Goal: Task Accomplishment & Management: Manage account settings

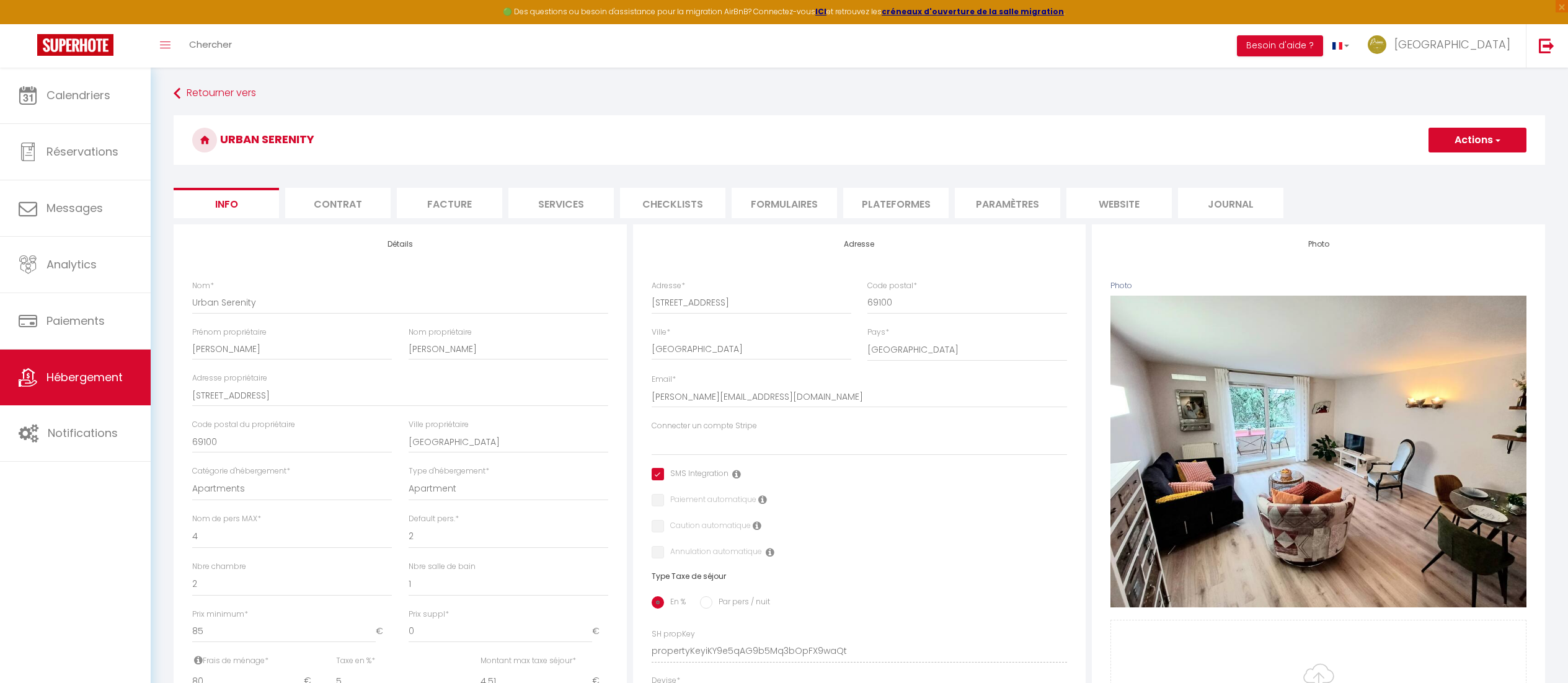
select select "4"
select select "2"
select select "1"
select select "16:00"
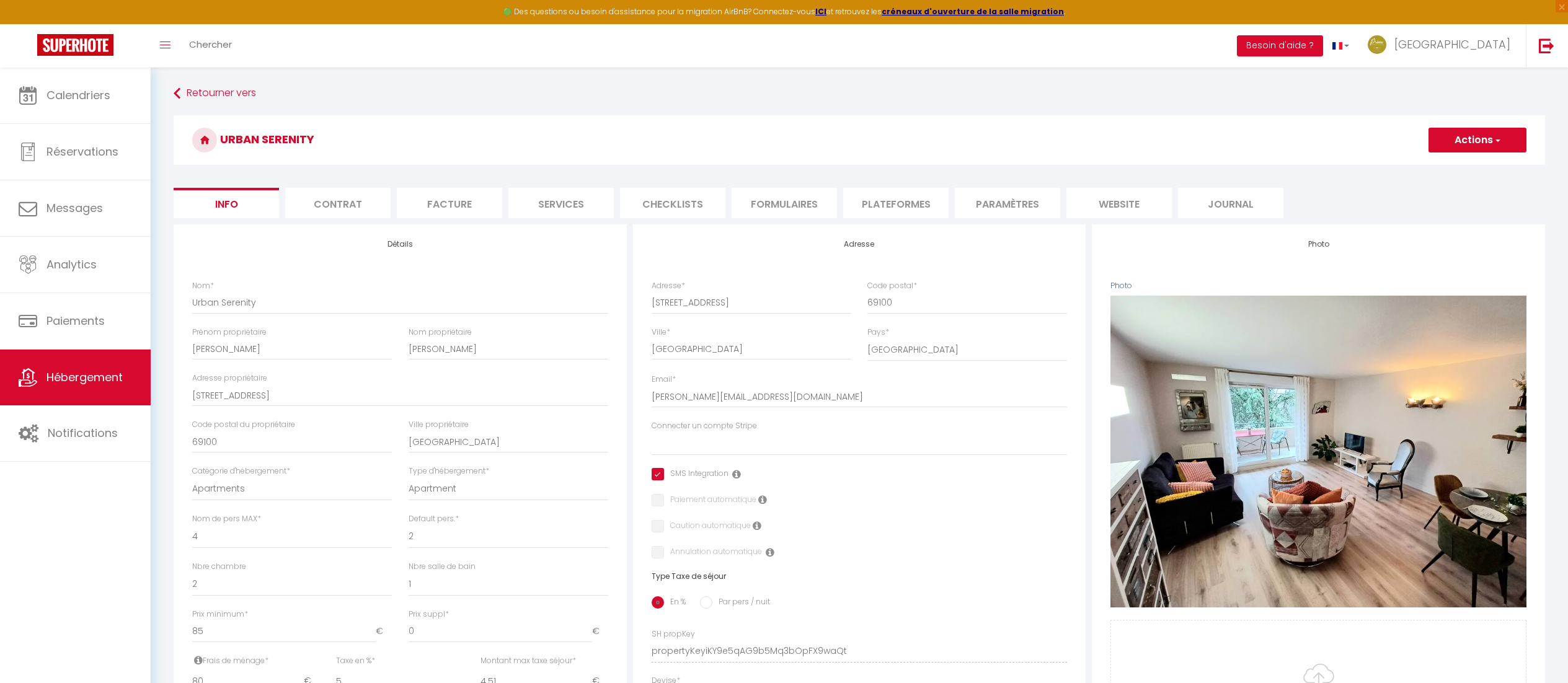
select select
select select "11:00"
select select "30"
select select "120"
select select
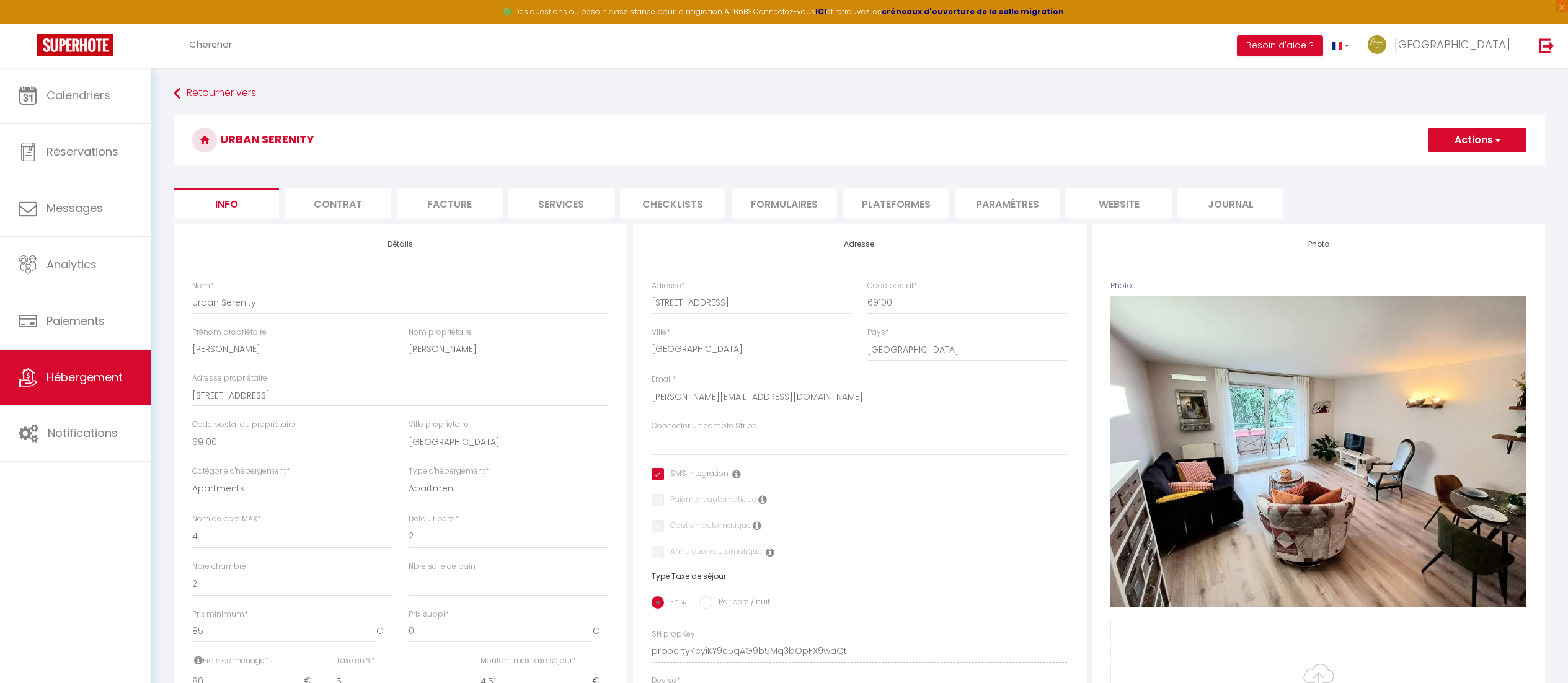
select select "28"
select select "41877"
select select "37858"
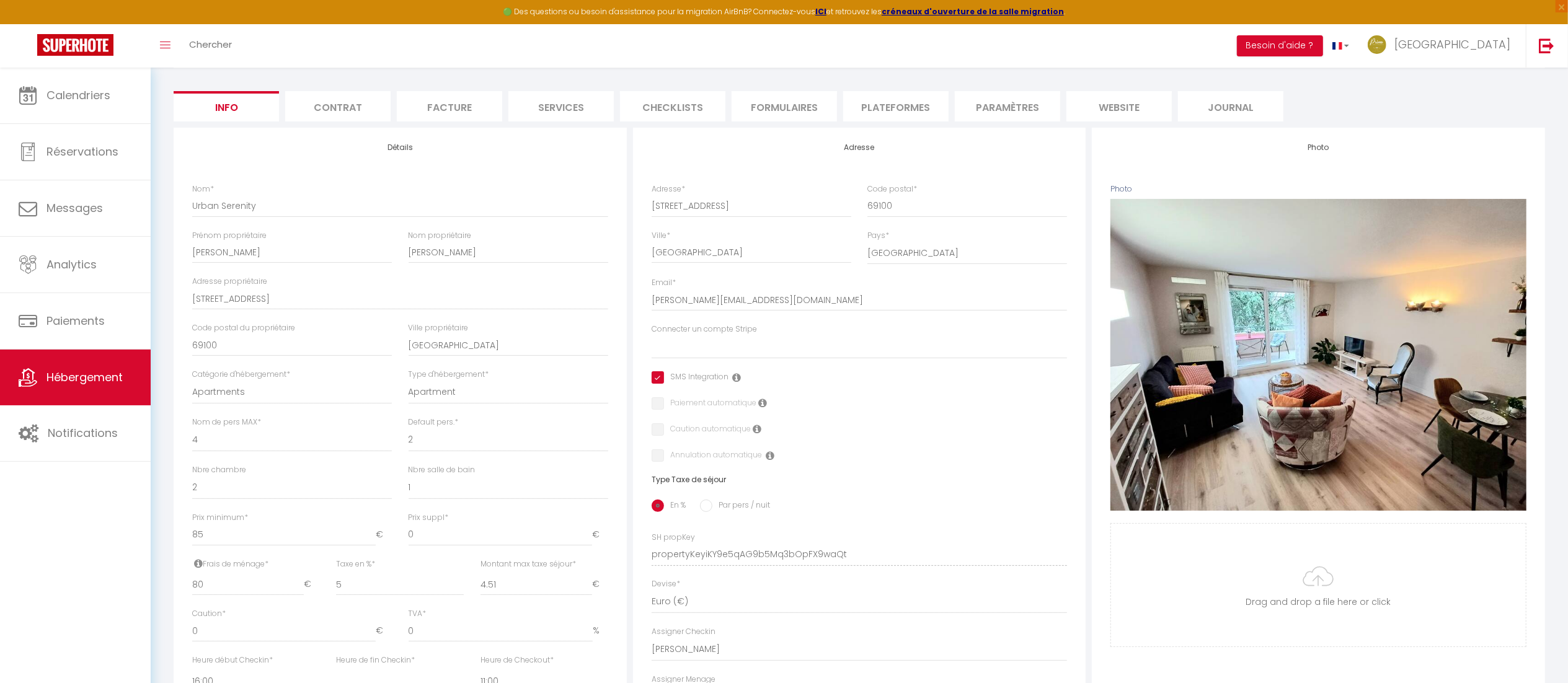
scroll to position [77, 0]
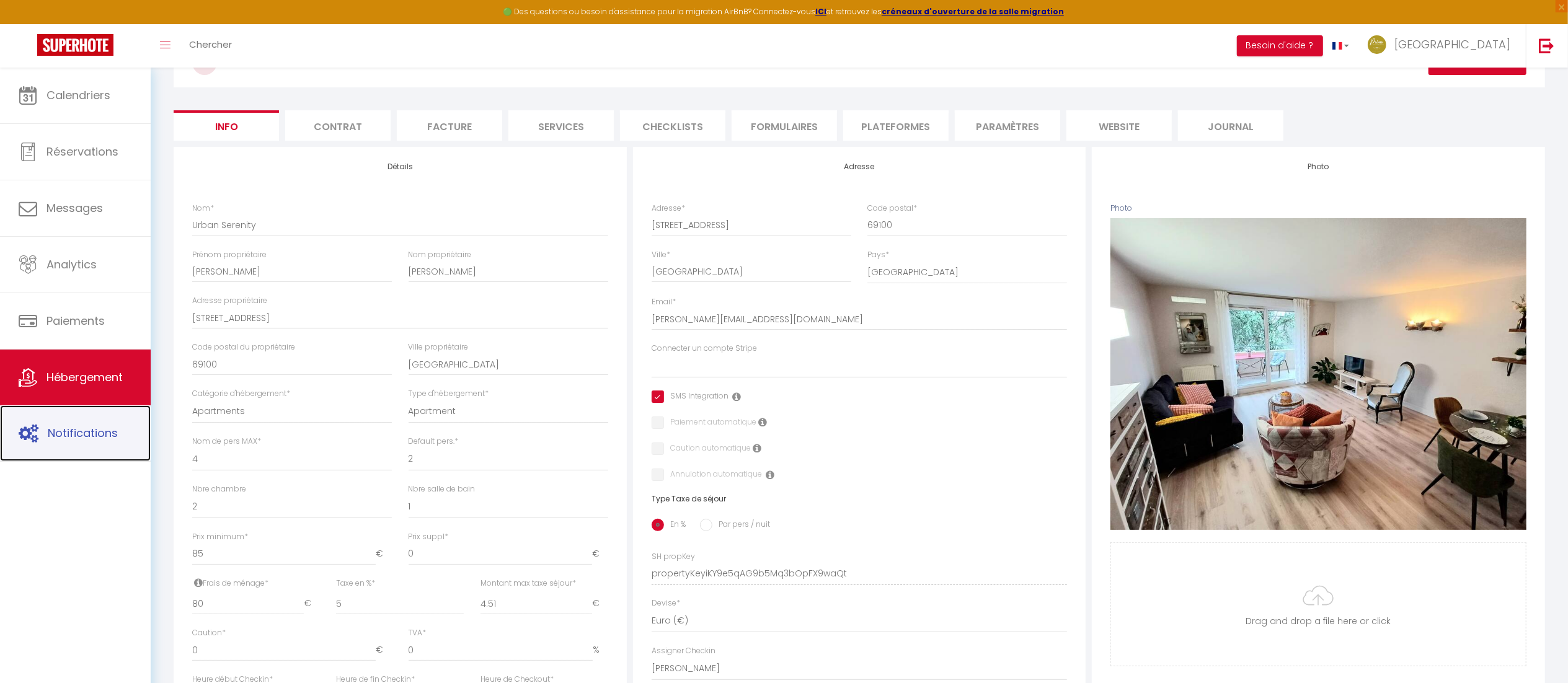
drag, startPoint x: 62, startPoint y: 448, endPoint x: 77, endPoint y: 587, distance: 139.8
click at [62, 448] on link "Notifications" at bounding box center [75, 433] width 151 height 56
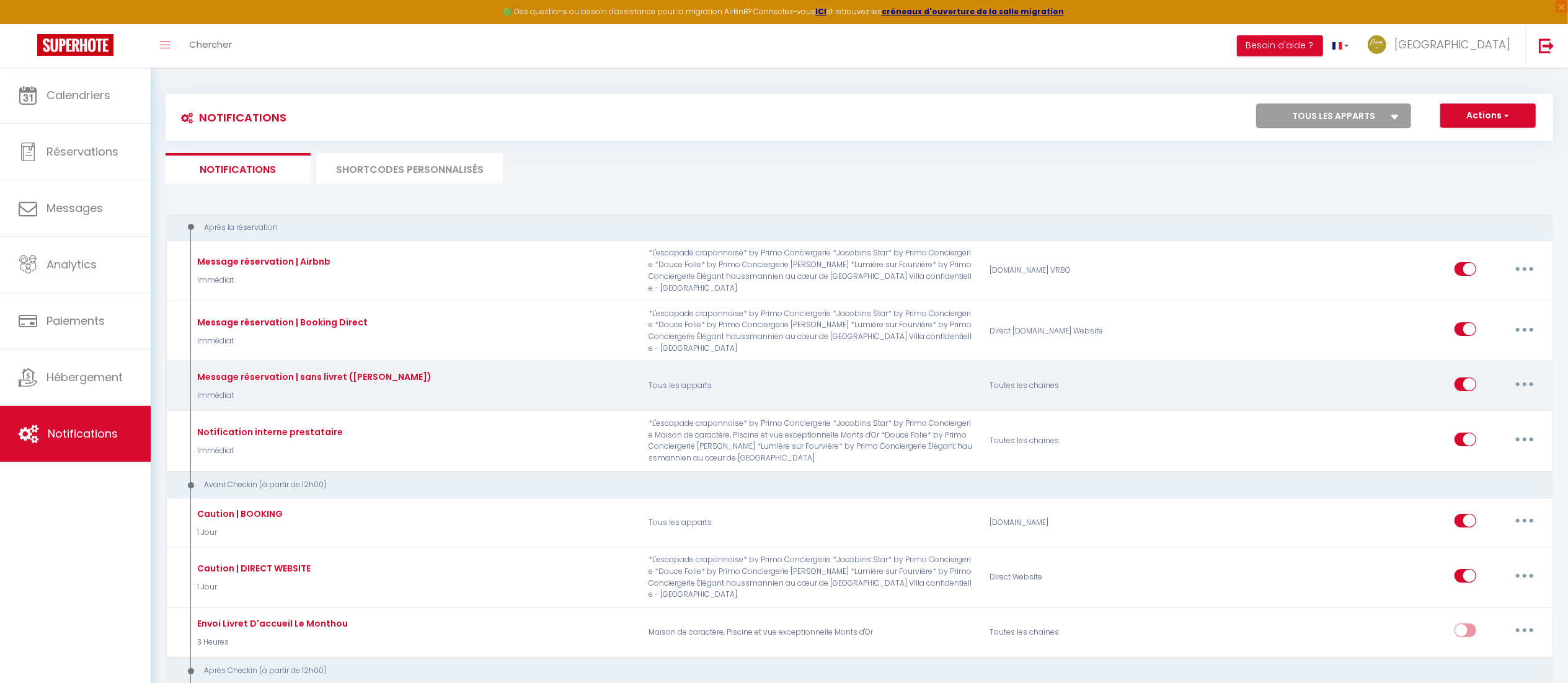
click at [1530, 374] on button "button" at bounding box center [1525, 384] width 35 height 20
click at [1483, 469] on link "Supprimer" at bounding box center [1492, 479] width 92 height 21
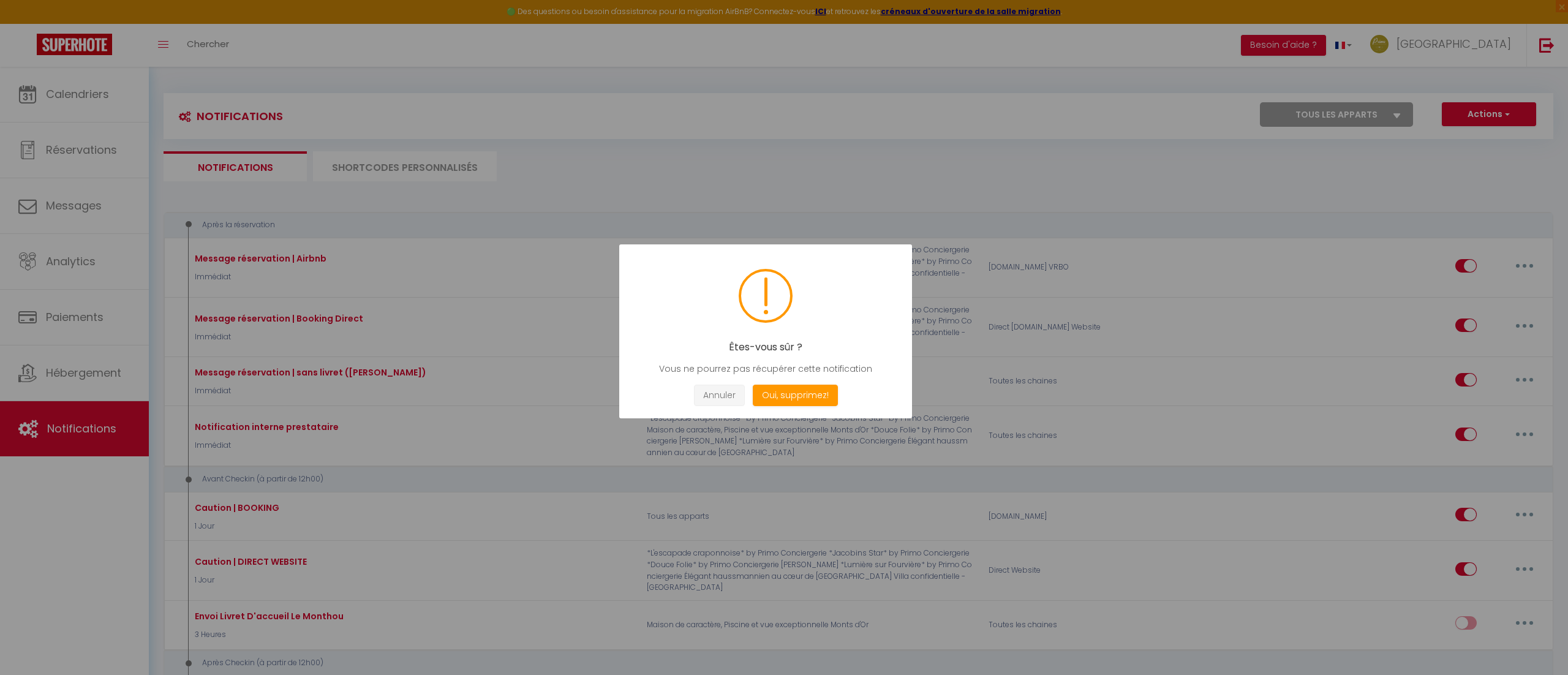
click at [721, 401] on button "Annuler" at bounding box center [719, 396] width 51 height 21
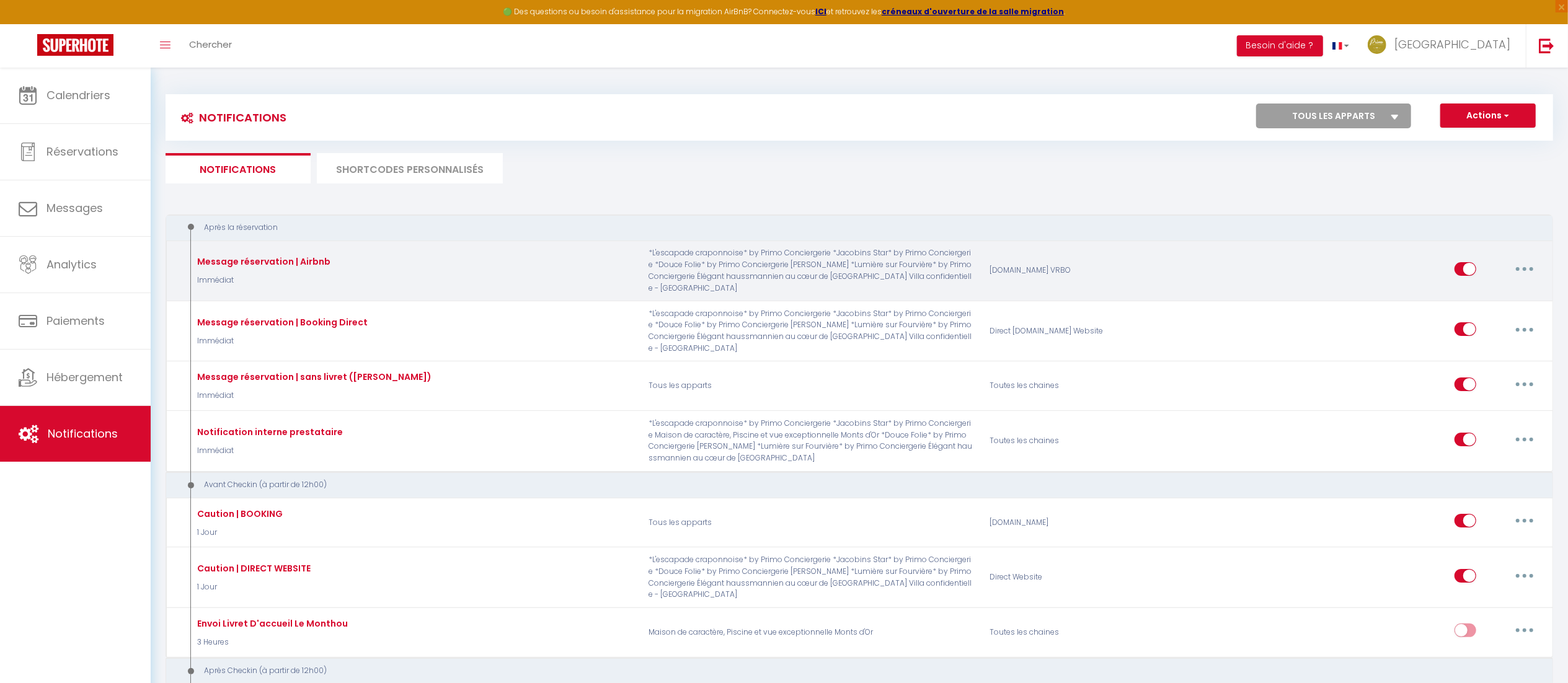
click at [1523, 267] on button "button" at bounding box center [1525, 269] width 35 height 20
click at [1472, 297] on link "Editer" at bounding box center [1492, 297] width 92 height 21
type input "Message réservation | Airbnb"
select select "Immédiat"
select select "if_booking_is_paid"
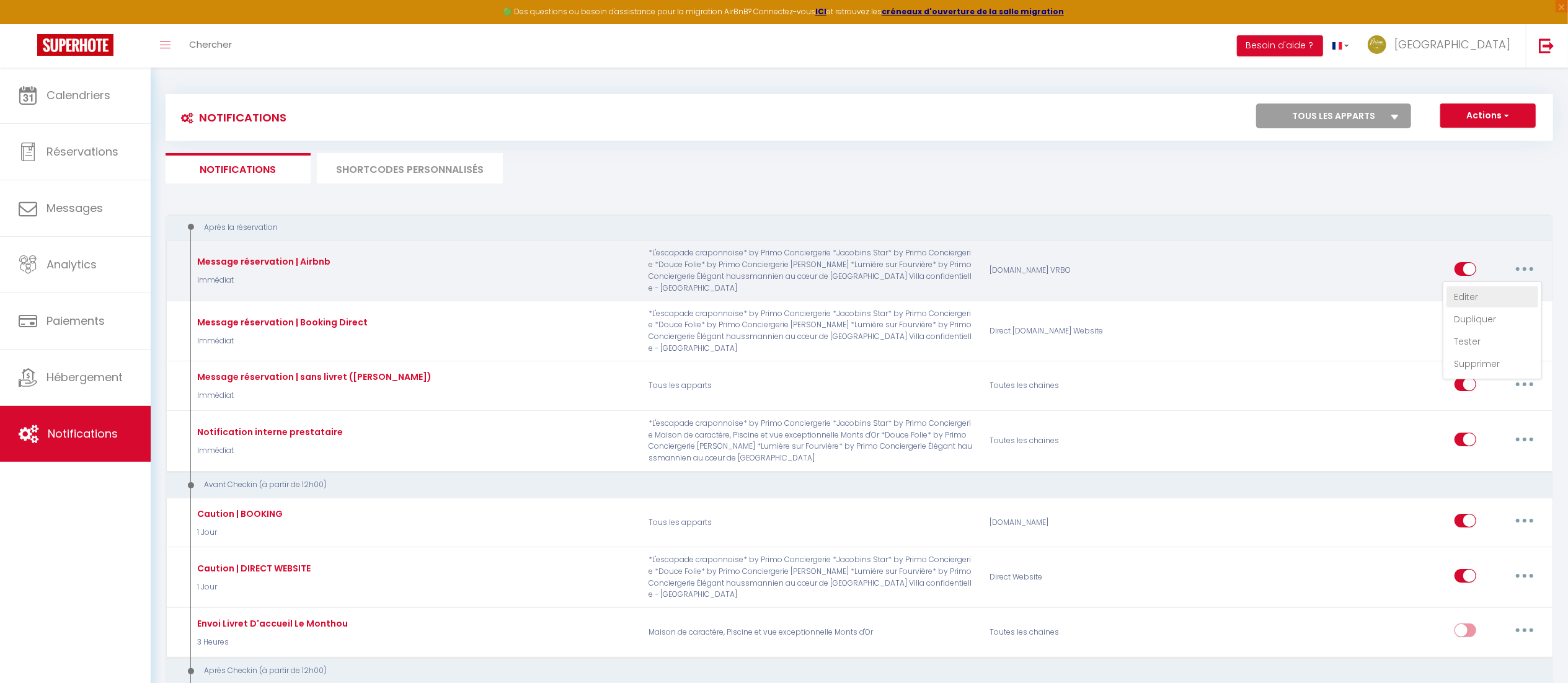
checkbox input "true"
checkbox input "false"
checkbox input "true"
radio input "true"
type input "Confirmation pour votre réservation - [BOOKING:ID] - [GUEST:FIRST_NAME] [GUEST:…"
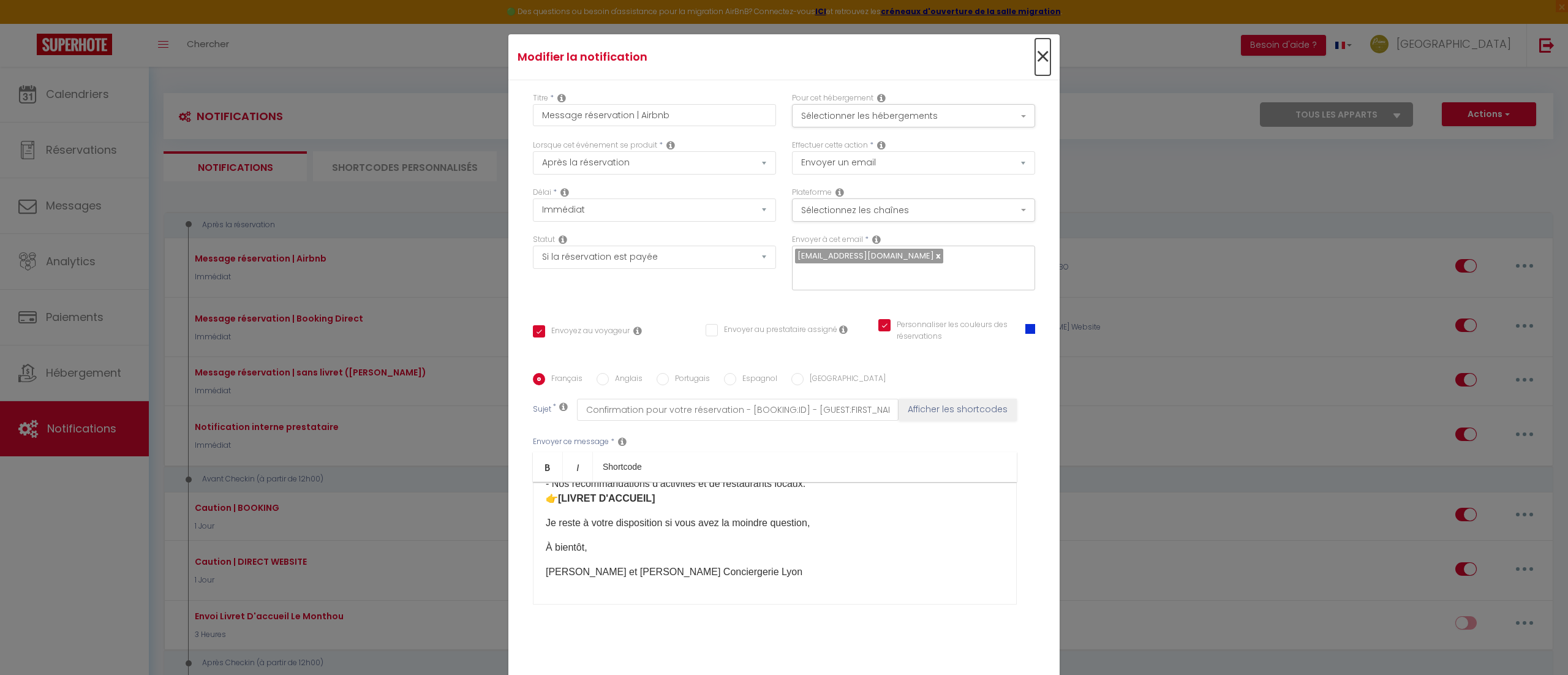
click at [1037, 50] on span "×" at bounding box center [1042, 57] width 15 height 37
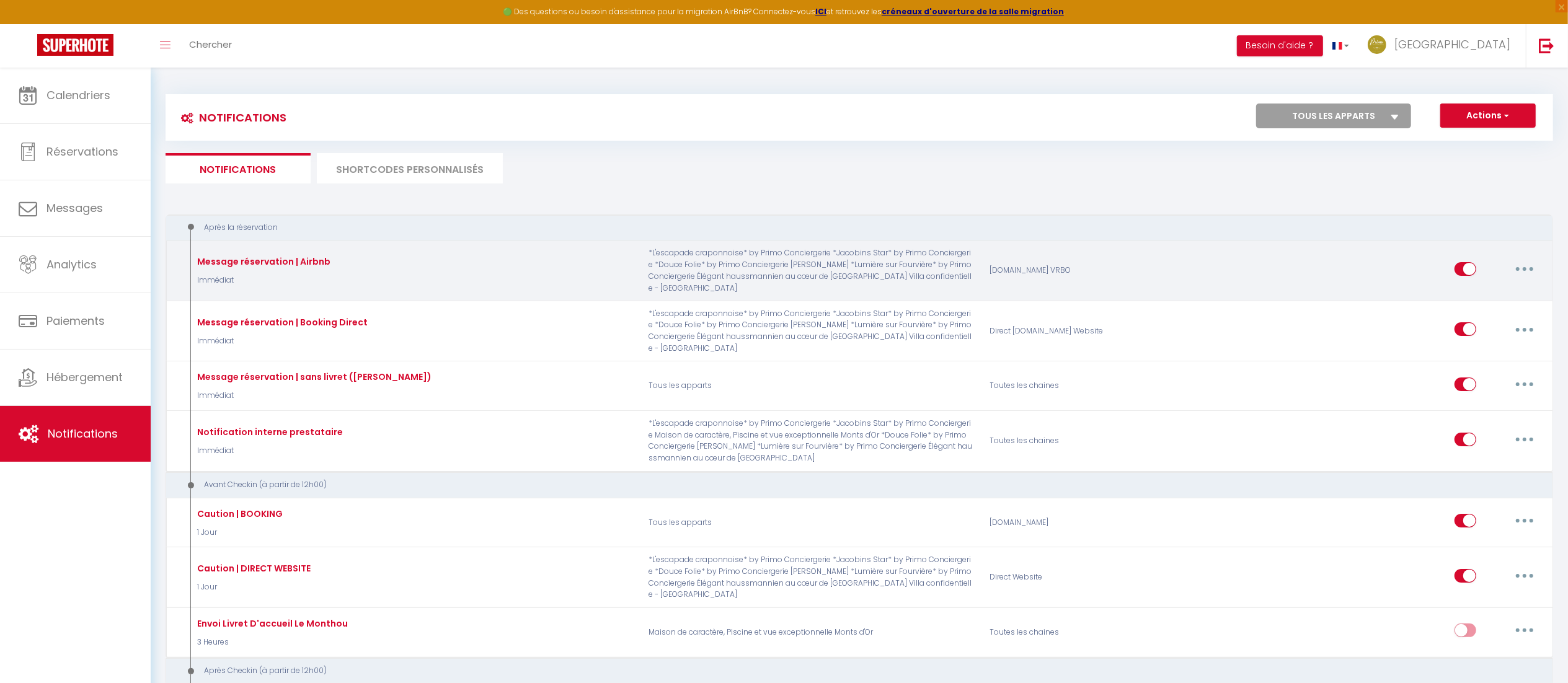
click at [1516, 269] on button "button" at bounding box center [1525, 269] width 35 height 20
click at [1488, 290] on link "Editer" at bounding box center [1492, 297] width 92 height 21
checkbox input "true"
checkbox input "false"
checkbox input "true"
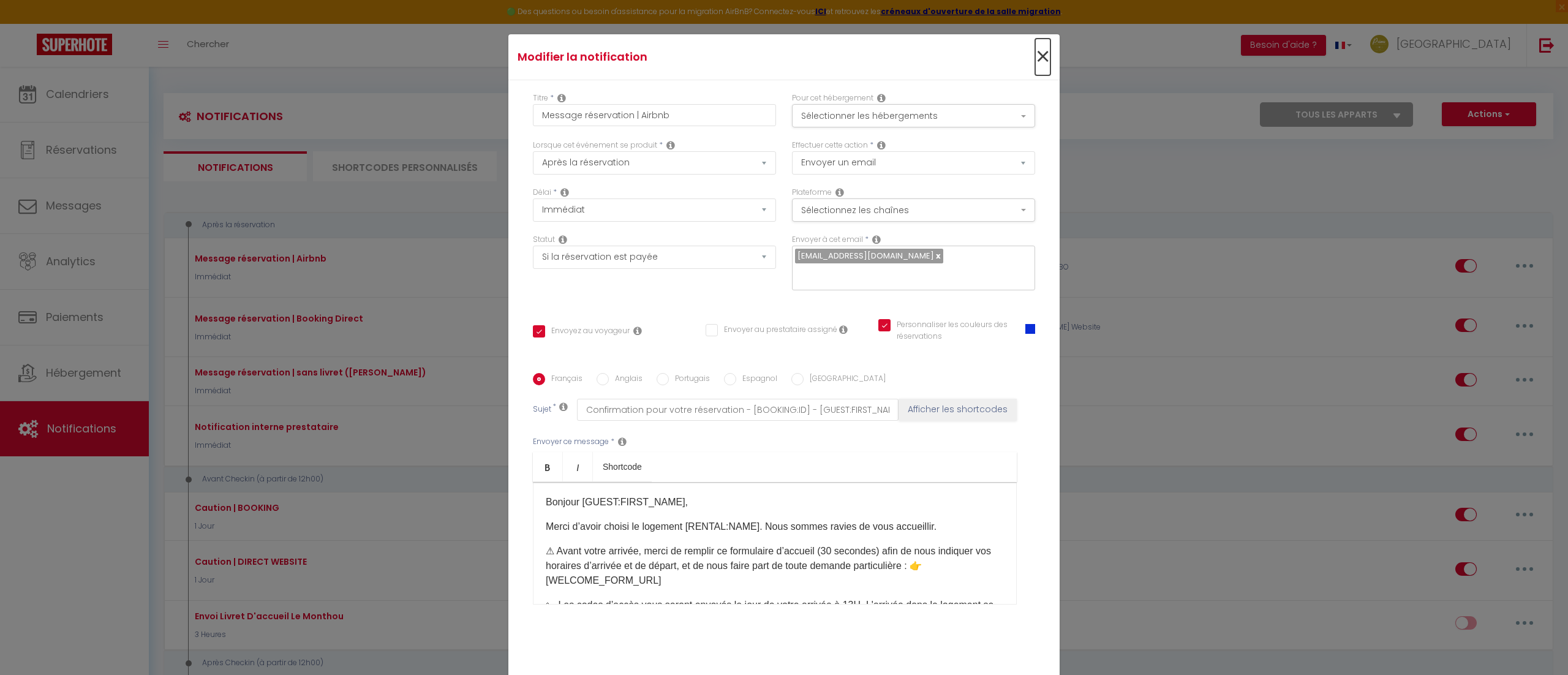
click at [1035, 54] on span "×" at bounding box center [1042, 57] width 15 height 37
type input "Message réservation | Airbnb"
checkbox input "true"
checkbox input "false"
checkbox input "true"
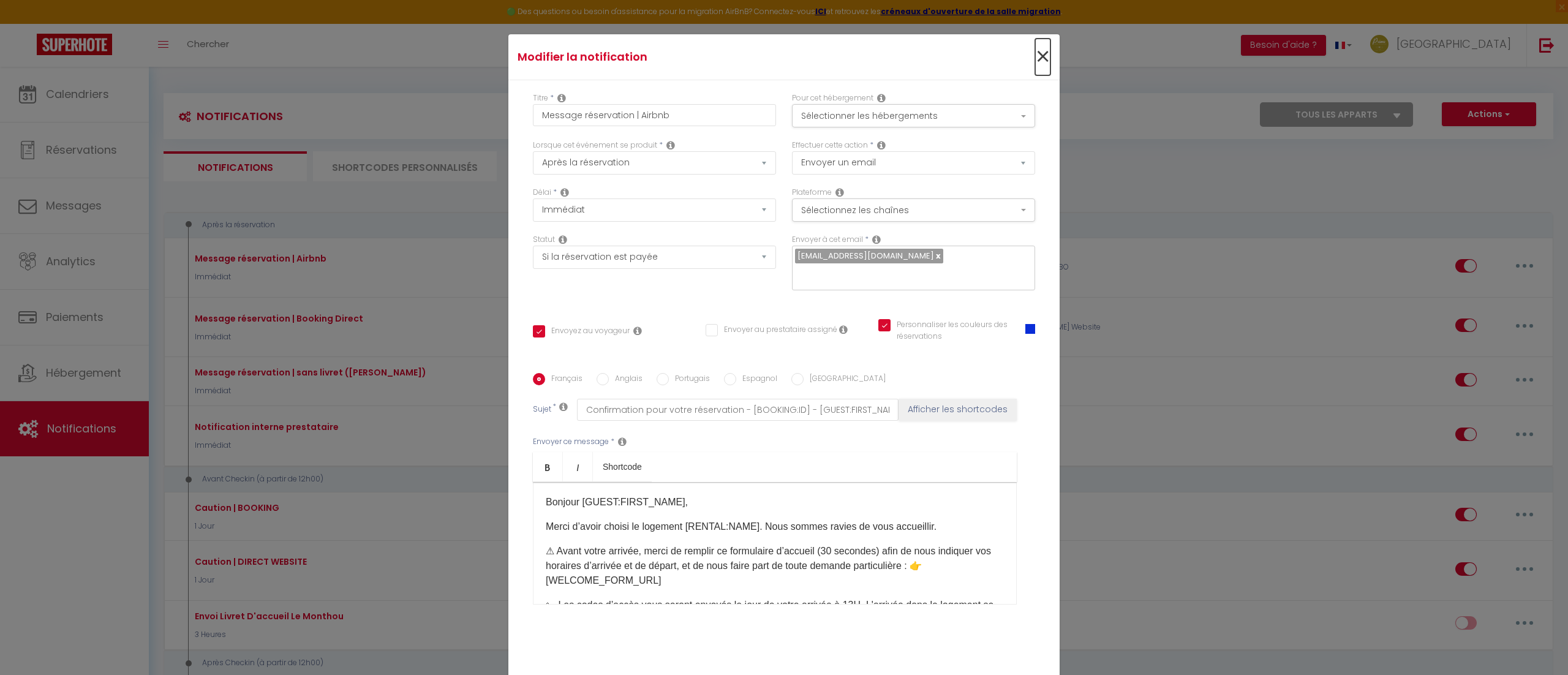
radio input "true"
type input "Confirmation pour votre réservation - [BOOKING:ID] - [GUEST:FIRST_NAME] [GUEST:…"
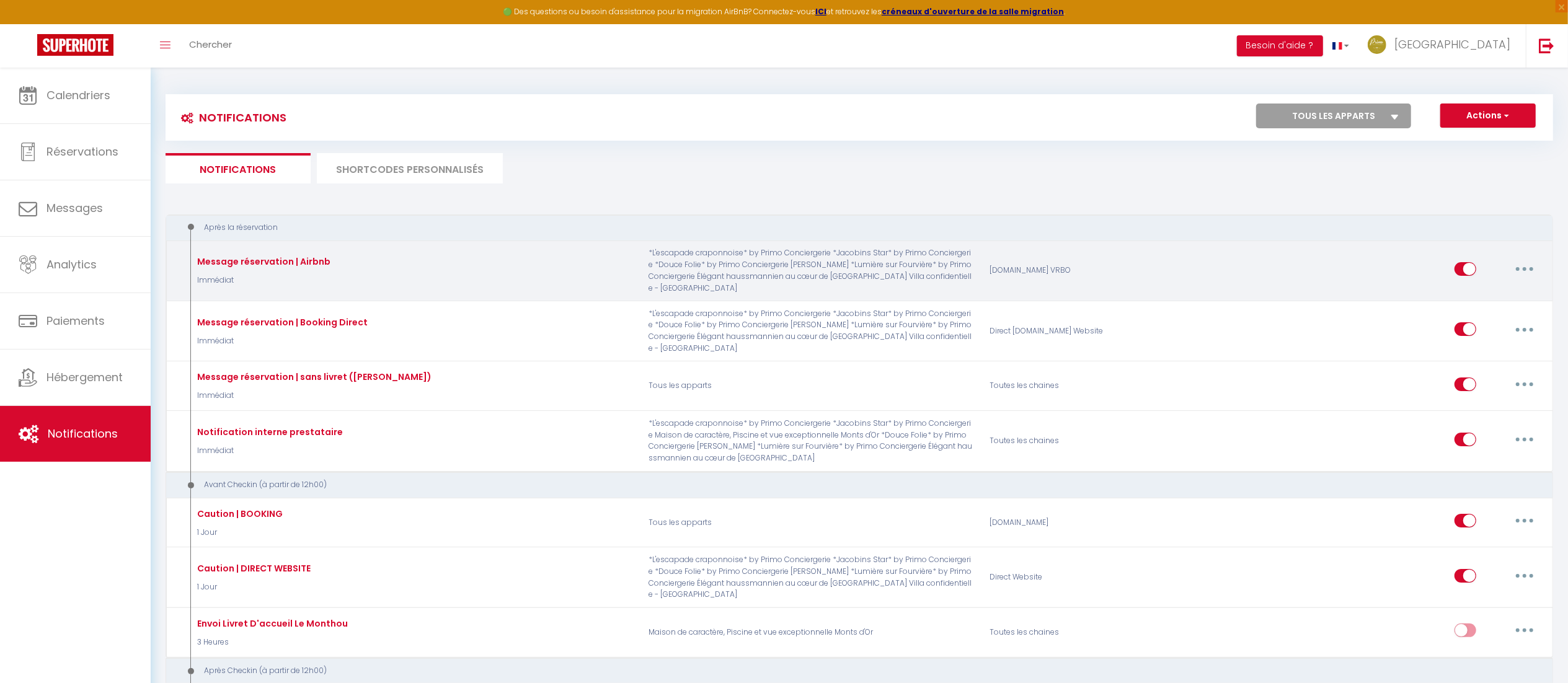
click at [1529, 262] on button "button" at bounding box center [1525, 269] width 35 height 20
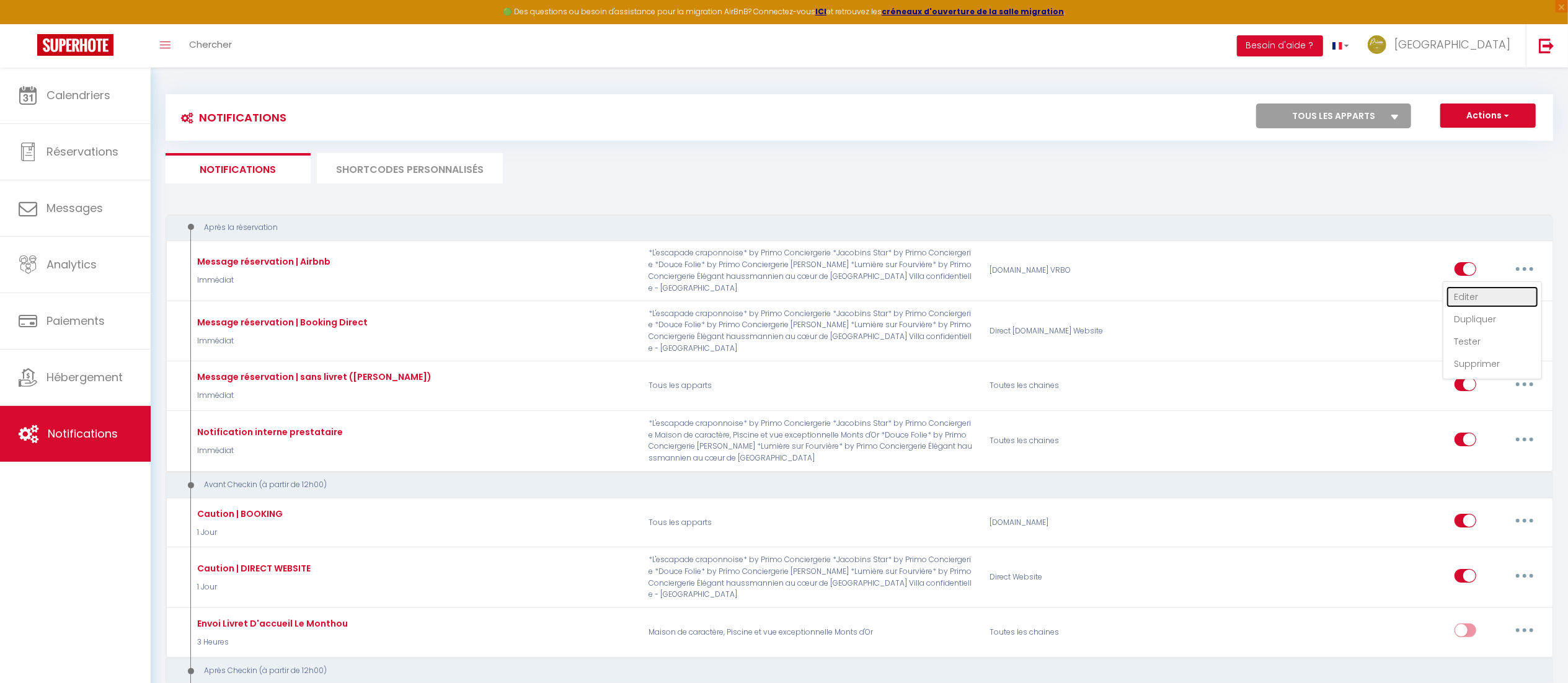
drag, startPoint x: 1489, startPoint y: 293, endPoint x: 1456, endPoint y: 298, distance: 33.4
click at [1489, 293] on link "Editer" at bounding box center [1492, 297] width 92 height 21
checkbox input "true"
checkbox input "false"
checkbox input "true"
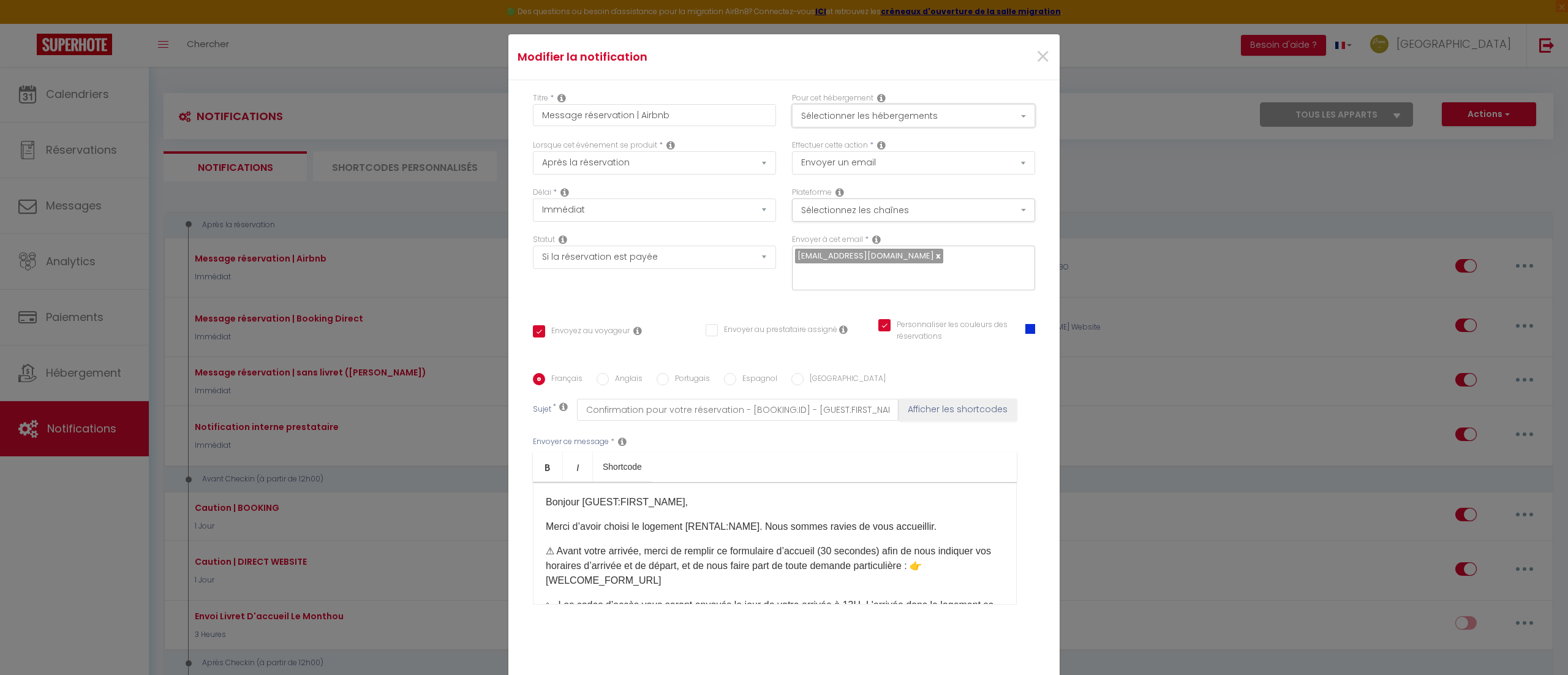
click at [873, 115] on button "Sélectionner les hébergements" at bounding box center [913, 116] width 243 height 24
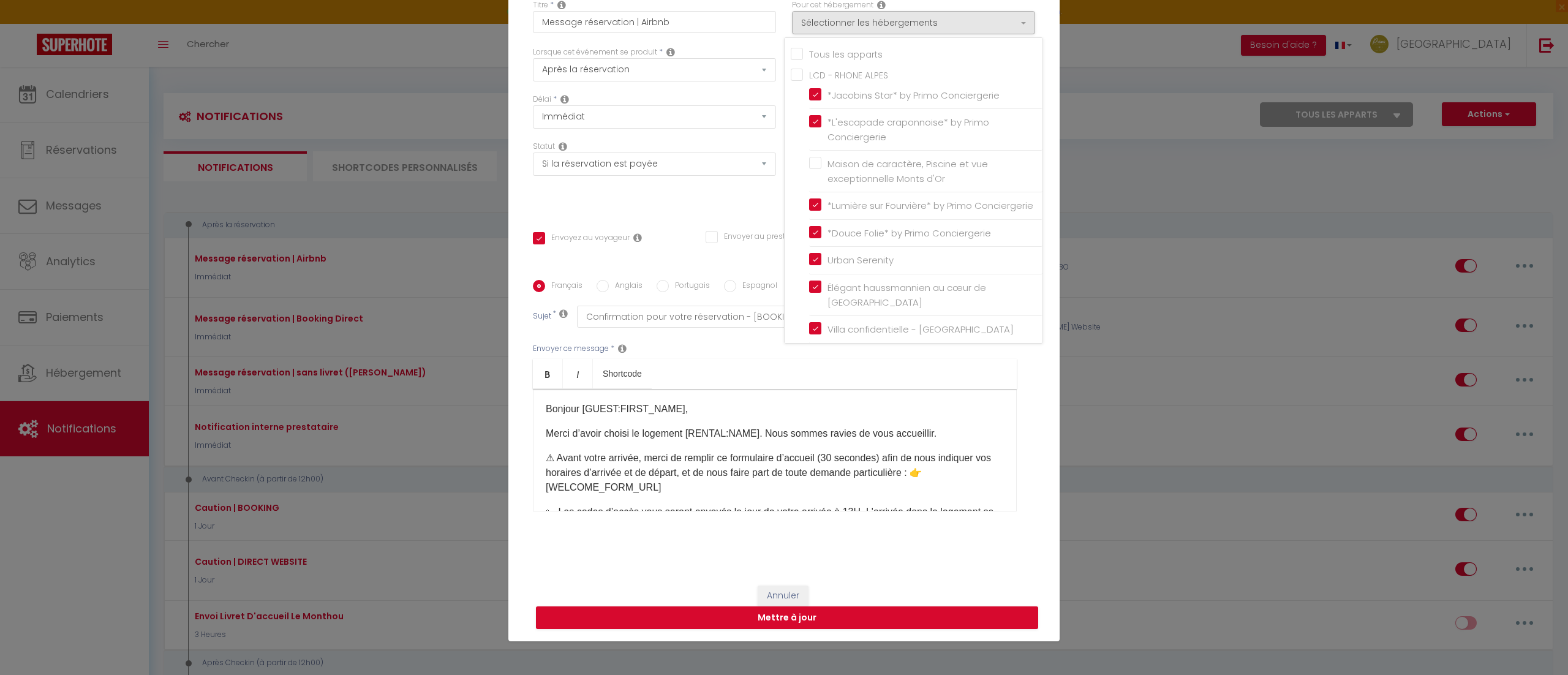
click at [720, 203] on div "Statut Aucun Si la réservation est payée Si réservation non payée Si la caution…" at bounding box center [655, 175] width 259 height 69
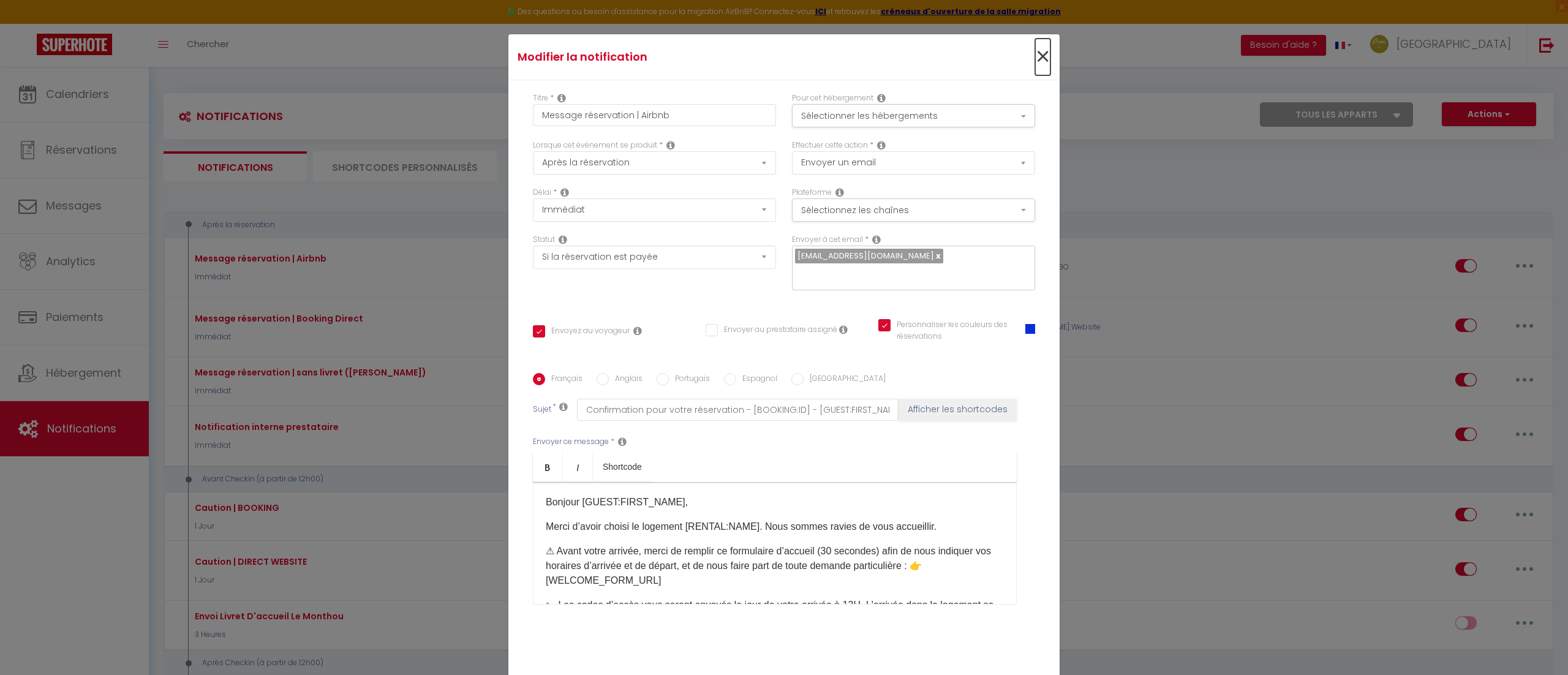
click at [1035, 48] on span "×" at bounding box center [1042, 57] width 15 height 37
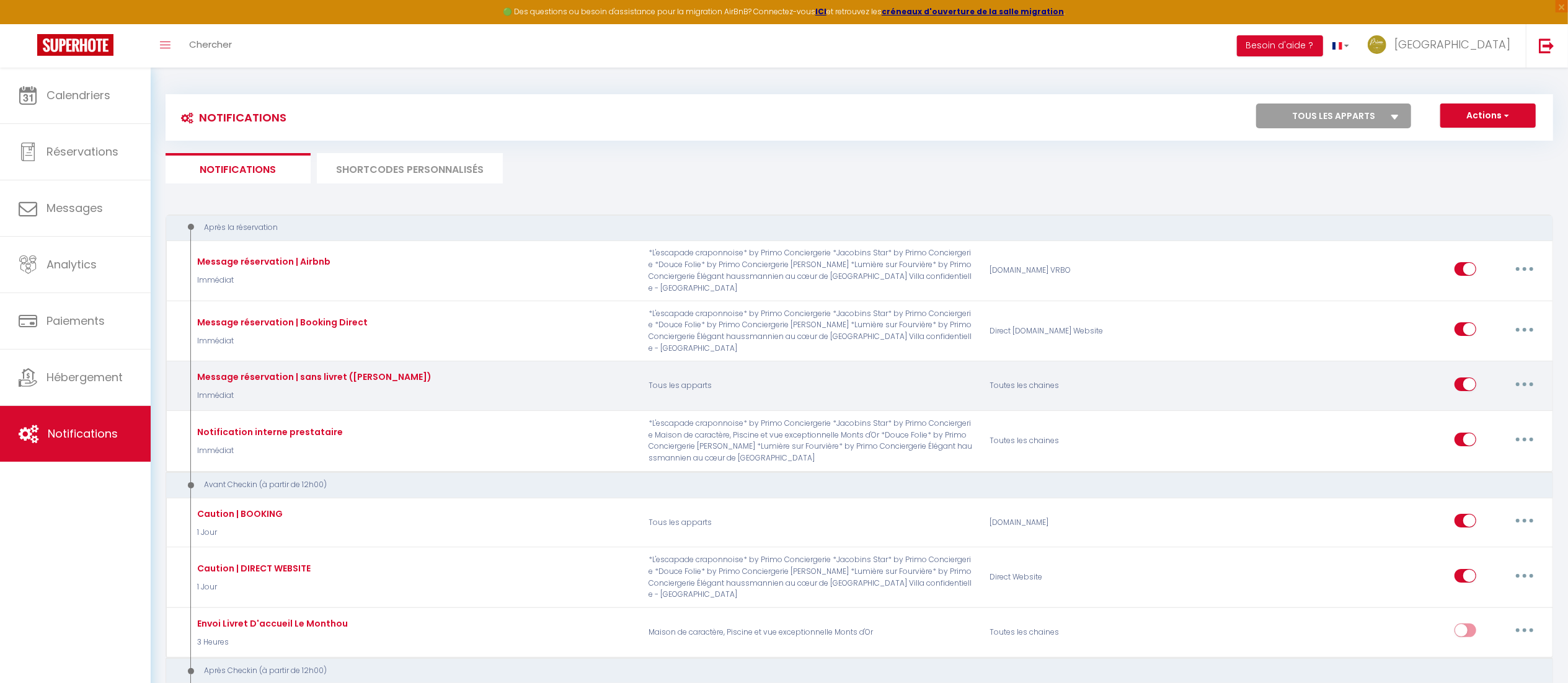
click at [1525, 374] on button "button" at bounding box center [1525, 384] width 35 height 20
click at [1497, 424] on link "Dupliquer" at bounding box center [1492, 435] width 92 height 21
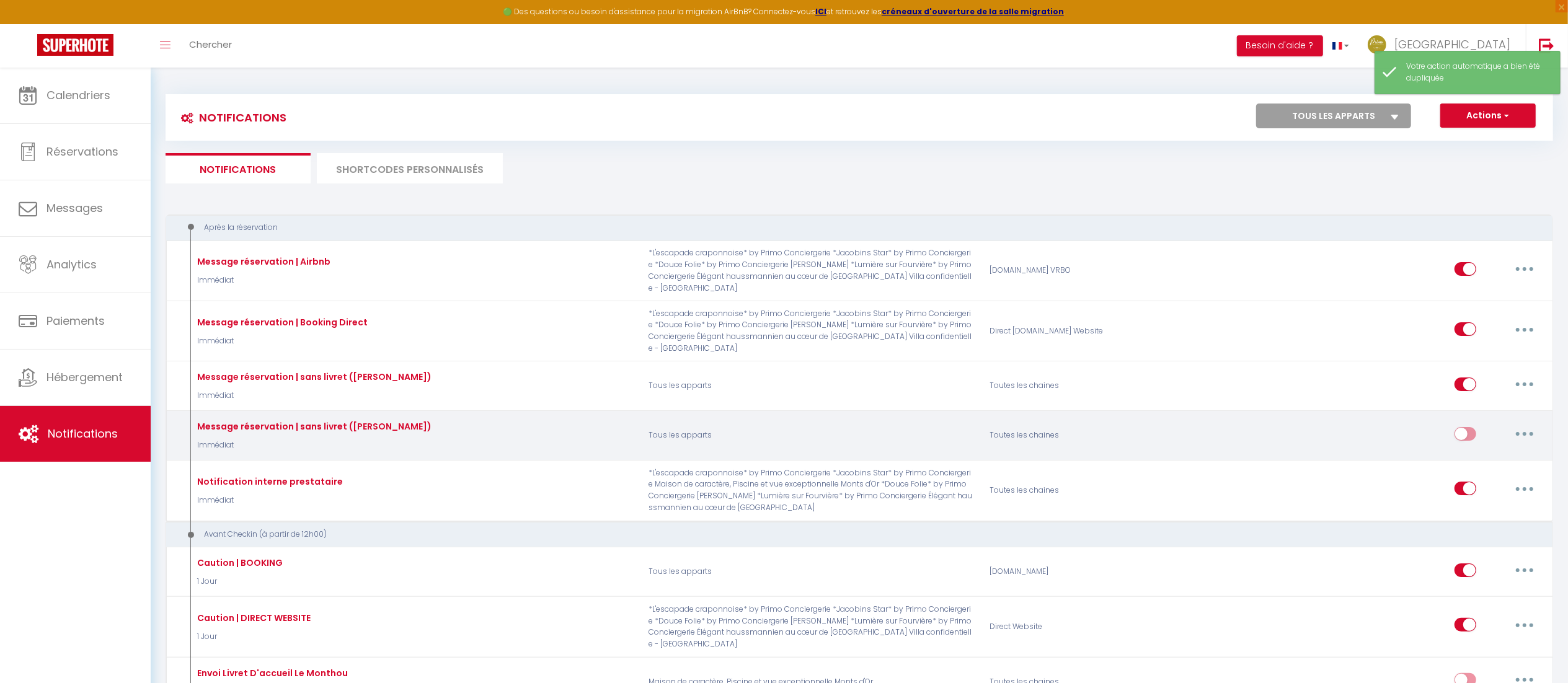
click at [1527, 424] on button "button" at bounding box center [1525, 434] width 35 height 20
click at [1482, 519] on link "Supprimer" at bounding box center [1492, 529] width 92 height 21
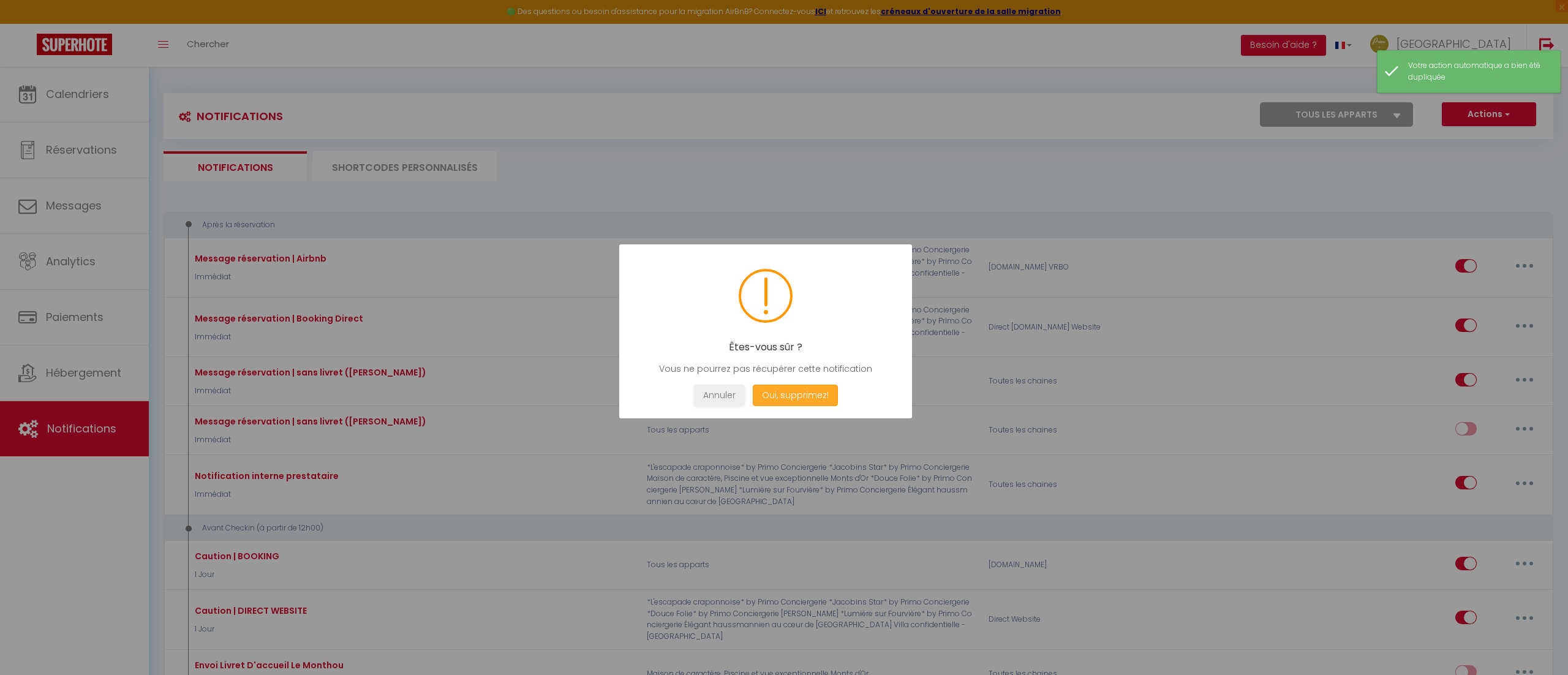
click at [819, 402] on button "Oui, supprimez!" at bounding box center [795, 396] width 85 height 21
checkbox input "true"
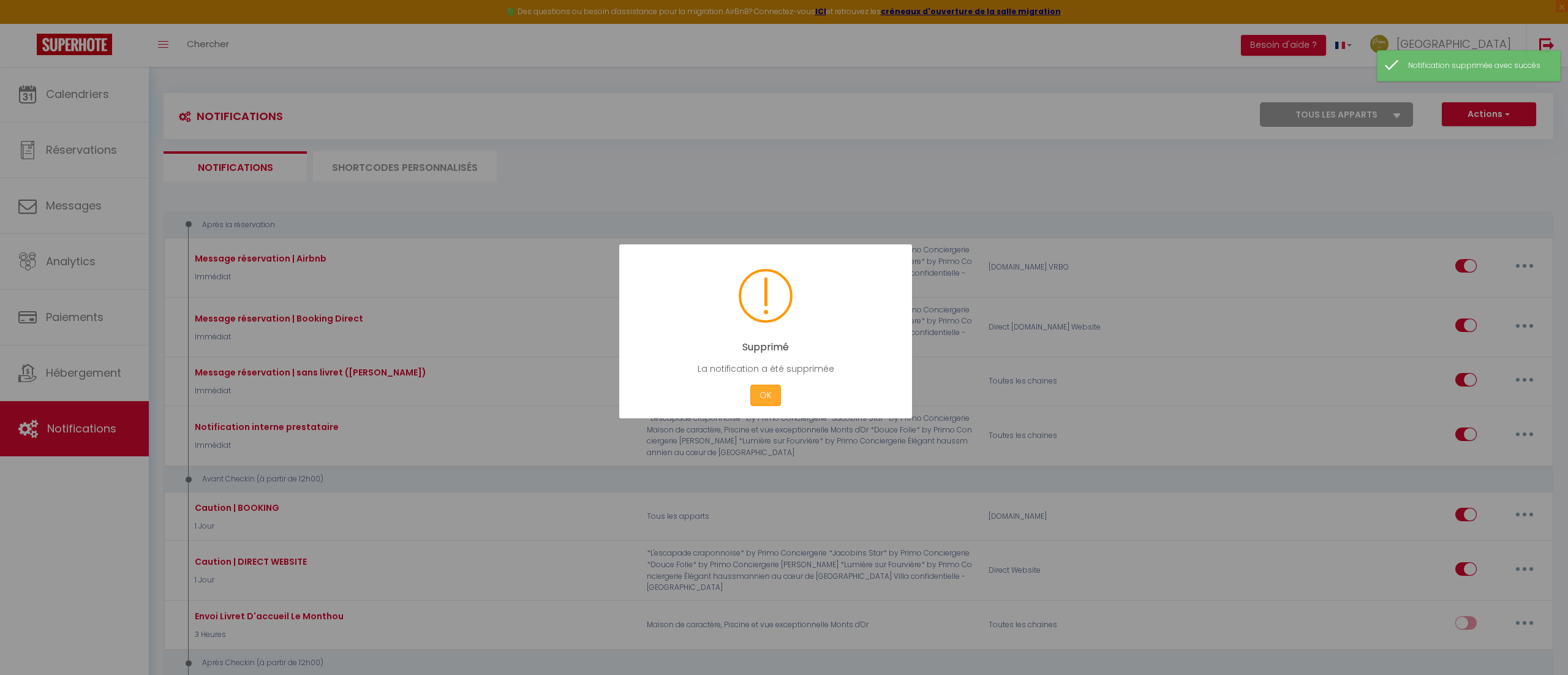
click at [763, 399] on button "OK" at bounding box center [765, 396] width 31 height 21
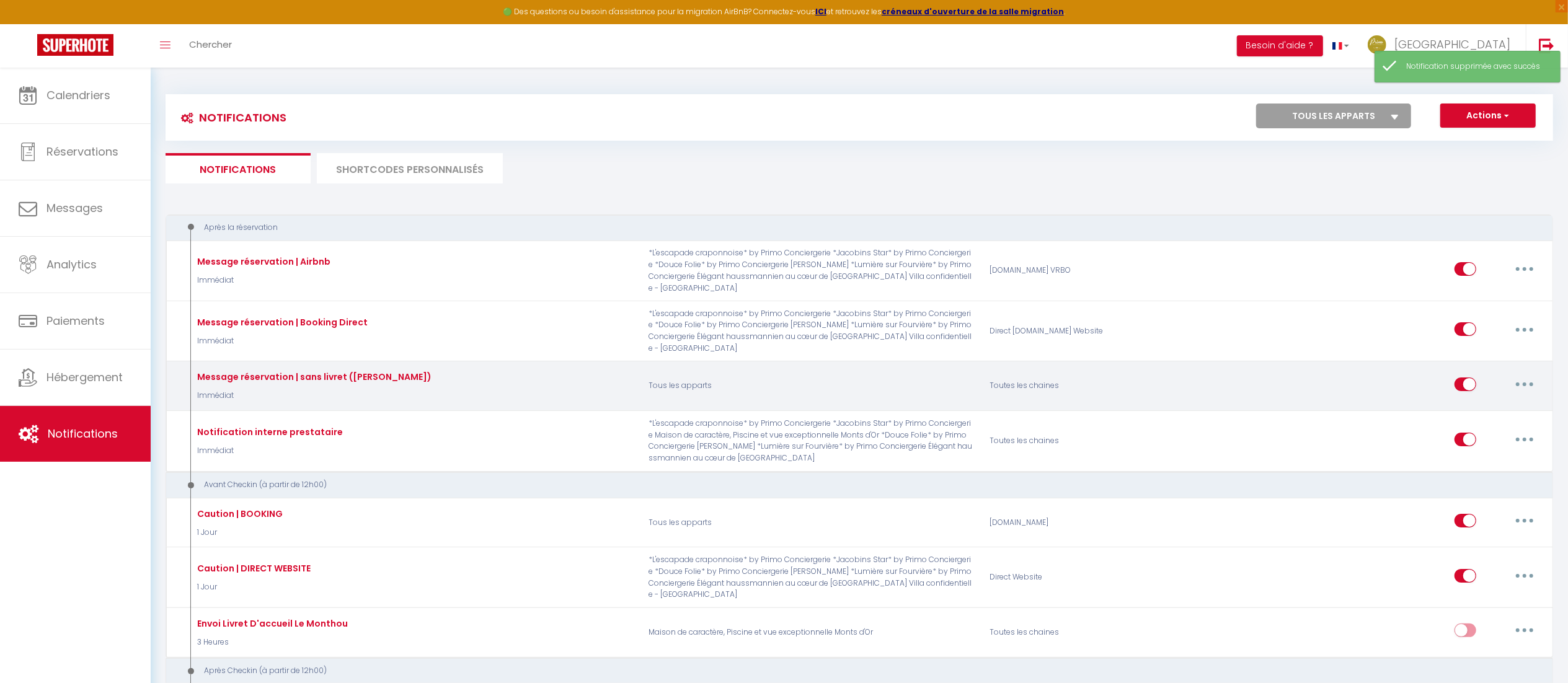
click at [1524, 382] on icon "button" at bounding box center [1525, 384] width 4 height 4
click at [1456, 402] on link "Editer" at bounding box center [1492, 412] width 92 height 21
type input "Message réservation | sans livret ([PERSON_NAME])"
select select "Immédiat"
select select "if_booking_is_paid"
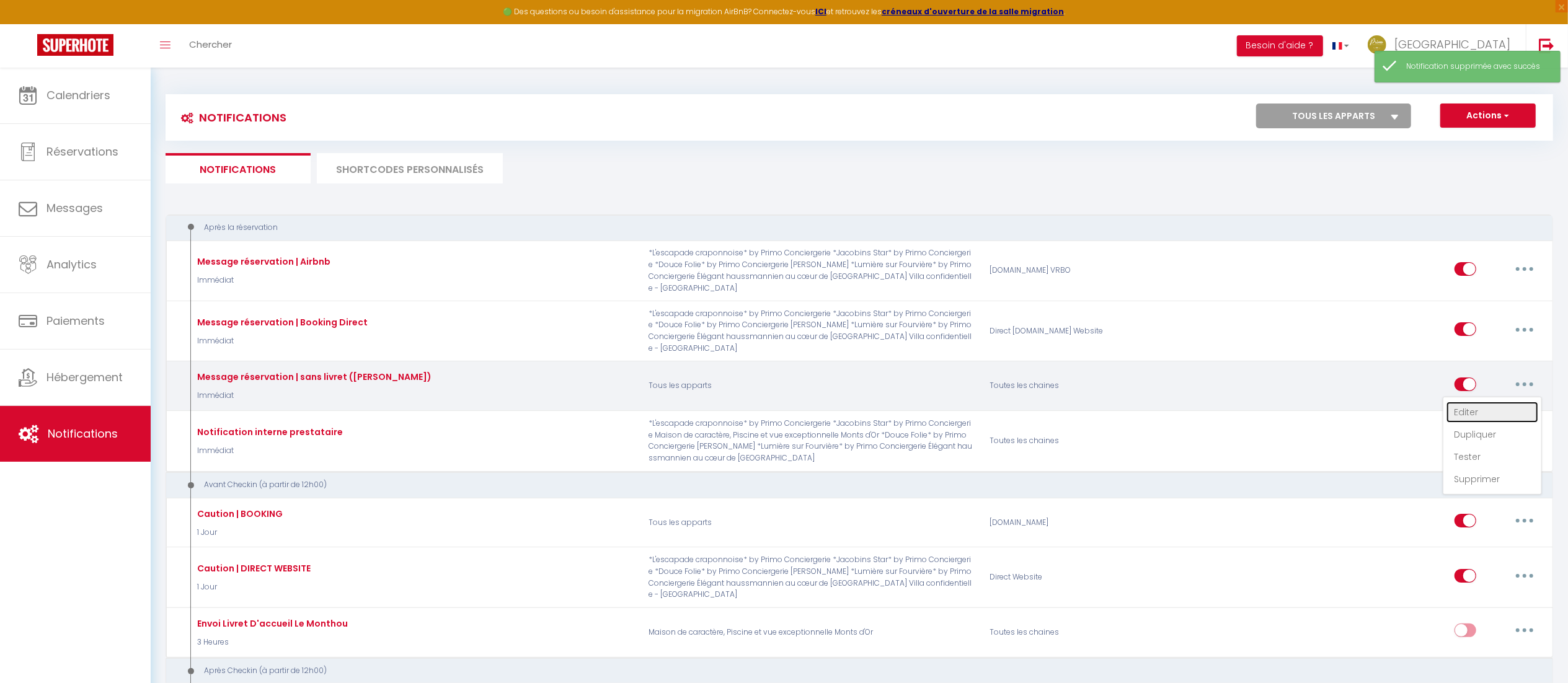
checkbox input "true"
checkbox input "false"
checkbox input "true"
radio input "true"
type input "Merci pour votre réservation - [BOOKING:ID] - [GUEST:FIRST_NAME] [GUEST:LAST_NA…"
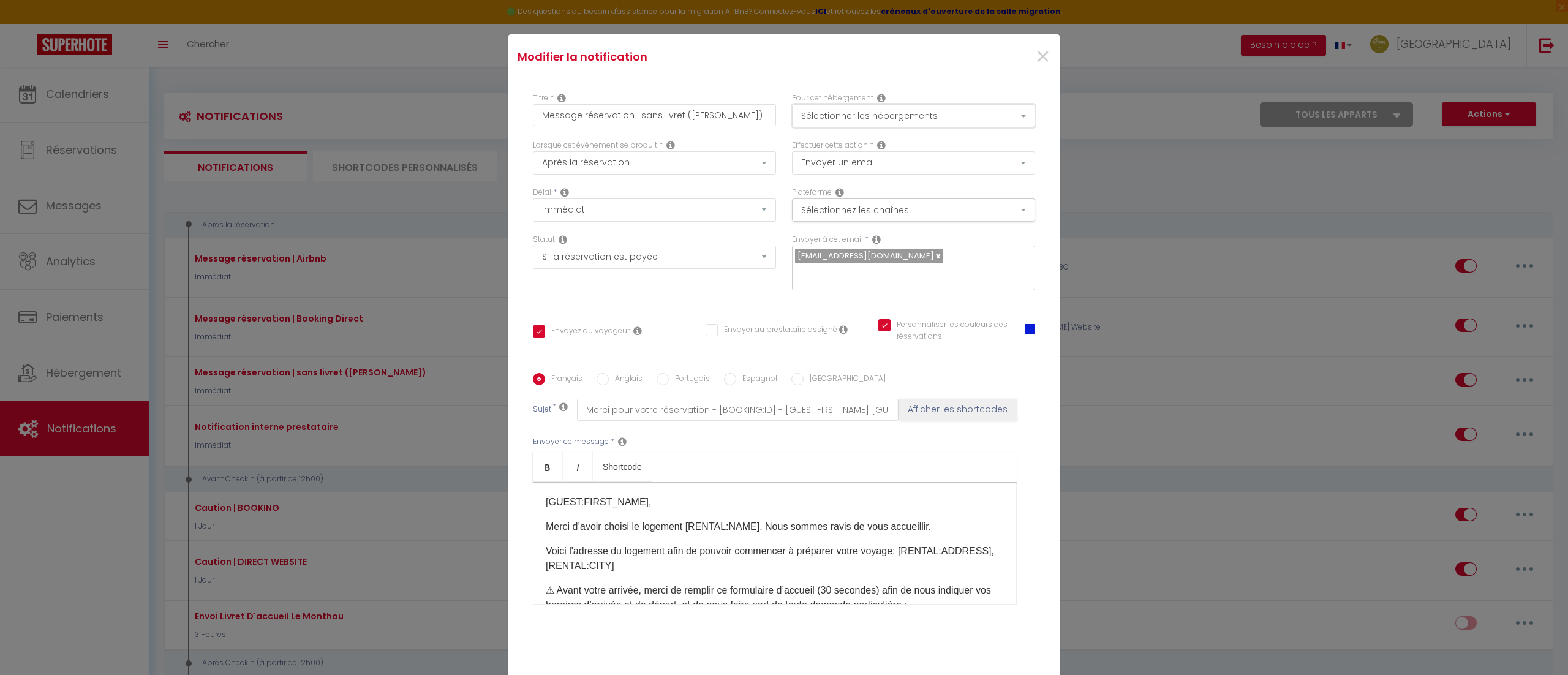
click at [883, 120] on button "Sélectionner les hébergements" at bounding box center [913, 116] width 243 height 24
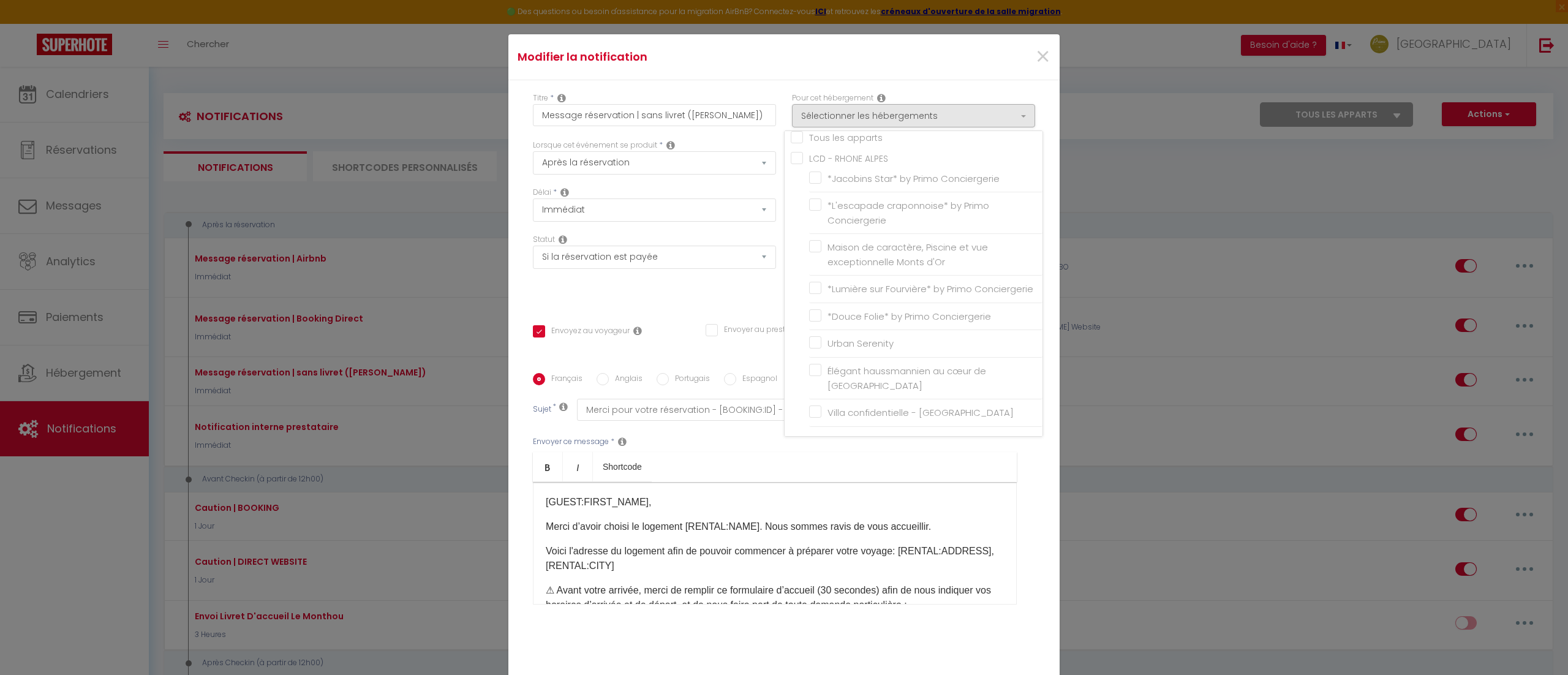
click at [688, 301] on div "Statut Aucun Si la réservation est payée Si réservation non payée Si la caution…" at bounding box center [655, 268] width 259 height 69
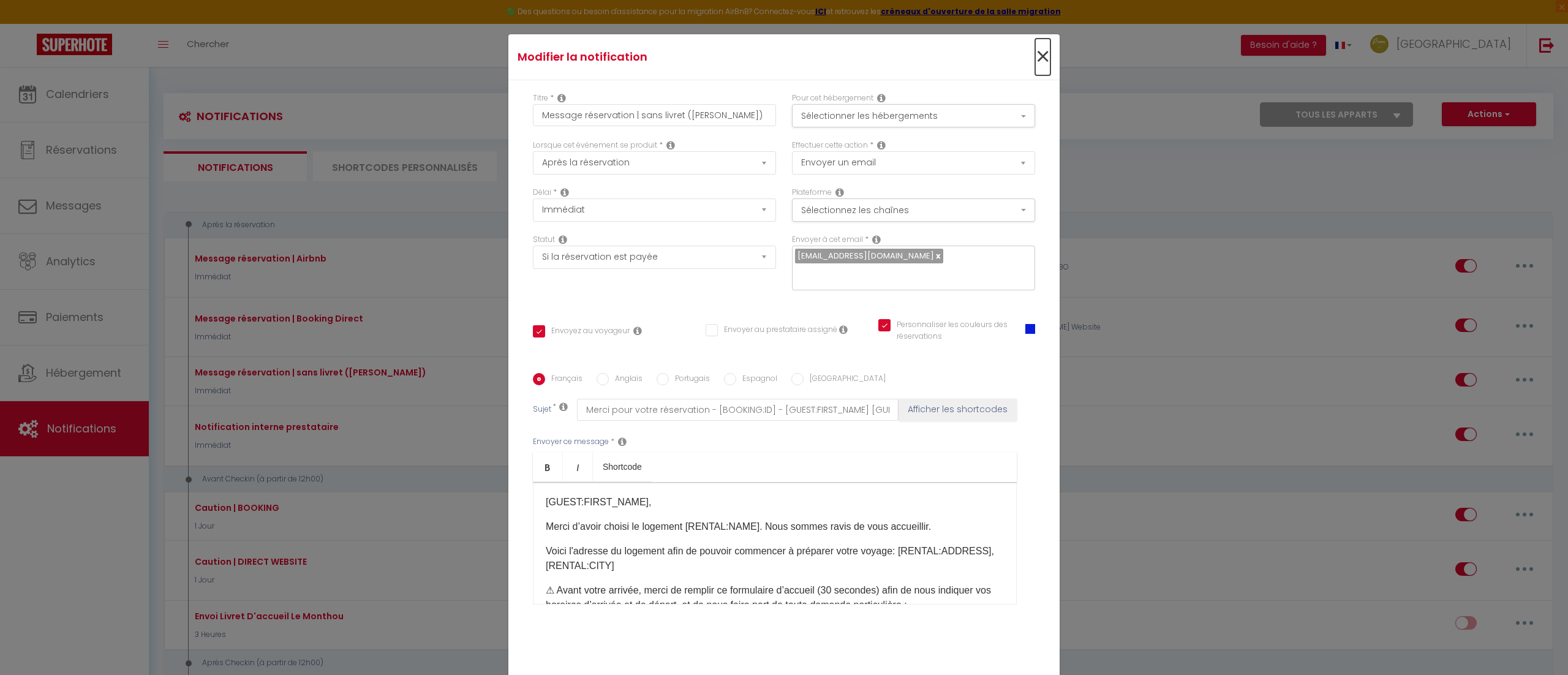
click at [1035, 55] on span "×" at bounding box center [1042, 57] width 15 height 37
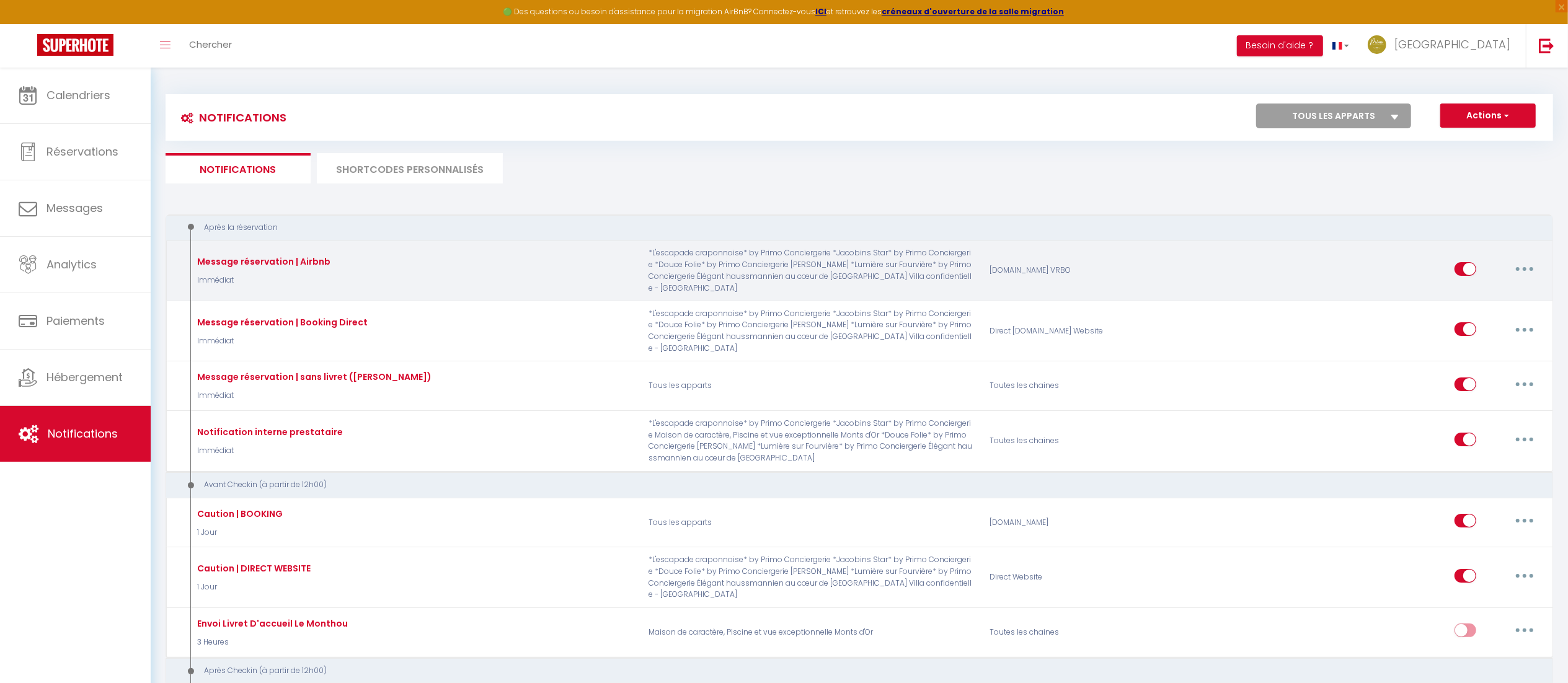
click at [1521, 259] on button "button" at bounding box center [1525, 269] width 35 height 20
click at [1475, 290] on link "Editer" at bounding box center [1492, 297] width 92 height 21
type input "Message réservation | Airbnb"
checkbox input "true"
checkbox input "false"
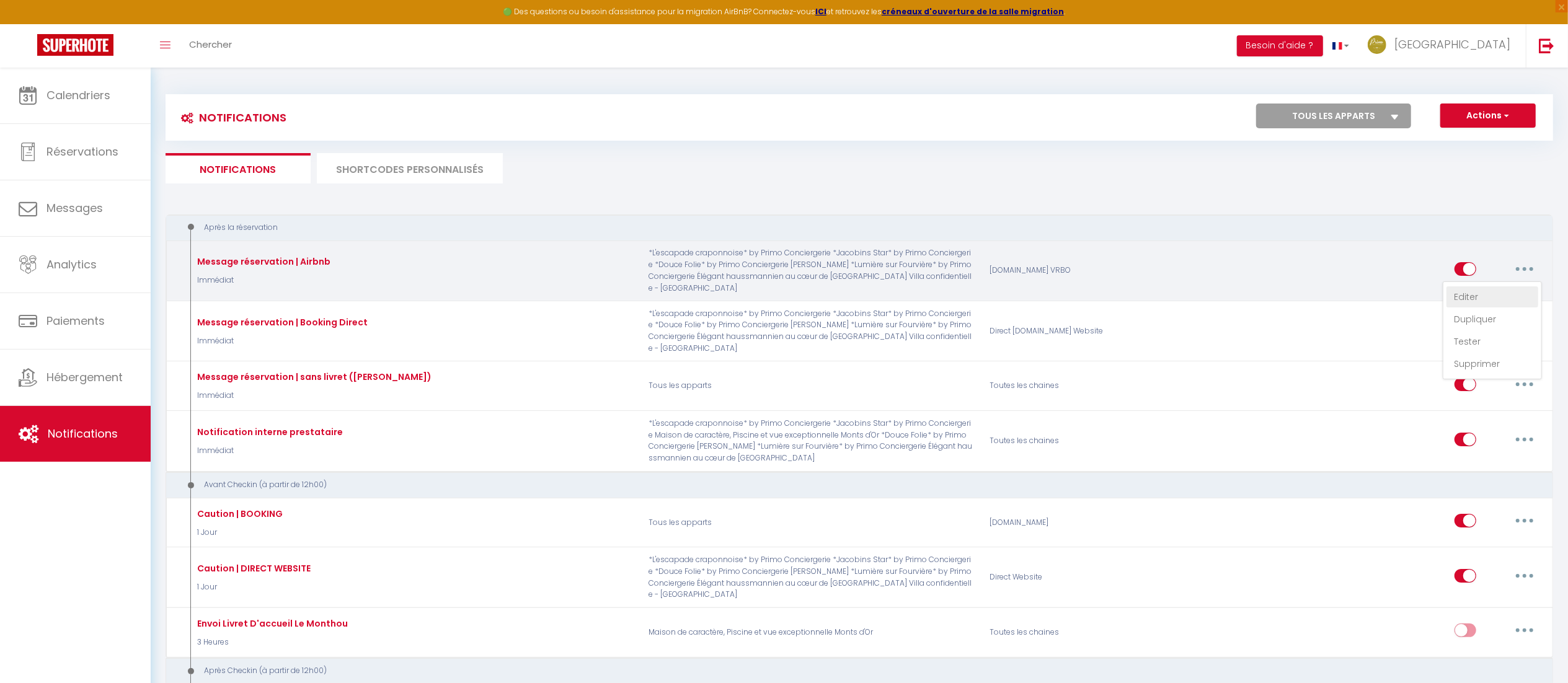
checkbox input "true"
type input "Confirmation pour votre réservation - [BOOKING:ID] - [GUEST:FIRST_NAME] [GUEST:…"
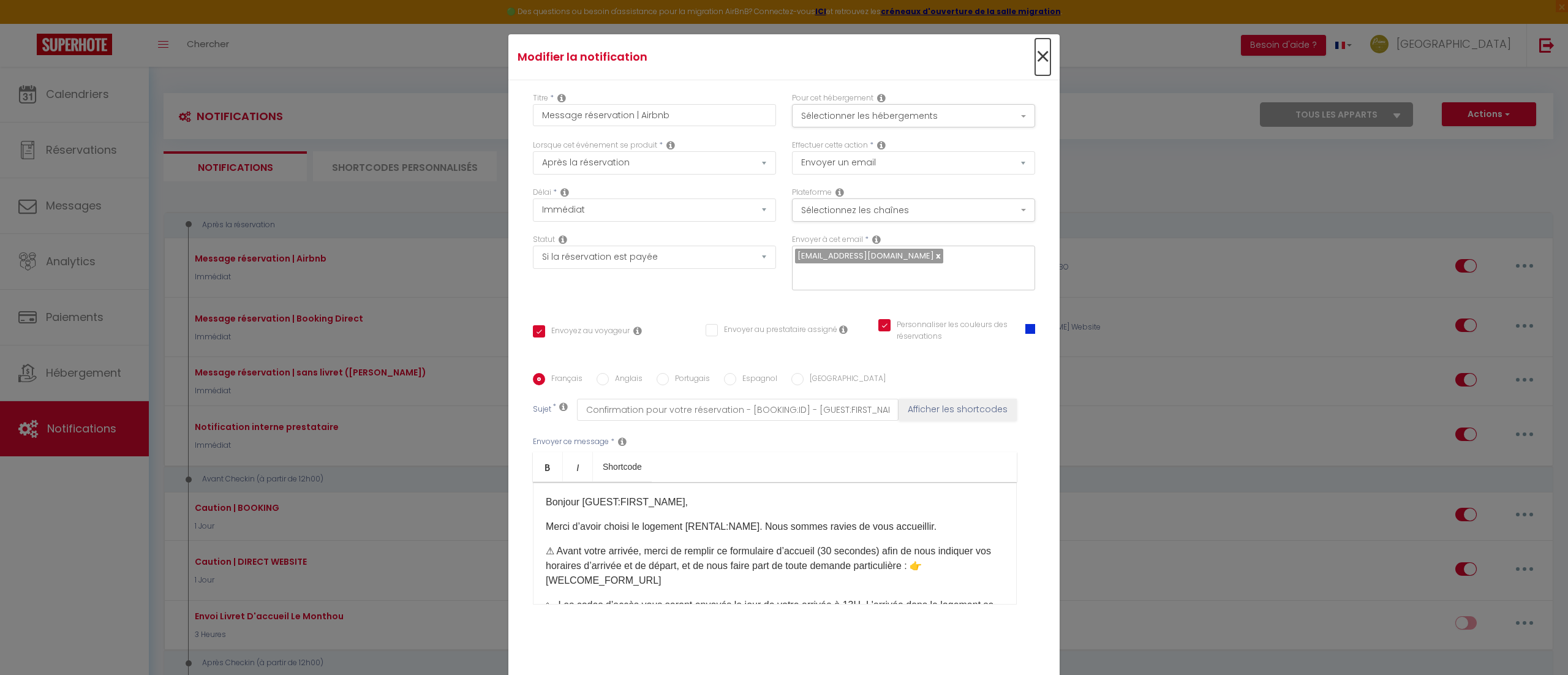
click at [1035, 59] on span "×" at bounding box center [1042, 57] width 15 height 37
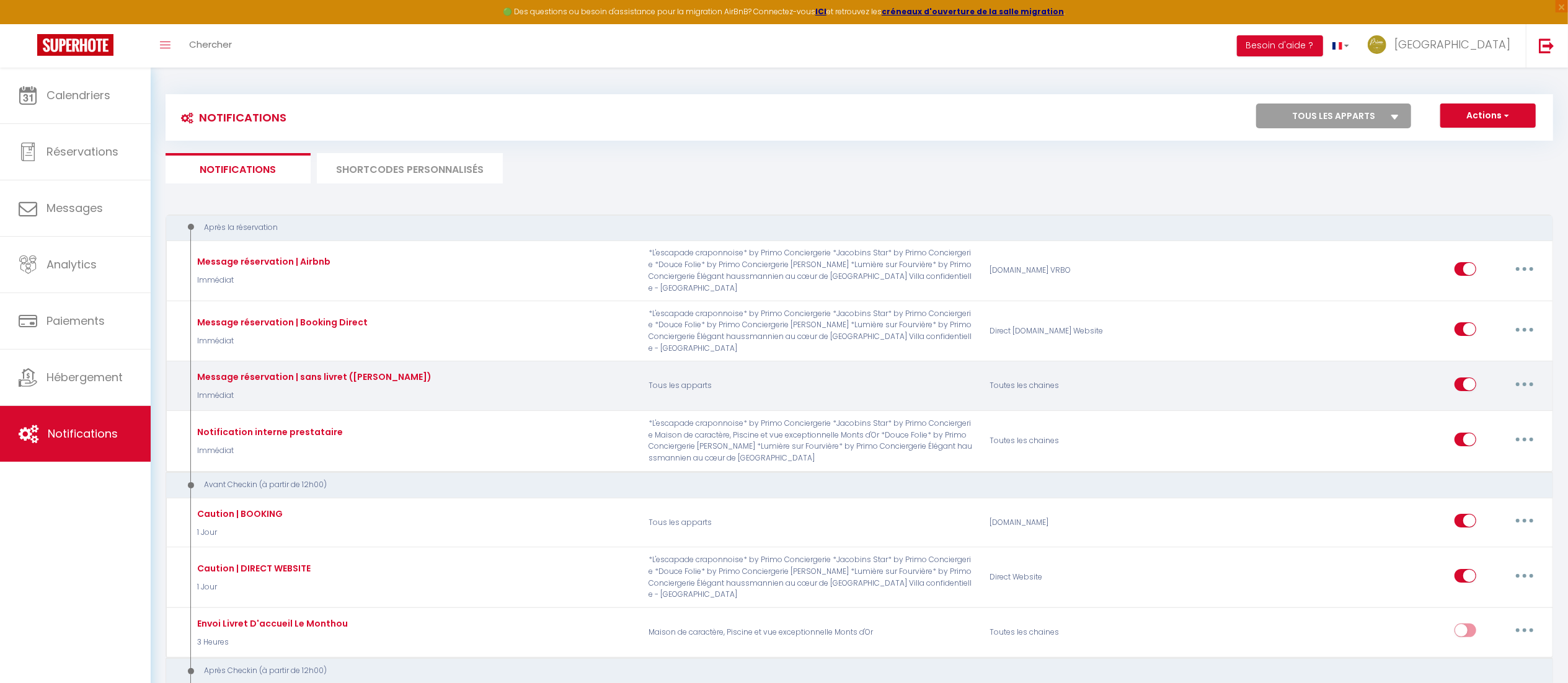
click at [1528, 374] on button "button" at bounding box center [1525, 384] width 35 height 20
click at [1476, 402] on link "Editer" at bounding box center [1492, 412] width 92 height 21
type input "Message réservation | sans livret ([PERSON_NAME])"
checkbox input "true"
checkbox input "false"
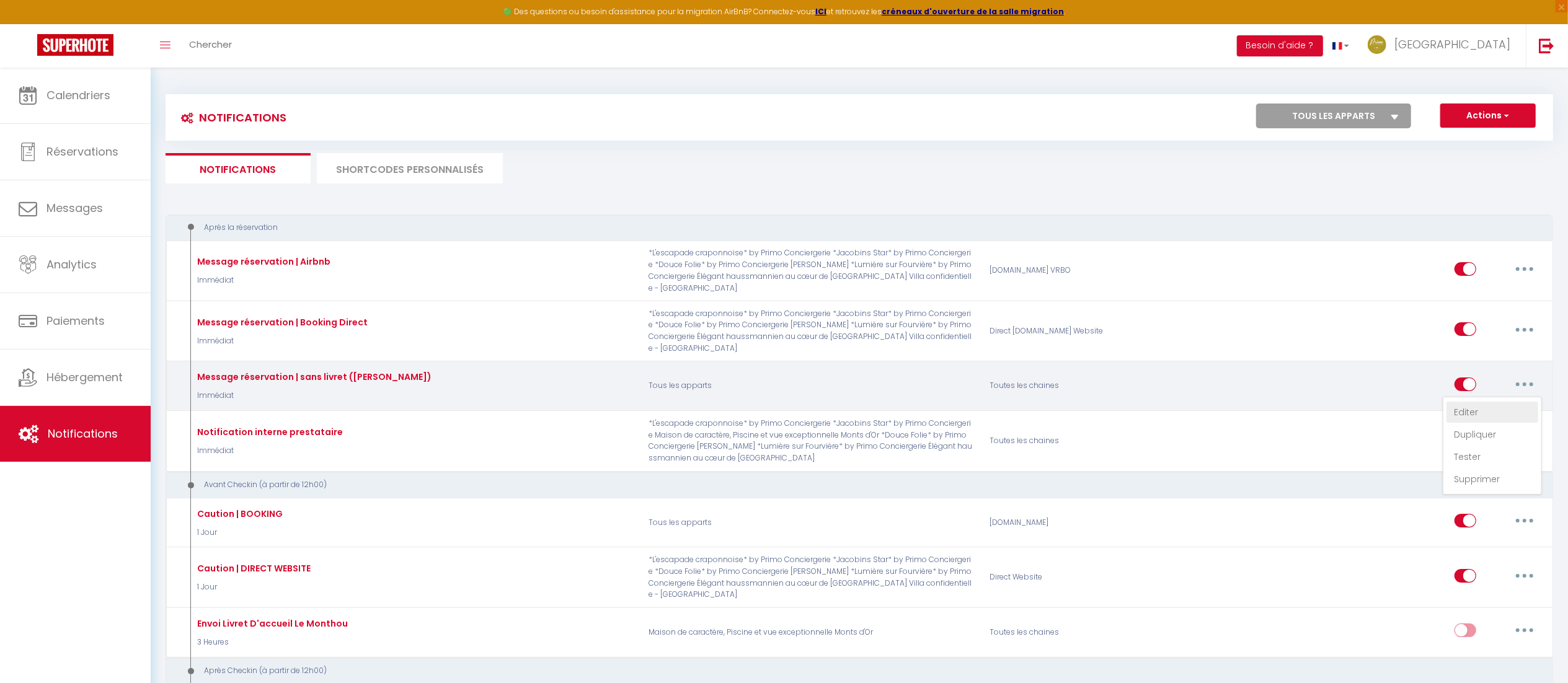
checkbox input "true"
type input "Merci pour votre réservation - [BOOKING:ID] - [GUEST:FIRST_NAME] [GUEST:LAST_NA…"
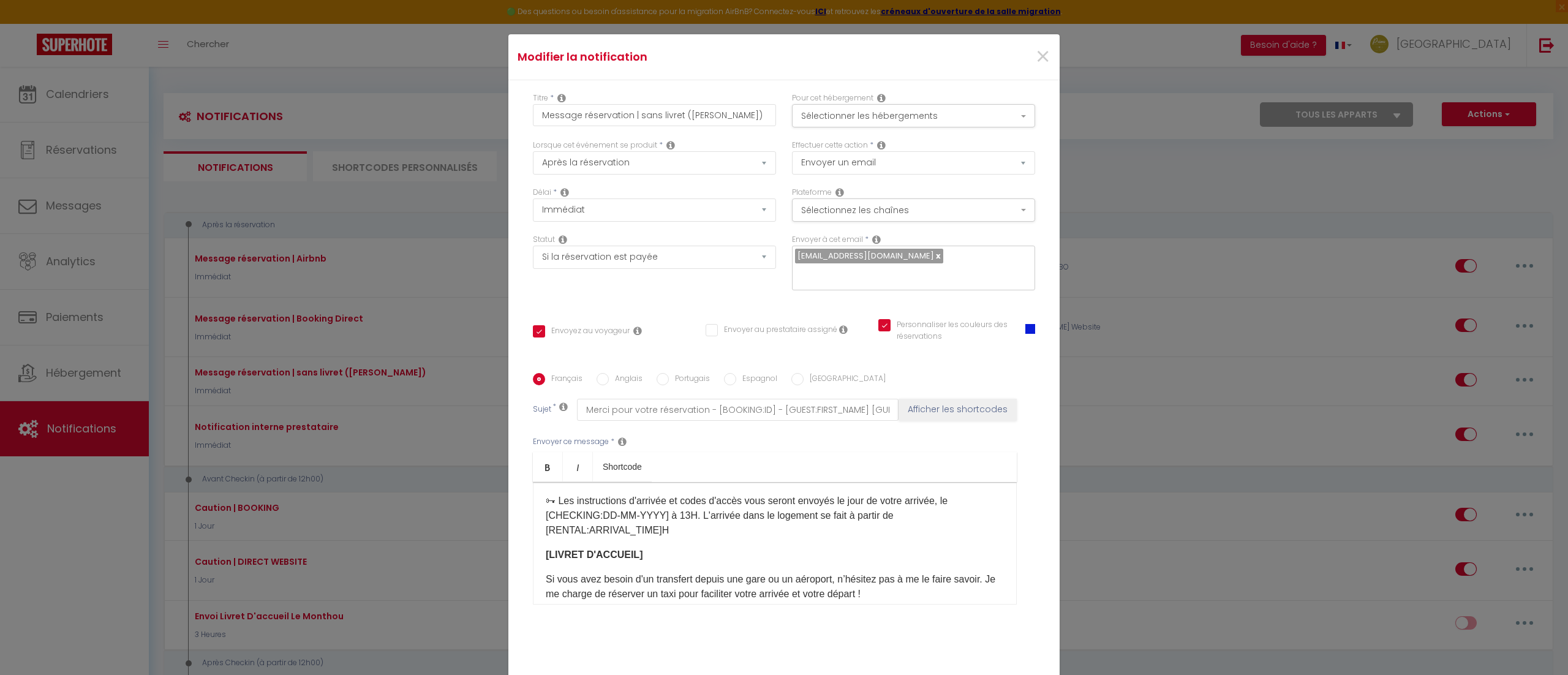
scroll to position [145, 0]
click at [1035, 56] on span "×" at bounding box center [1042, 57] width 15 height 37
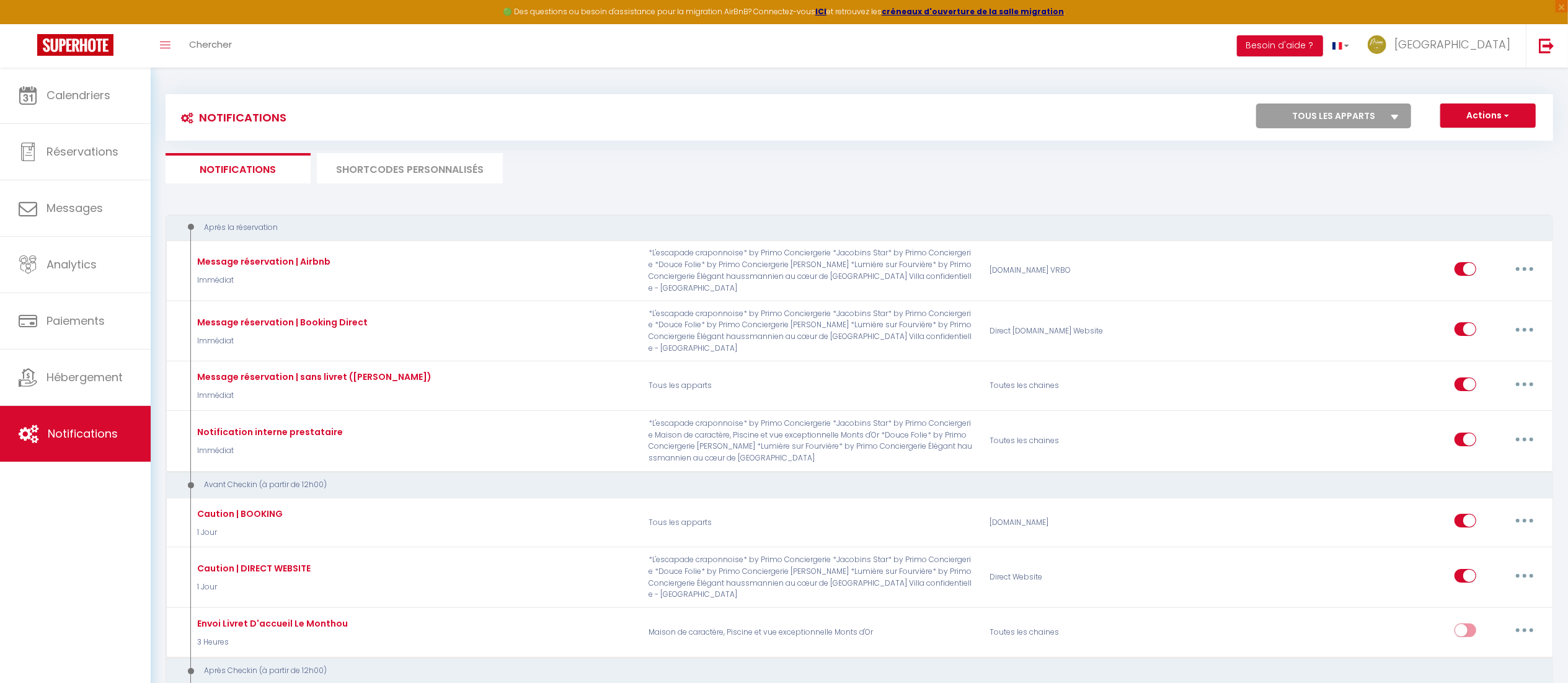
click at [362, 162] on li "SHORTCODES PERSONNALISÉS" at bounding box center [410, 168] width 186 height 30
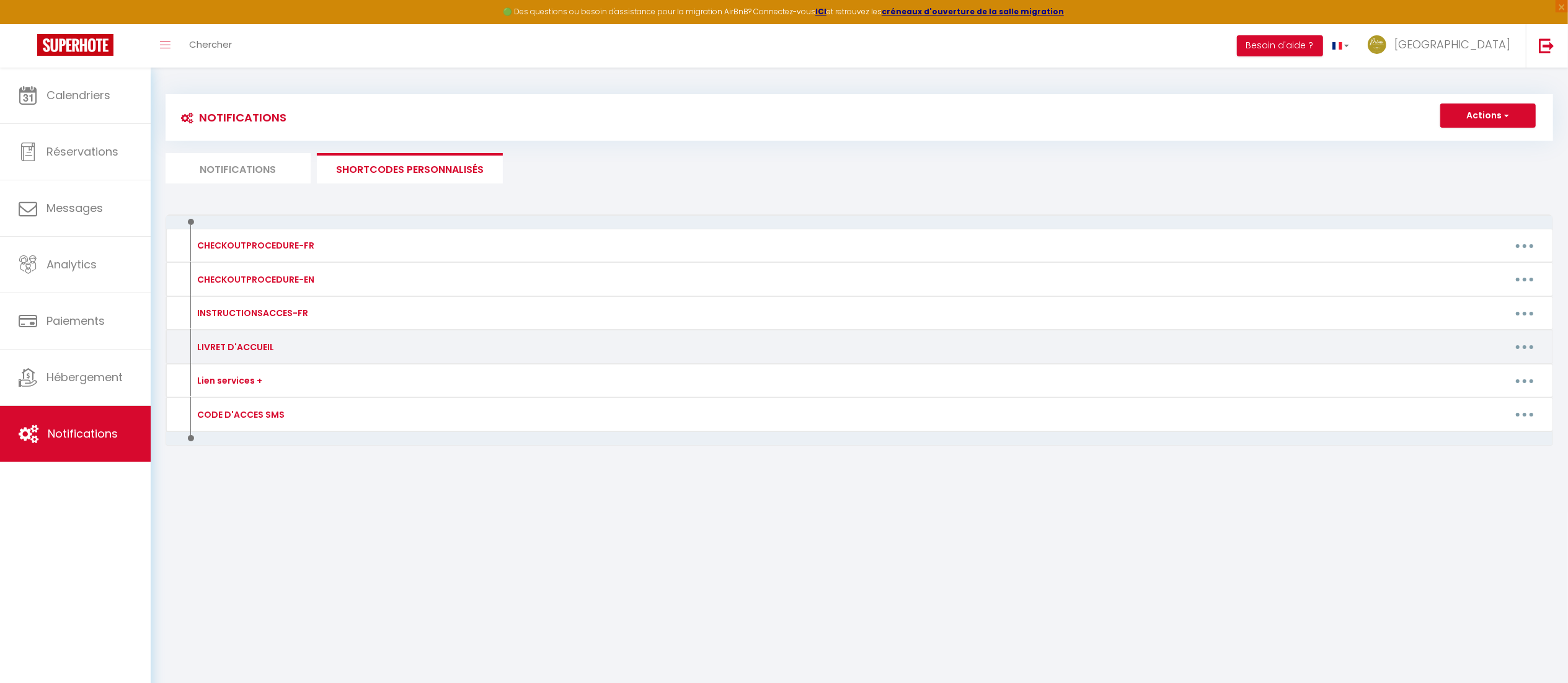
click at [1524, 346] on button "button" at bounding box center [1525, 347] width 35 height 20
click at [1454, 377] on link "Editer" at bounding box center [1492, 374] width 92 height 21
type input "LIVRET D'ACCUEIL"
type textarea "LIVRET D'ACCUEIL"
type textarea "[URL][DOMAIN_NAME] 🅿️ Pour votre information: la Presqu'île de [GEOGRAPHIC_DATA…"
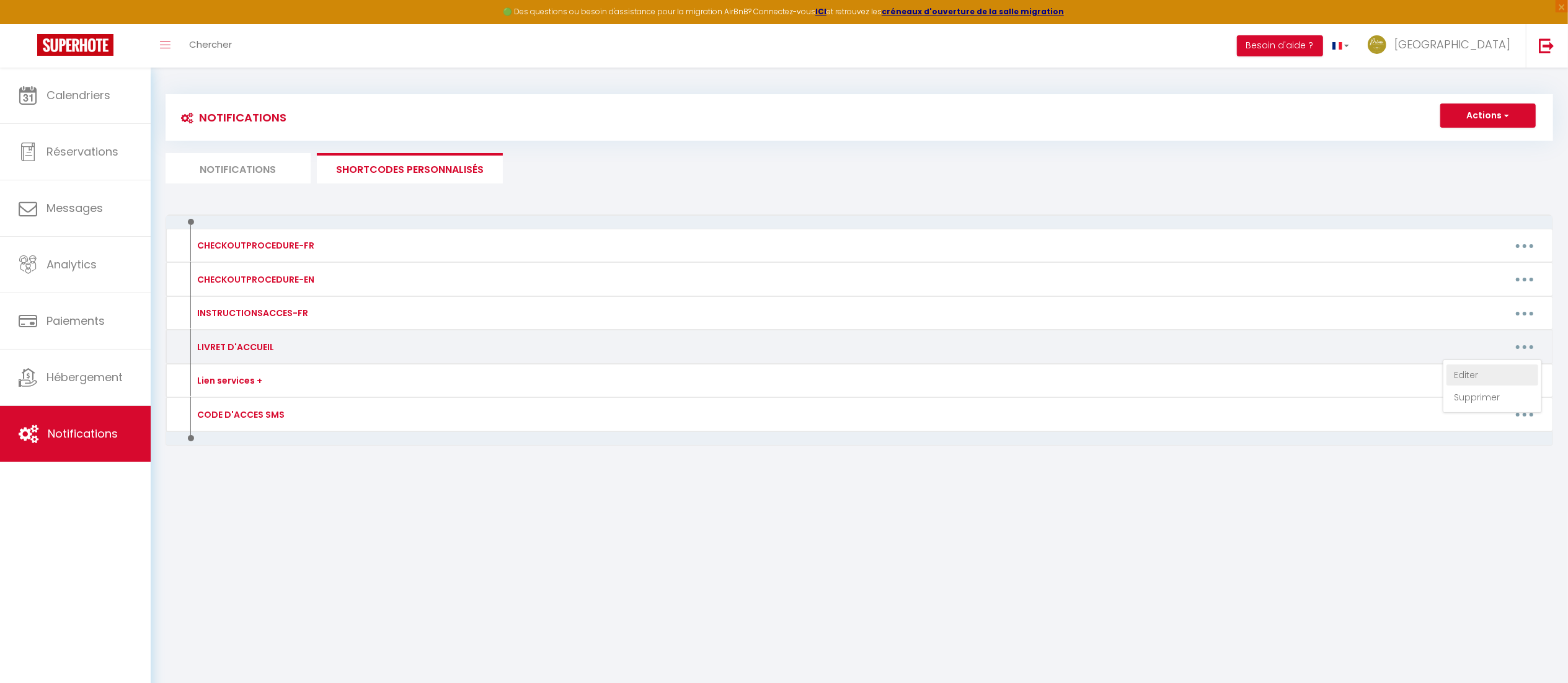
type textarea "[URL][DOMAIN_NAME]"
type textarea "[URL][DOMAIN_NAME] 🅿️ Pour votre information: la Presqu'île de [GEOGRAPHIC_DATA…"
type textarea "[URL][DOMAIN_NAME] ℹ️ RAPPEL IMPORTANT Suite à un incident imprévu, la douche n…"
type textarea "[URL][DOMAIN_NAME] ℹ️ Arrivée Autonome: Les clés sont à récupérées dans un poin…"
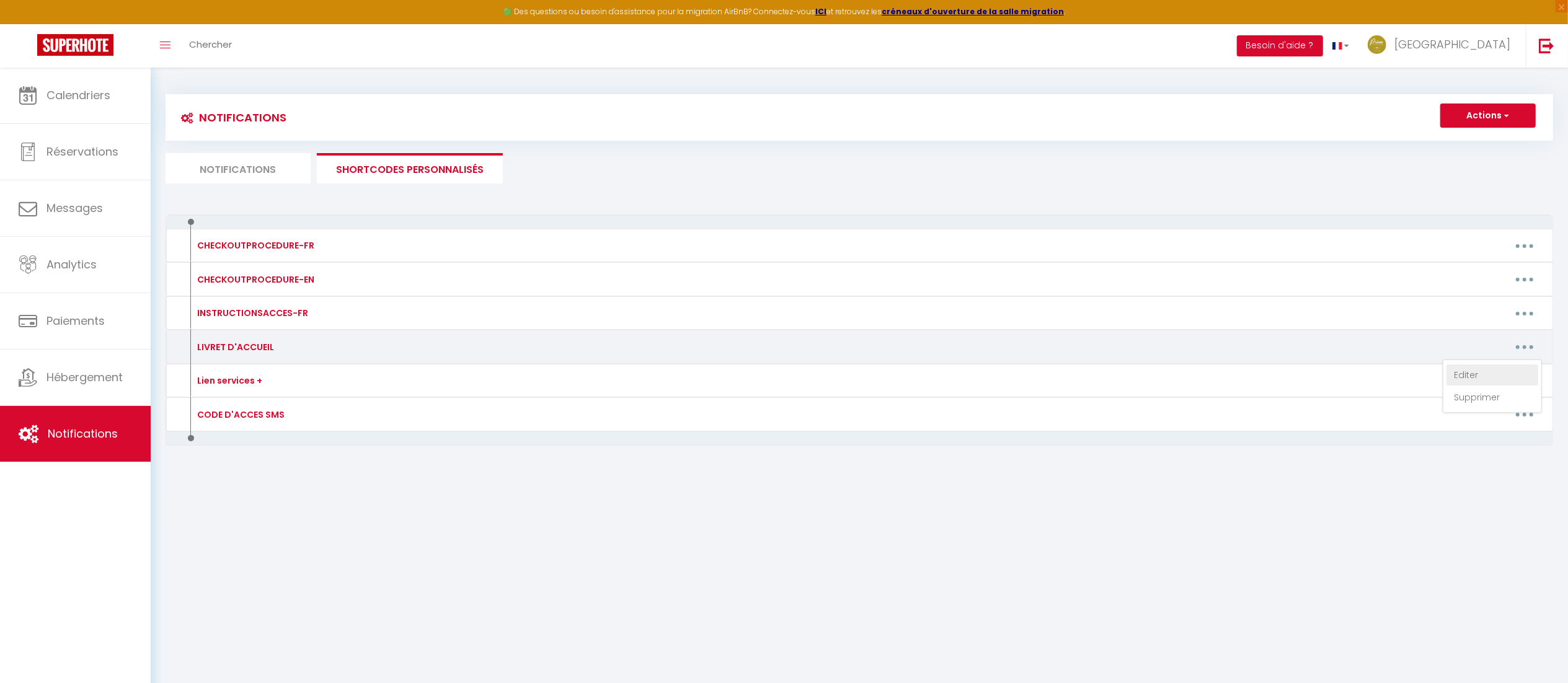
type textarea "[URL][DOMAIN_NAME] ℹ️ Arrivée Autonome: Les clés sont à récupérées dans un poin…"
type textarea "🌟 Notre livret d'accueil vidéo est en cours de réalisation, nous vous enverrons…"
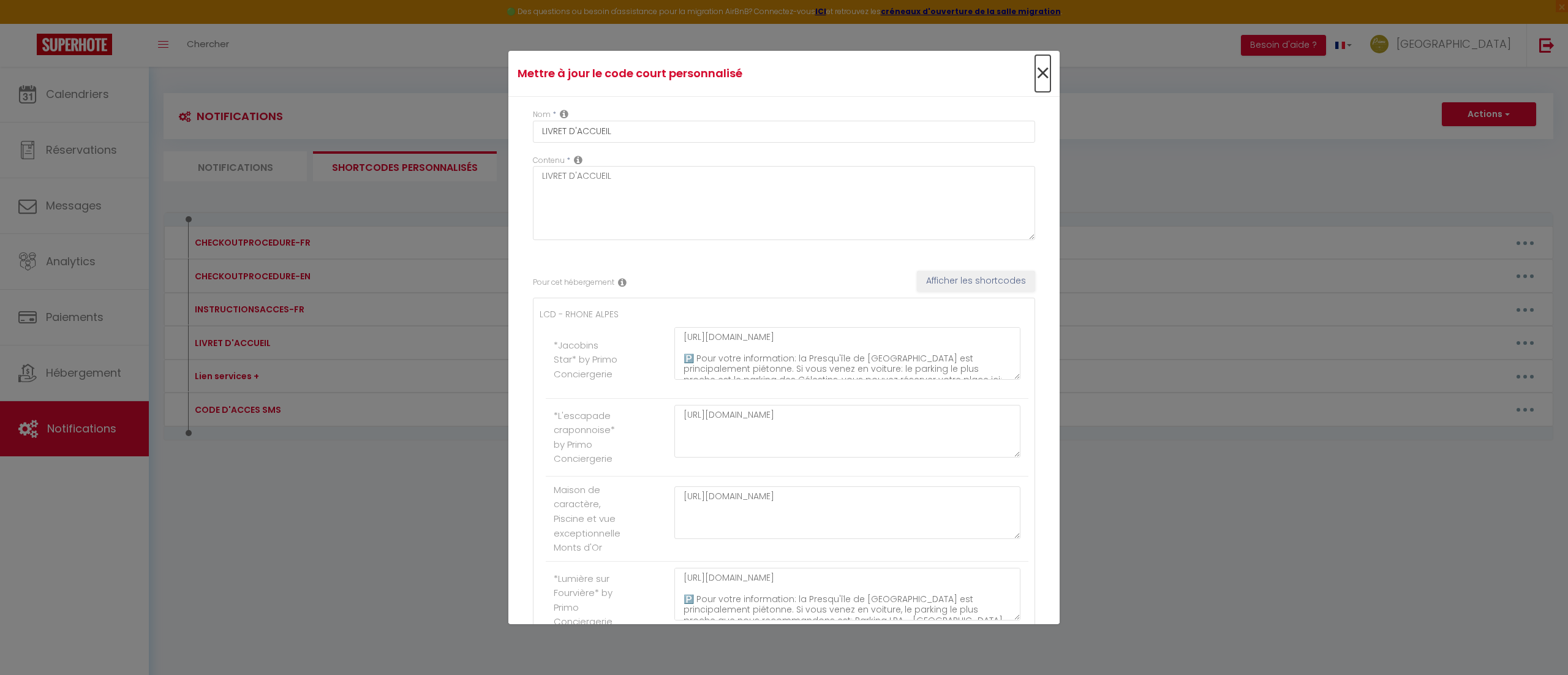
click at [1035, 70] on span "×" at bounding box center [1042, 73] width 15 height 37
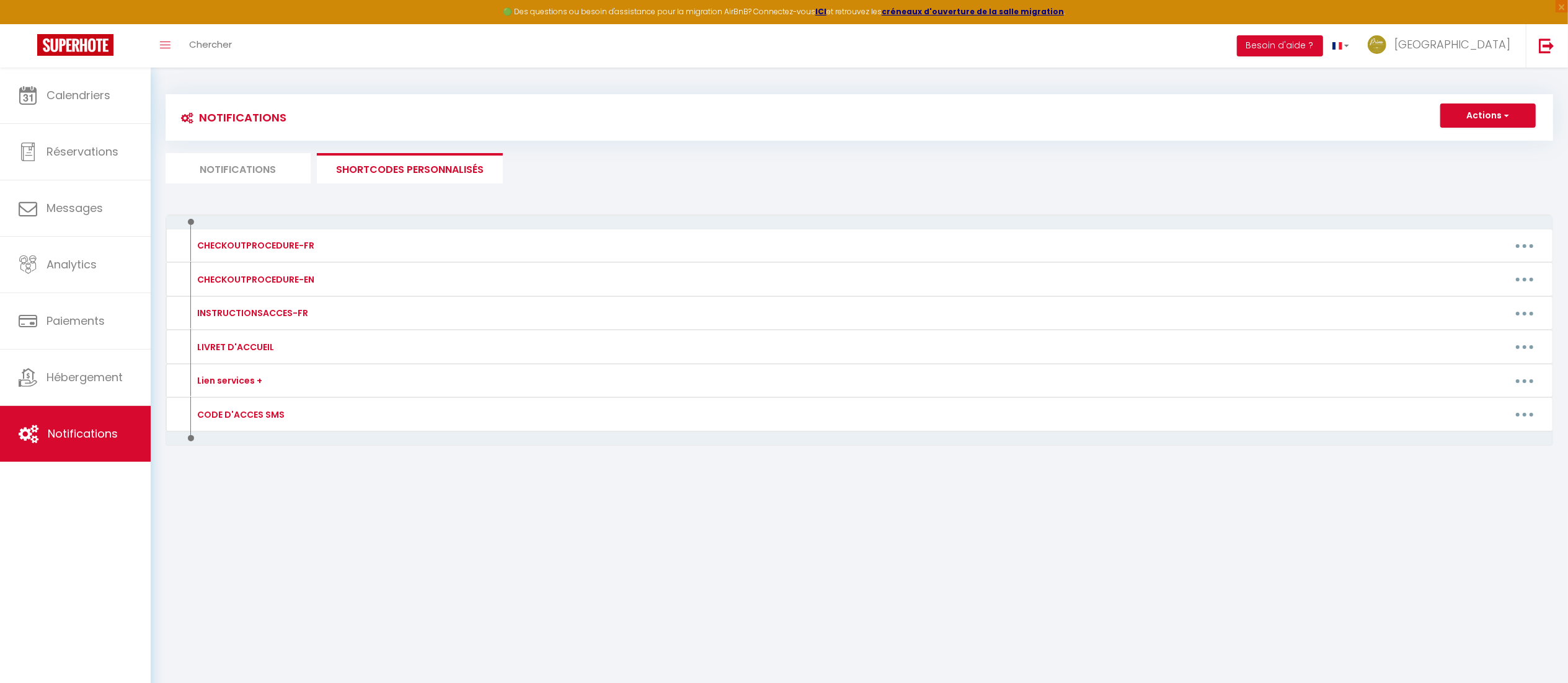
click at [261, 164] on li "Notifications" at bounding box center [238, 168] width 145 height 30
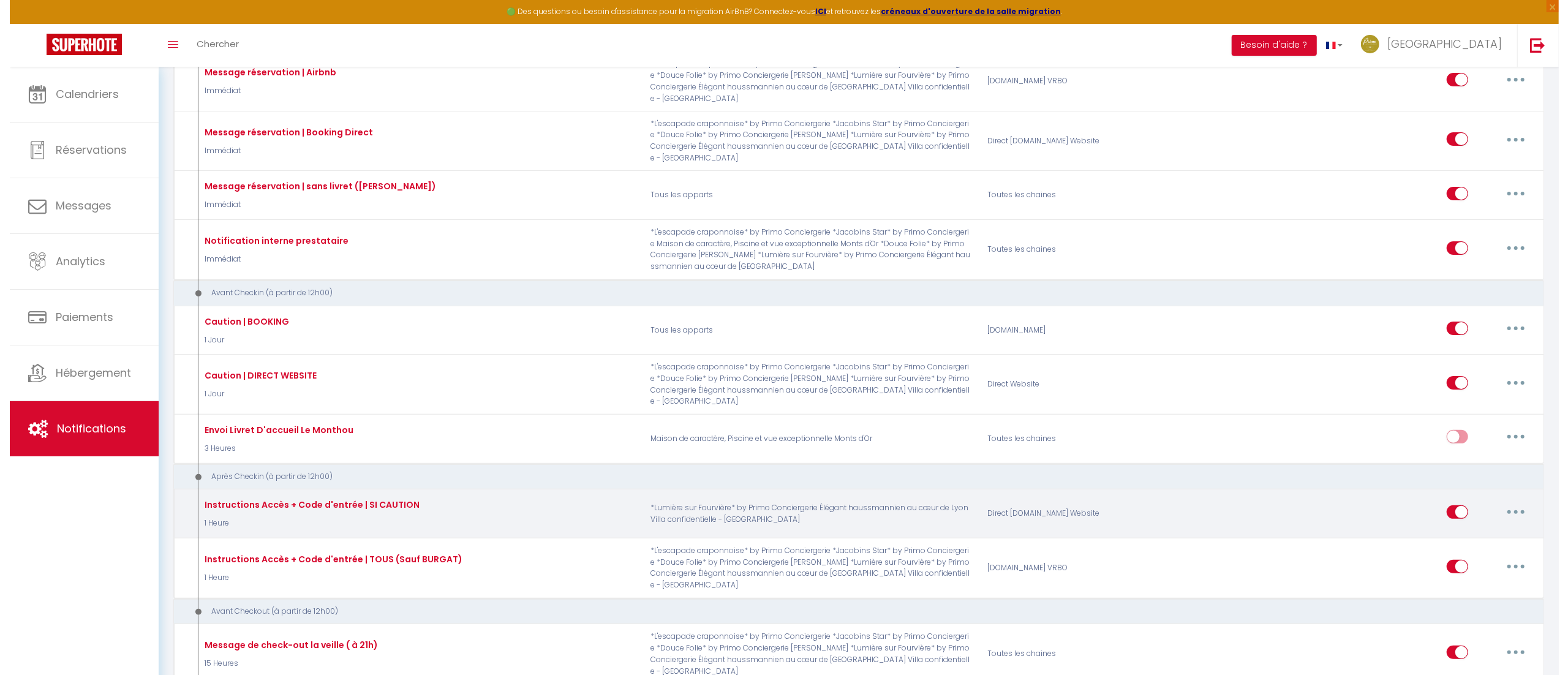
scroll to position [185, 0]
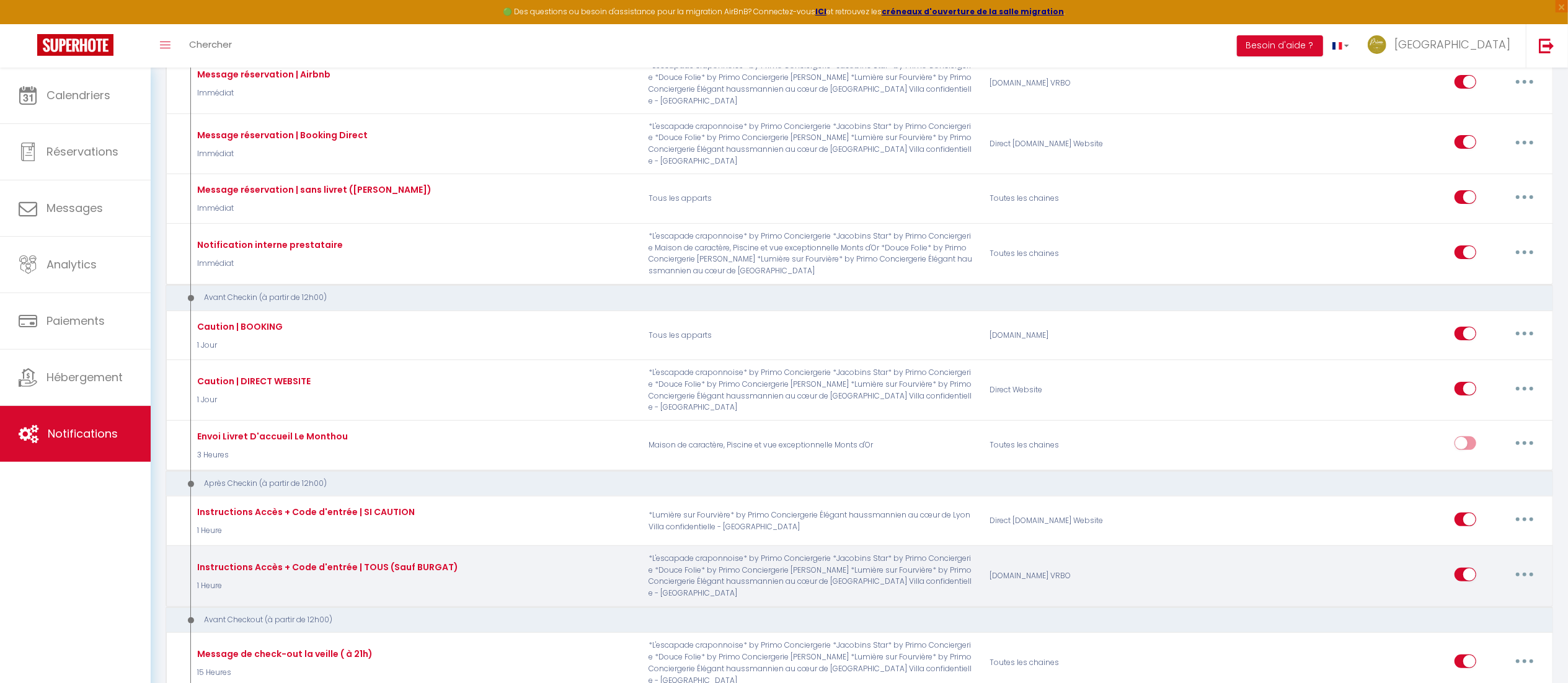
click at [1522, 565] on button "button" at bounding box center [1525, 574] width 35 height 20
click at [1479, 592] on link "Editer" at bounding box center [1492, 603] width 92 height 21
type input "Instructions Accès + Code d'entrée | TOUS (Sauf BURGAT)"
select select "3"
select select "1 Heure"
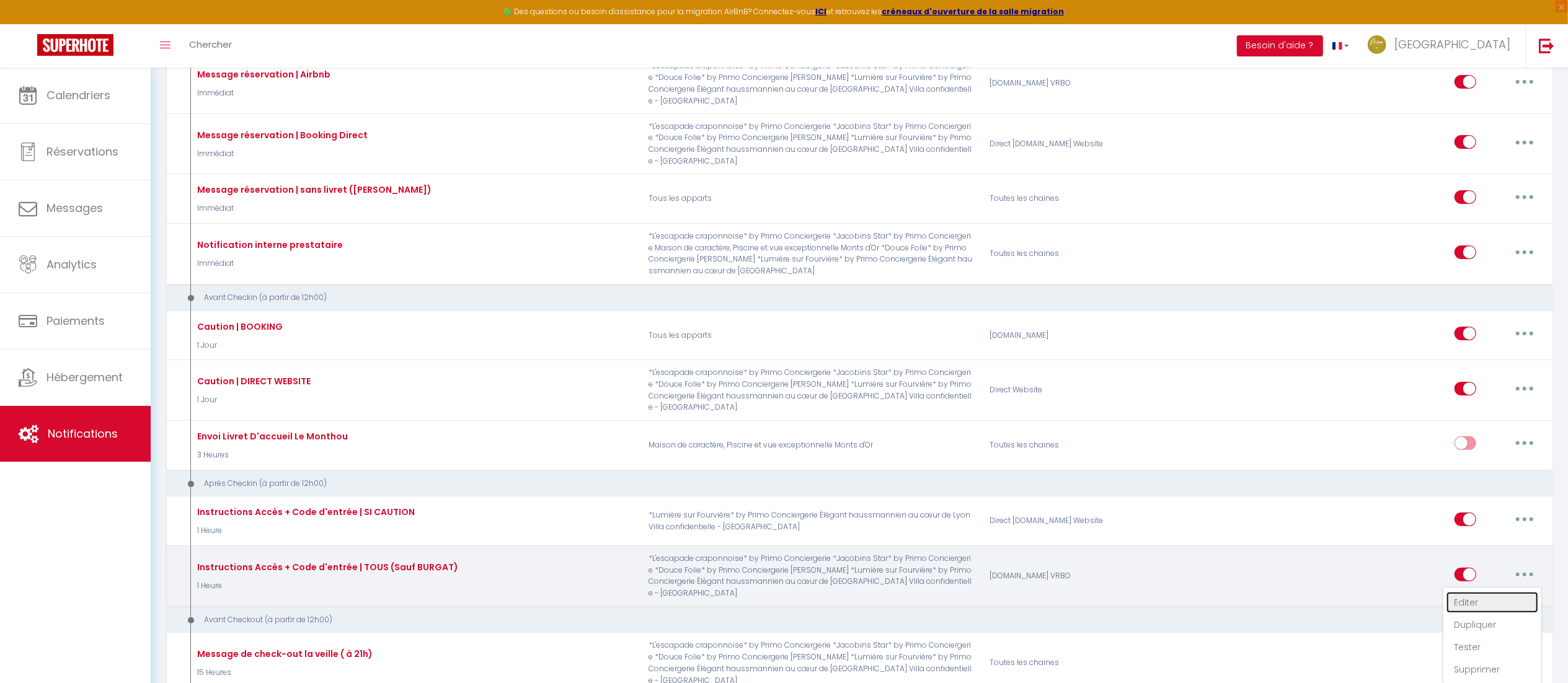
checkbox input "true"
checkbox input "false"
checkbox input "true"
type input "Procédure de check-in – [RENTAL:NAME]"
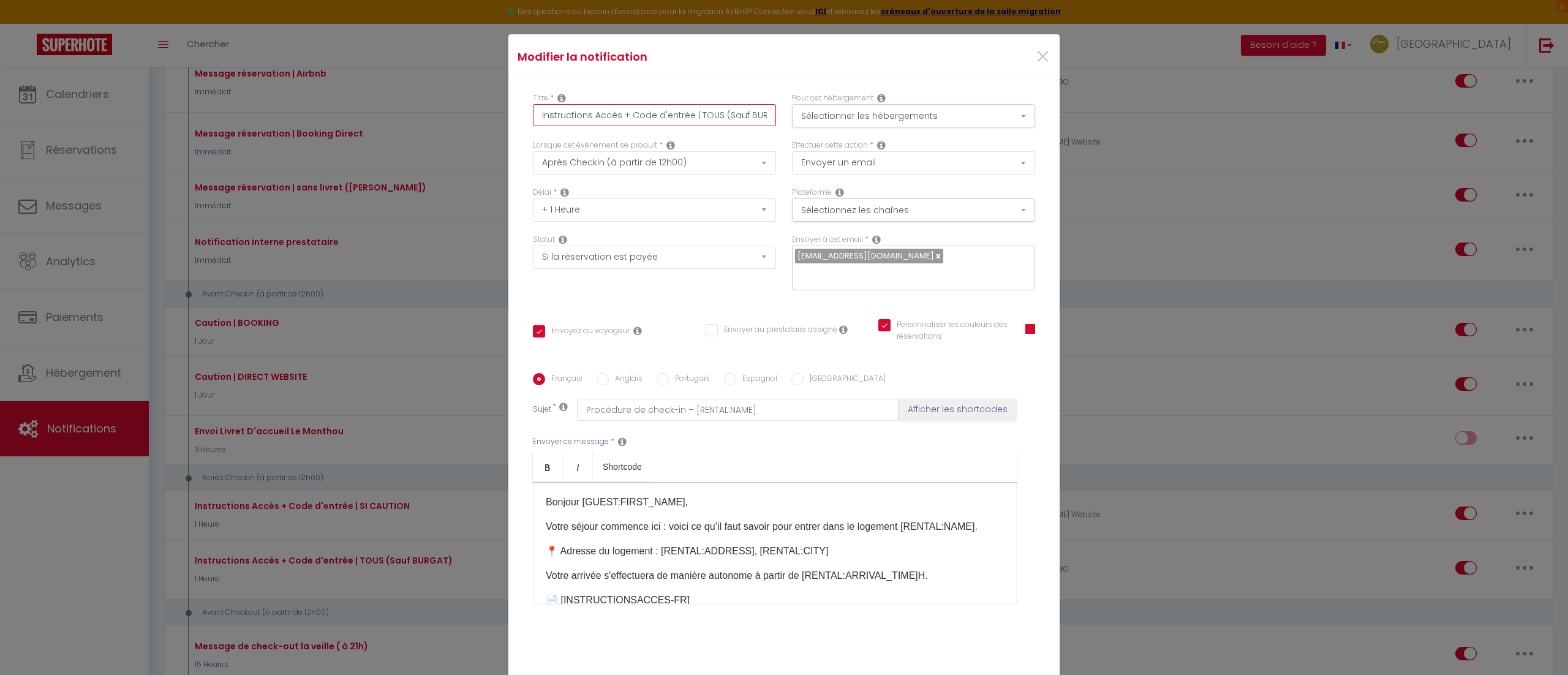
click at [710, 112] on input "Instructions Accès + Code d'entrée | TOUS (Sauf BURGAT)" at bounding box center [655, 115] width 243 height 22
type input "Instructions Accès + Code d'entrée | TOUS Sauf BURGAT)"
checkbox input "true"
checkbox input "false"
checkbox input "true"
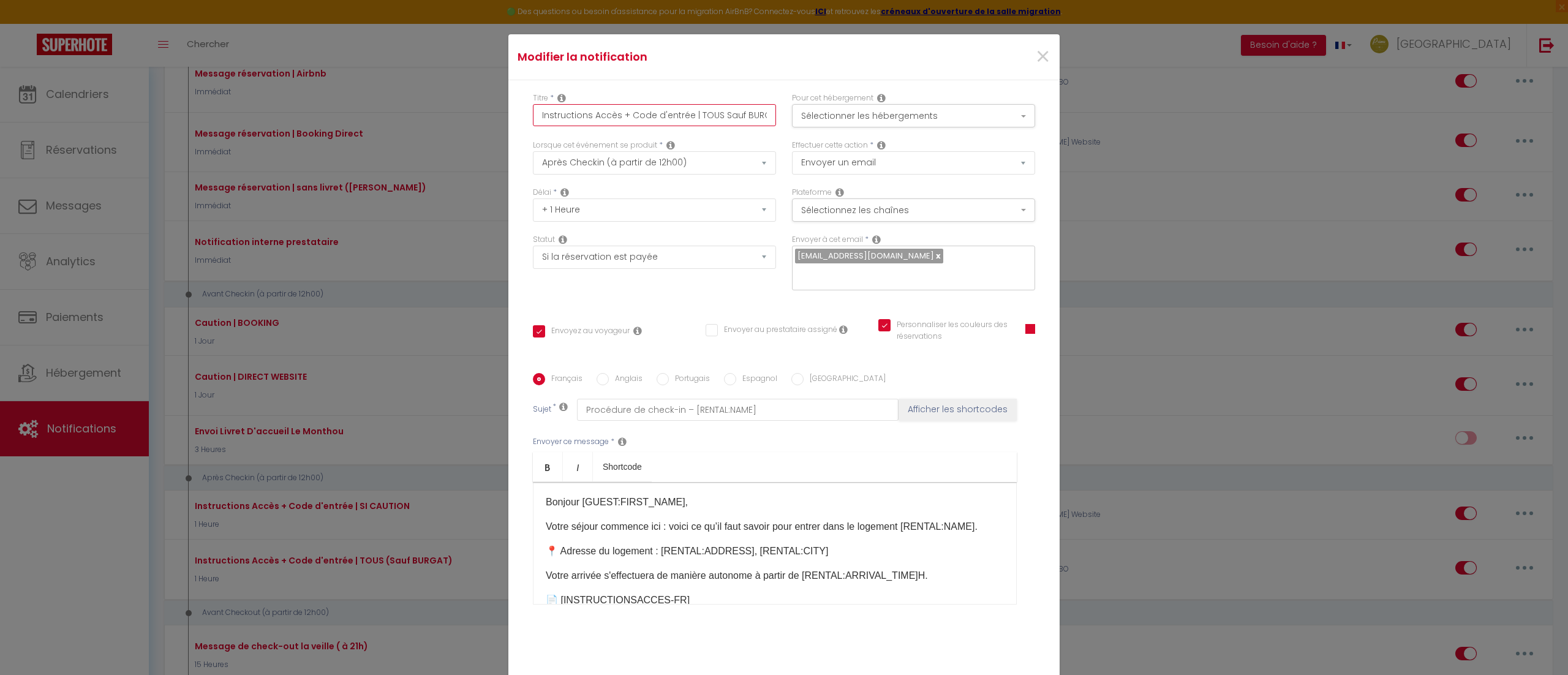
type input "Instructions Accès + Code d'entrée | TOUS auf BURGAT)"
checkbox input "true"
checkbox input "false"
checkbox input "true"
type input "Instructions Accès + Code d'entrée | TOUS uf [GEOGRAPHIC_DATA])"
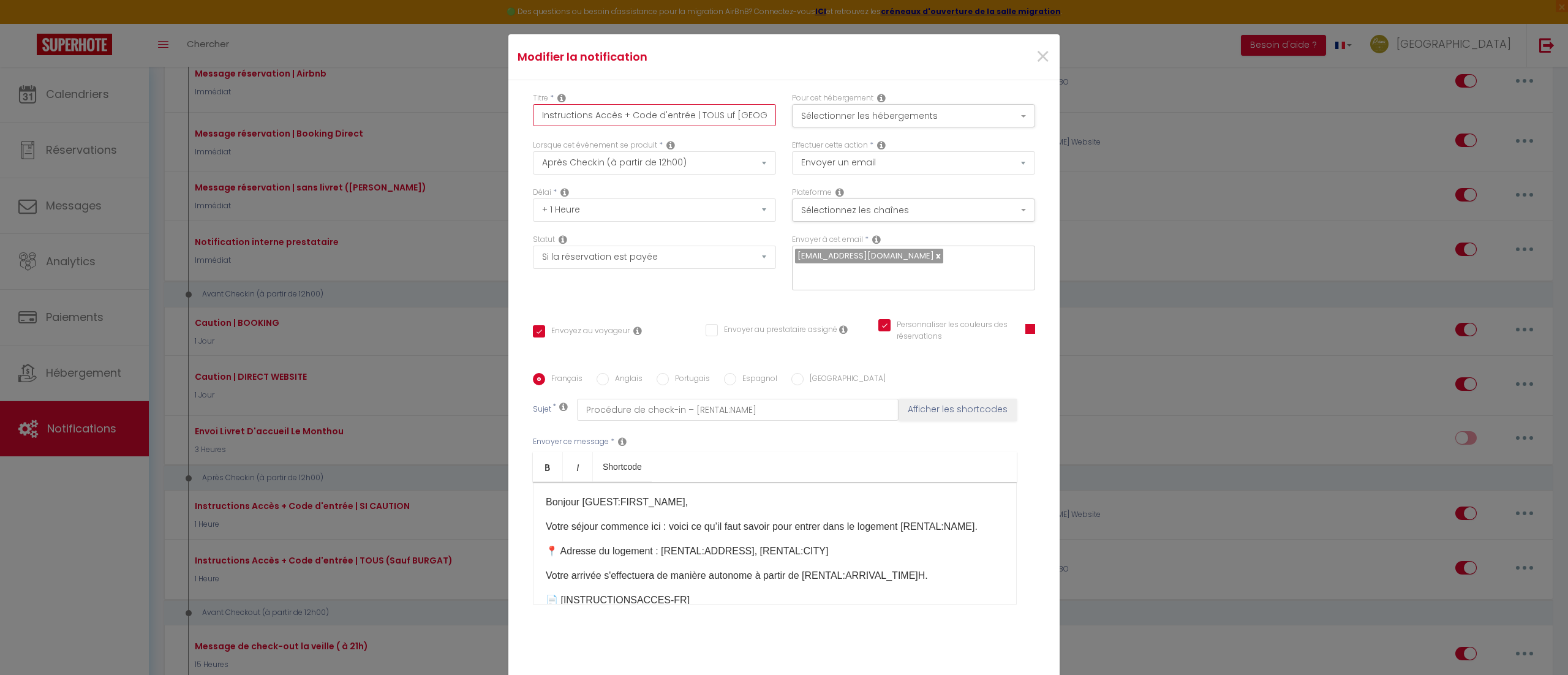
checkbox input "true"
checkbox input "false"
checkbox input "true"
type input "Instructions Accès + Code d'entrée | TOUS [PERSON_NAME])"
checkbox input "true"
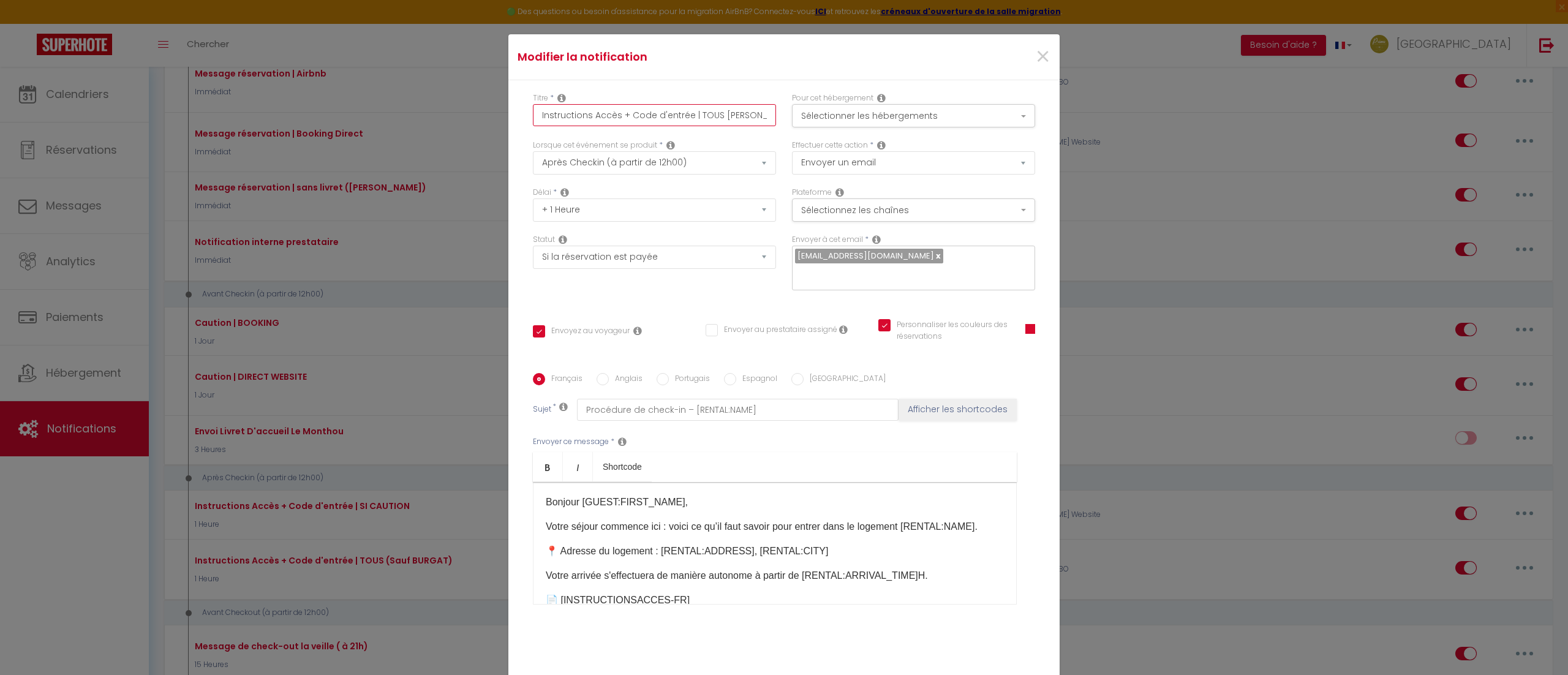
checkbox input "false"
checkbox input "true"
type input "Instructions Accès + Code d'entrée | TOUS BURGAT)"
checkbox input "true"
checkbox input "false"
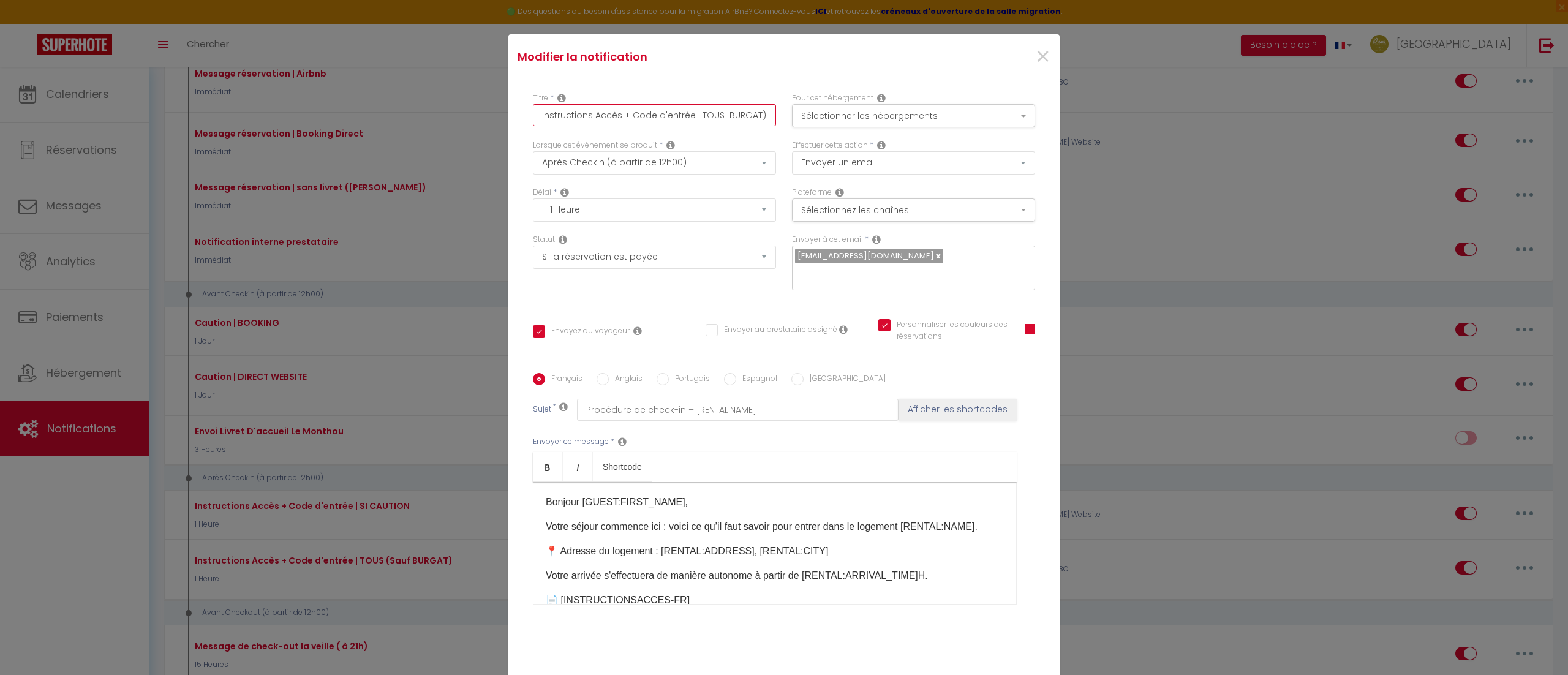
checkbox input "true"
type input "Instructions Accès + Code d'entrée | TOUS BURGAT)"
checkbox input "true"
checkbox input "false"
checkbox input "true"
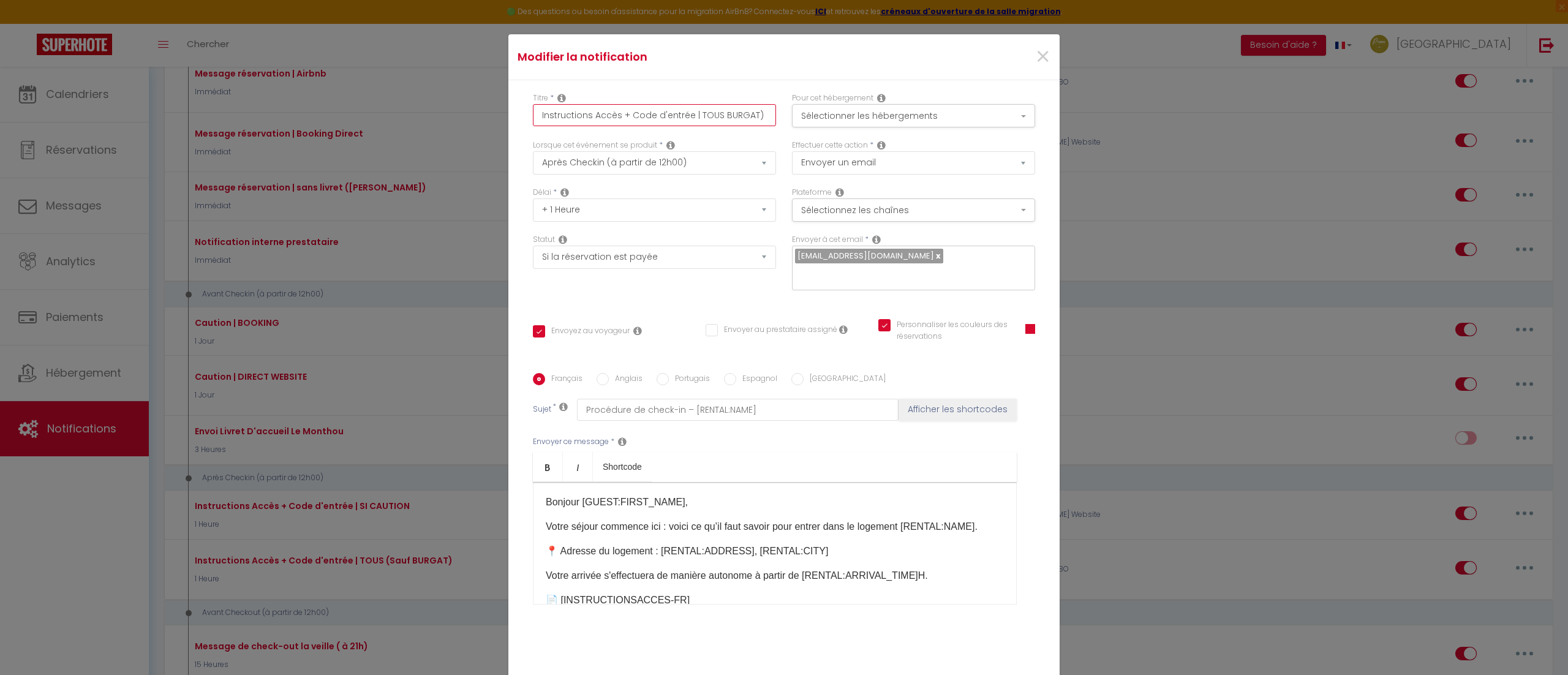
type input "Instructions Accès + Code d'entrée | TOUS URGAT)"
checkbox input "true"
checkbox input "false"
checkbox input "true"
type input "Instructions Accès + Code d'entrée | TOUS RGAT)"
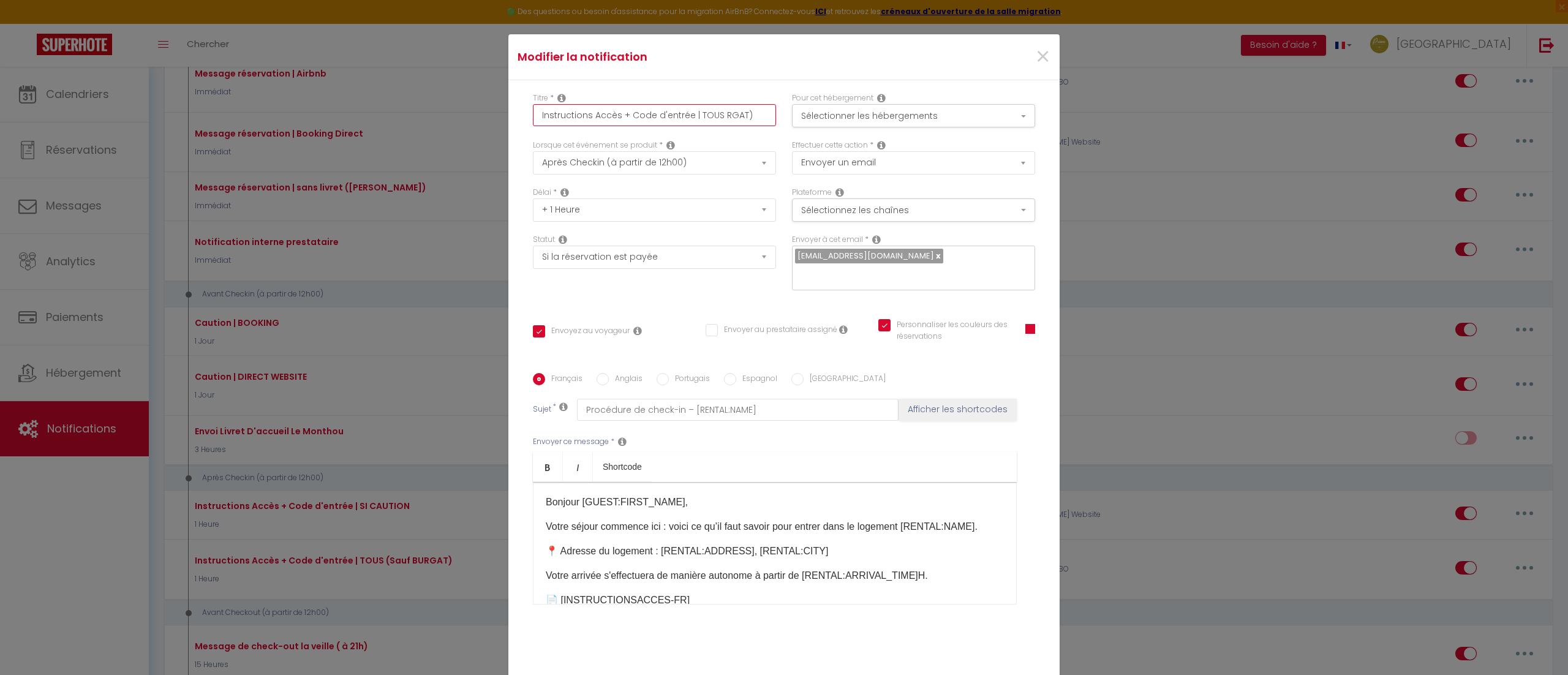
checkbox input "true"
checkbox input "false"
checkbox input "true"
type input "Instructions Accès + Code d'entrée | TOUS GAT)"
checkbox input "true"
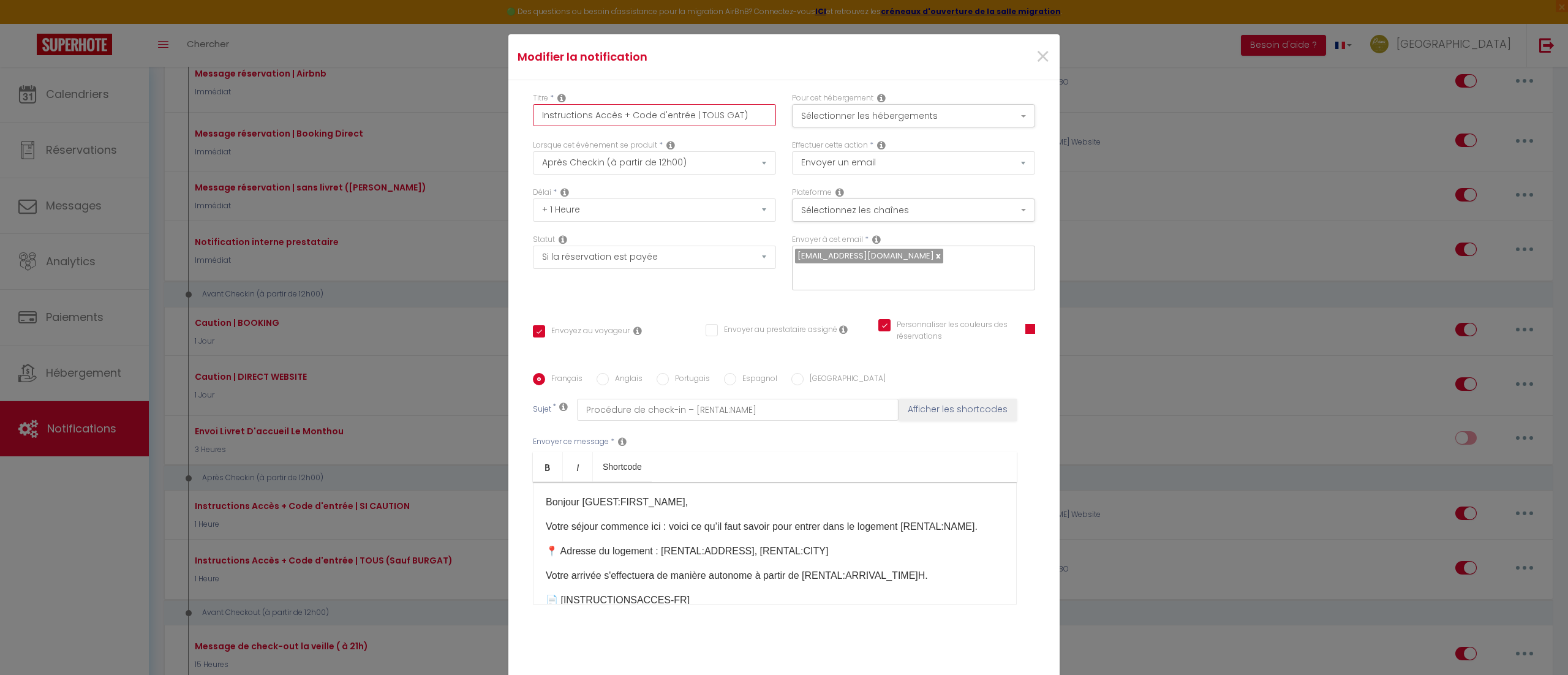
checkbox input "false"
checkbox input "true"
type input "Instructions Accès + Code d'entrée | TOUS AT)"
checkbox input "true"
checkbox input "false"
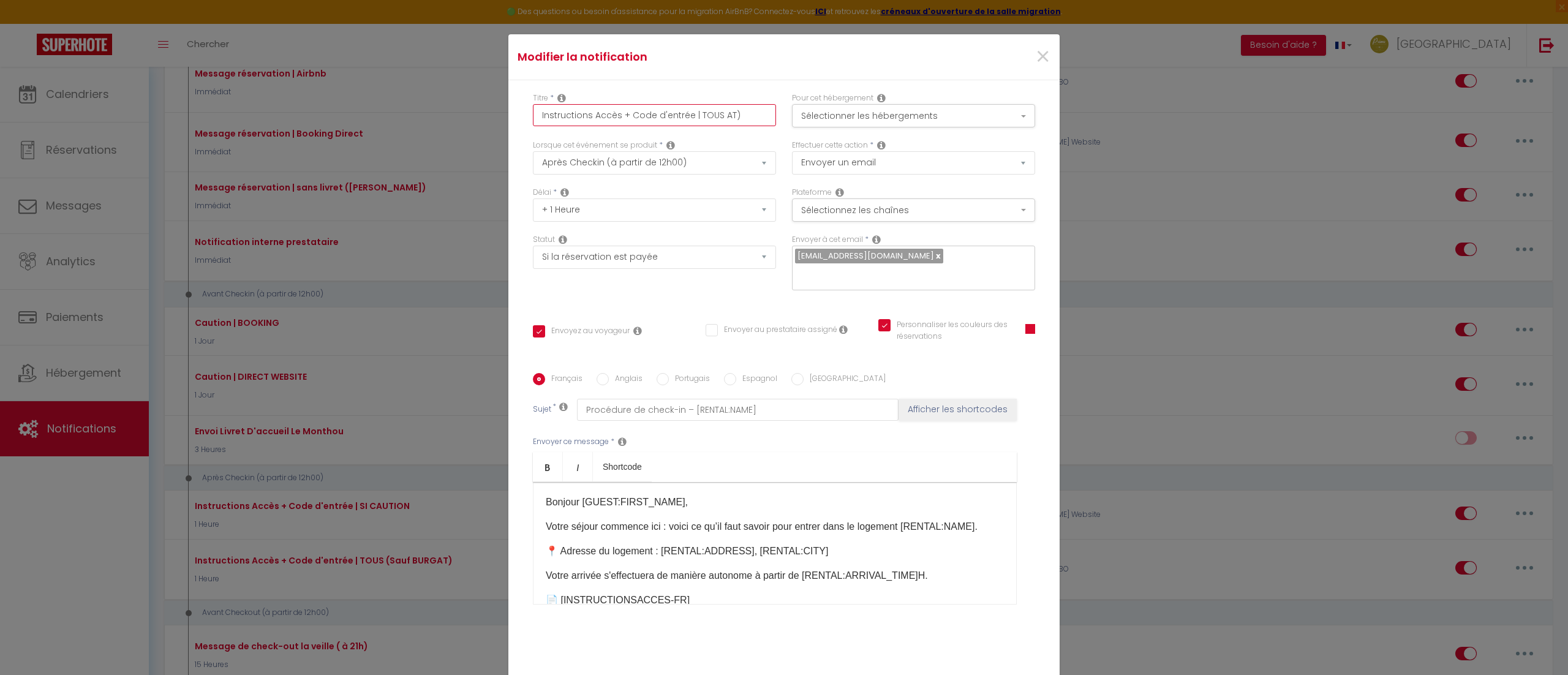
checkbox input "true"
type input "Instructions Accès + Code d'entrée | TOUS T)"
checkbox input "true"
checkbox input "false"
checkbox input "true"
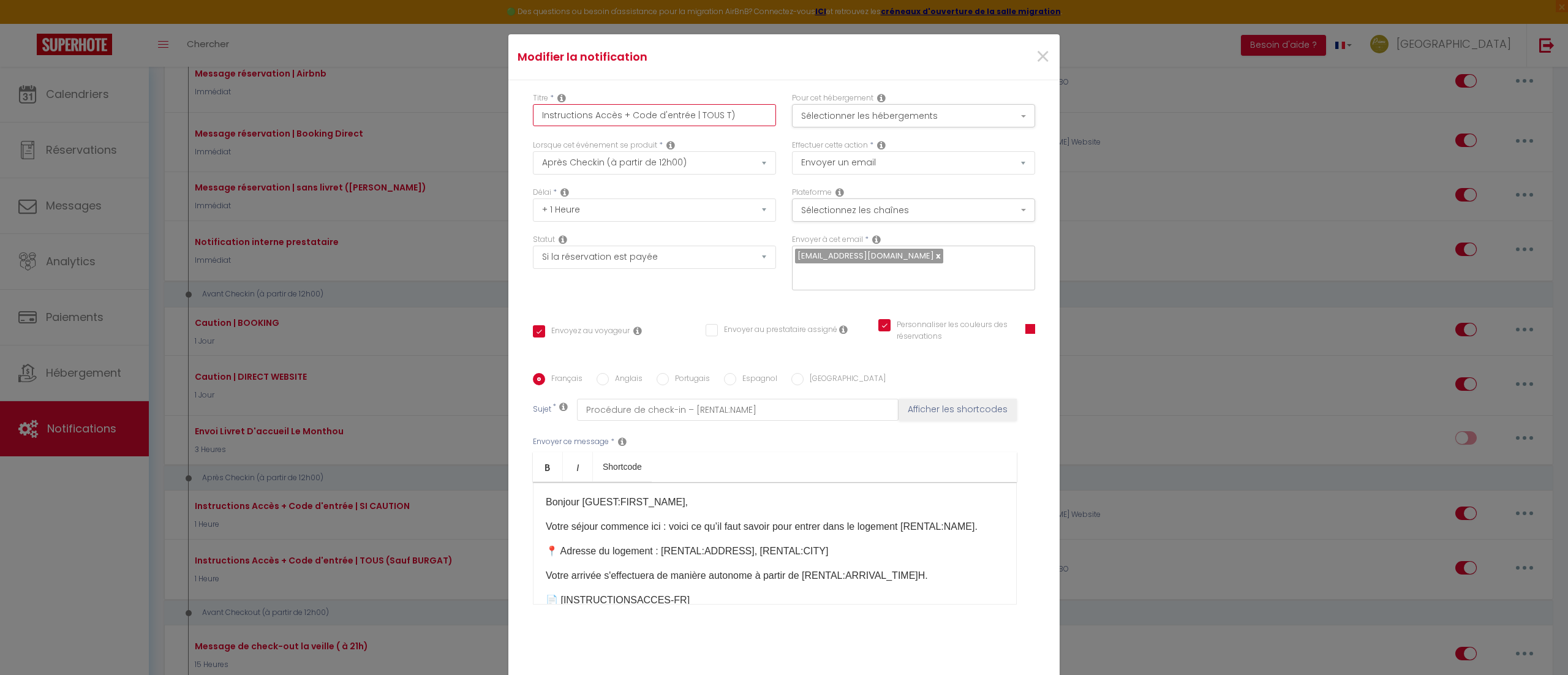
type input "Instructions Accès + Code d'entrée | TOUS )"
checkbox input "true"
checkbox input "false"
checkbox input "true"
type input "Instructions Accès + Code d'entrée | TOUS"
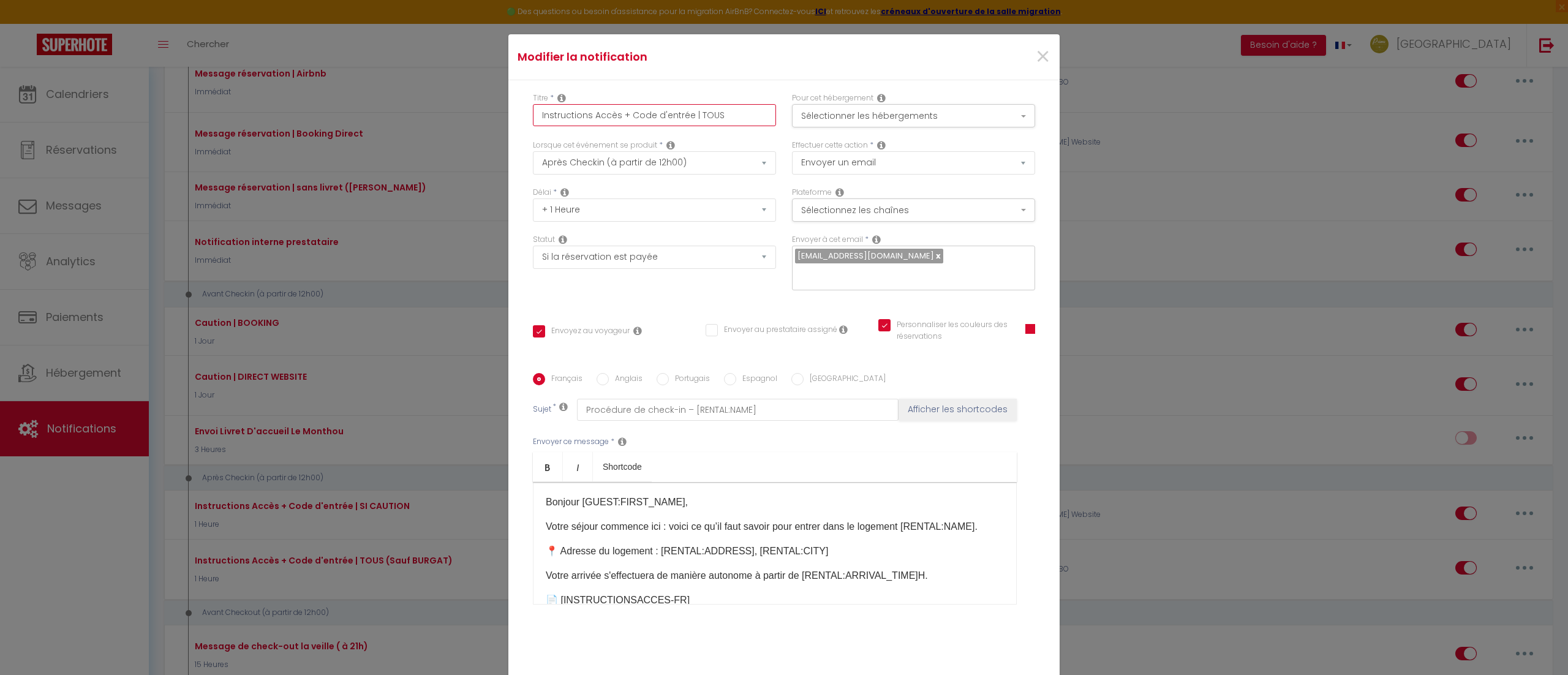
checkbox input "true"
checkbox input "false"
checkbox input "true"
type input "Instructions Accès + Code d'entrée | TOUS"
checkbox input "true"
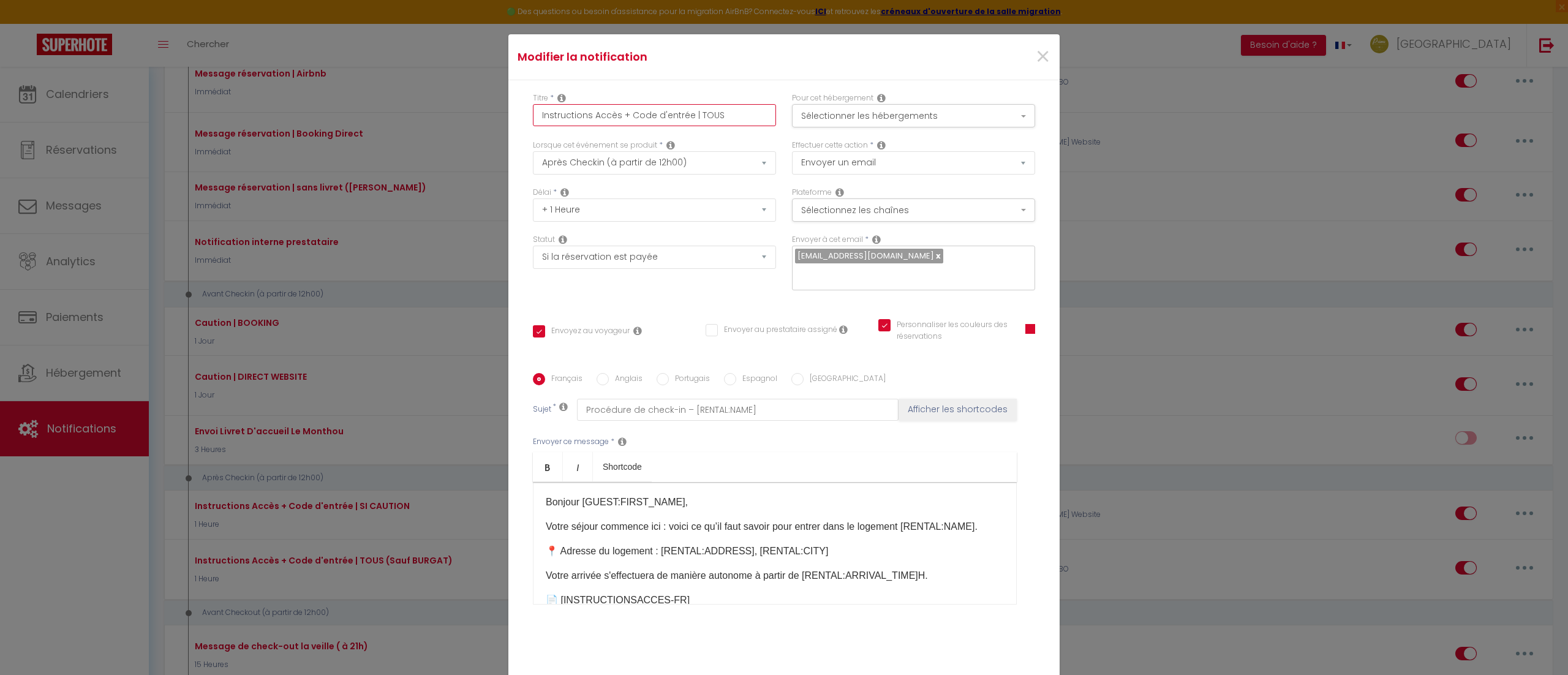
checkbox input "false"
checkbox input "true"
type input "Instructions Accès + Code d'entrée | TOUS"
click at [836, 107] on button "Sélectionner les hébergements" at bounding box center [913, 116] width 243 height 24
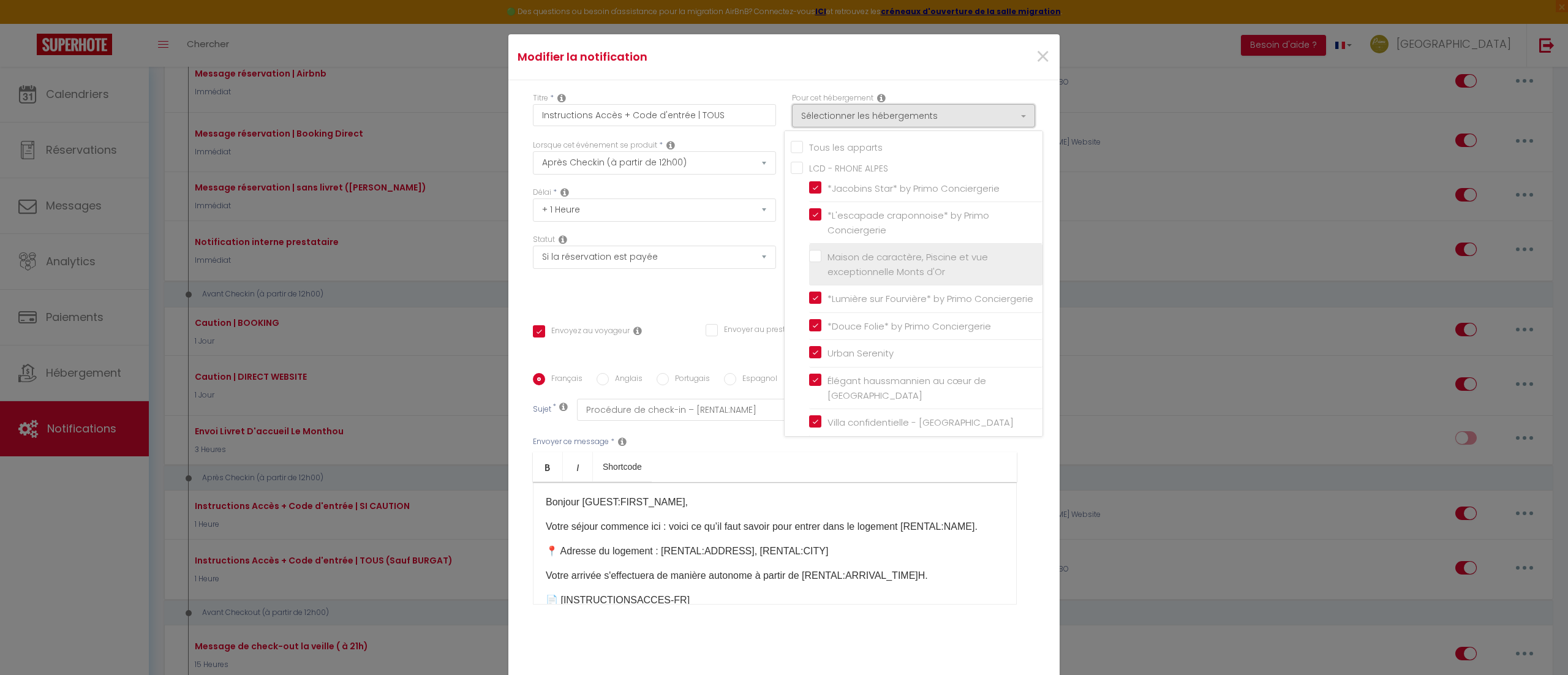
scroll to position [10, 0]
click at [713, 289] on div "Statut Aucun Si la réservation est payée Si réservation non payée Si la caution…" at bounding box center [655, 268] width 259 height 69
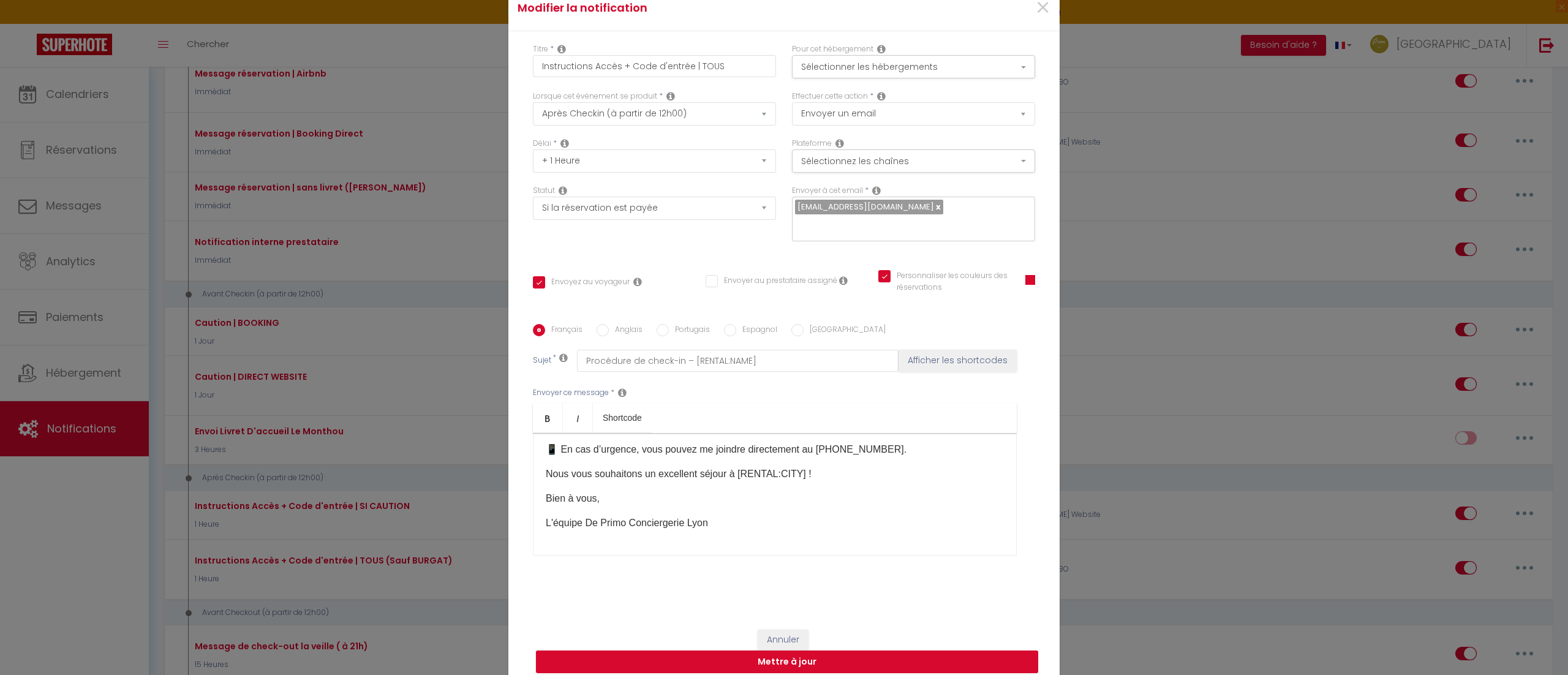
scroll to position [141, 0]
click at [760, 664] on button "Mettre à jour" at bounding box center [787, 662] width 502 height 24
checkbox input "true"
checkbox input "false"
checkbox input "true"
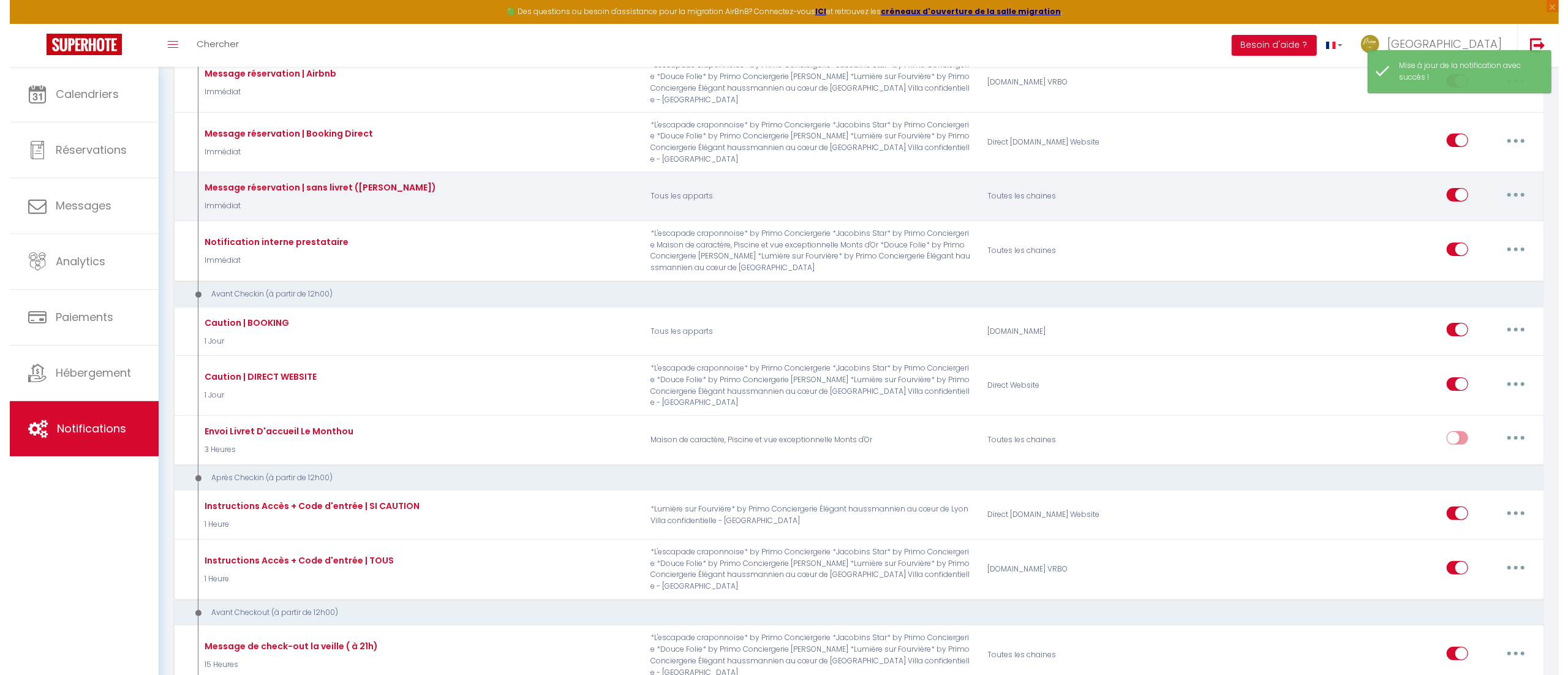
scroll to position [0, 0]
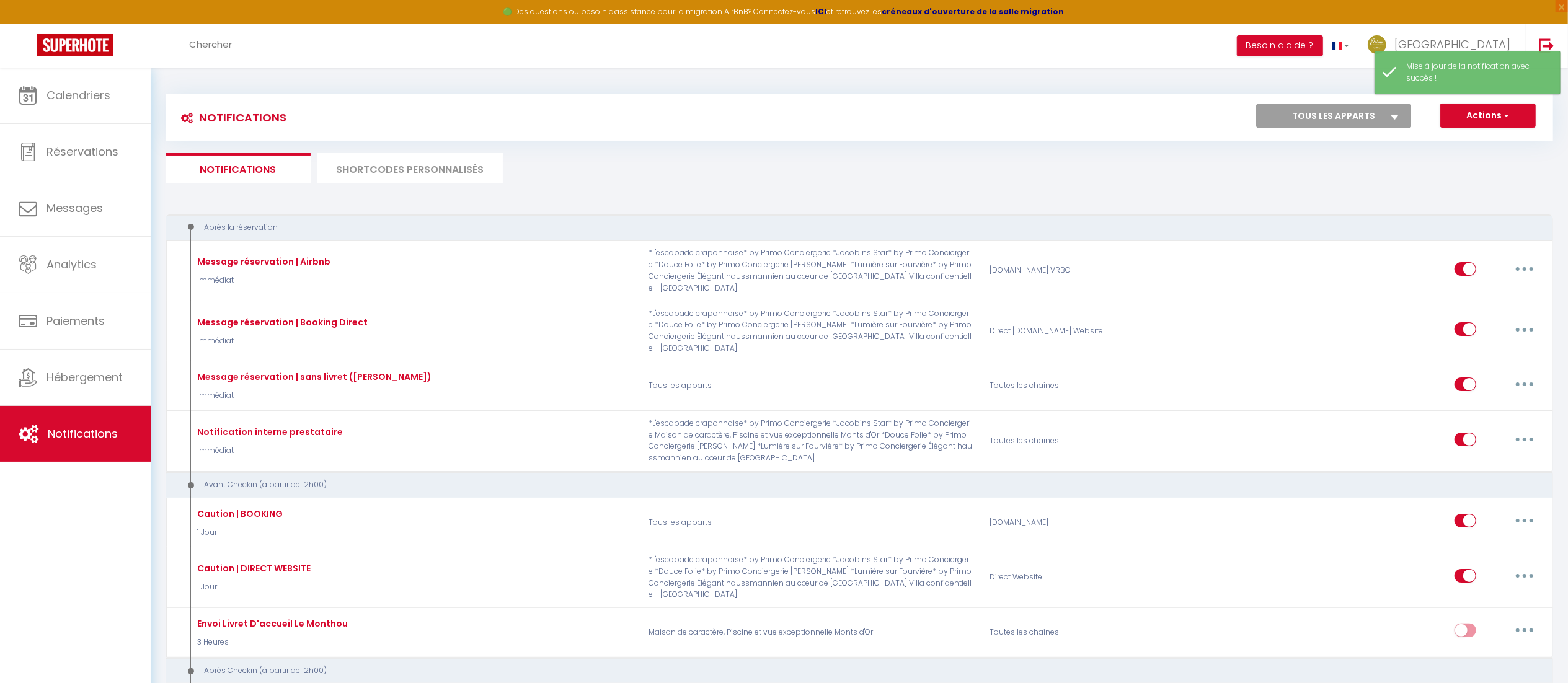
click at [411, 175] on li "SHORTCODES PERSONNALISÉS" at bounding box center [410, 168] width 186 height 30
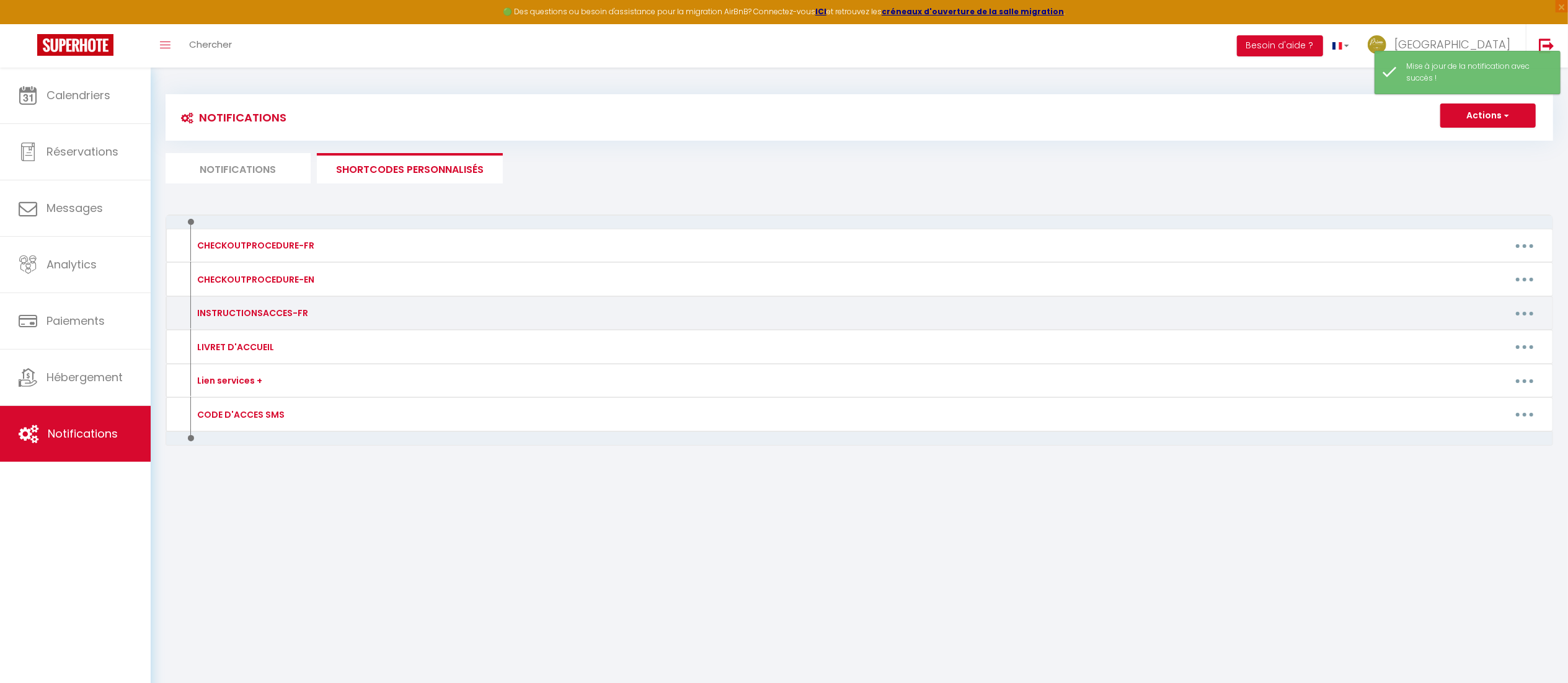
click at [1523, 314] on icon "button" at bounding box center [1525, 314] width 4 height 4
click at [1491, 332] on link "Editer" at bounding box center [1492, 341] width 92 height 21
type input "INSTRUCTIONSACCES-FR"
type textarea ".Instructions d'accès + codes de la boîtes à clé + Codes keynest + Livret d'acc…"
type textarea "Lorem ips dolorsitamet c'adipi: 🅿️ El Seddoe'tem in Utla etd magnaaliquaeni adm…"
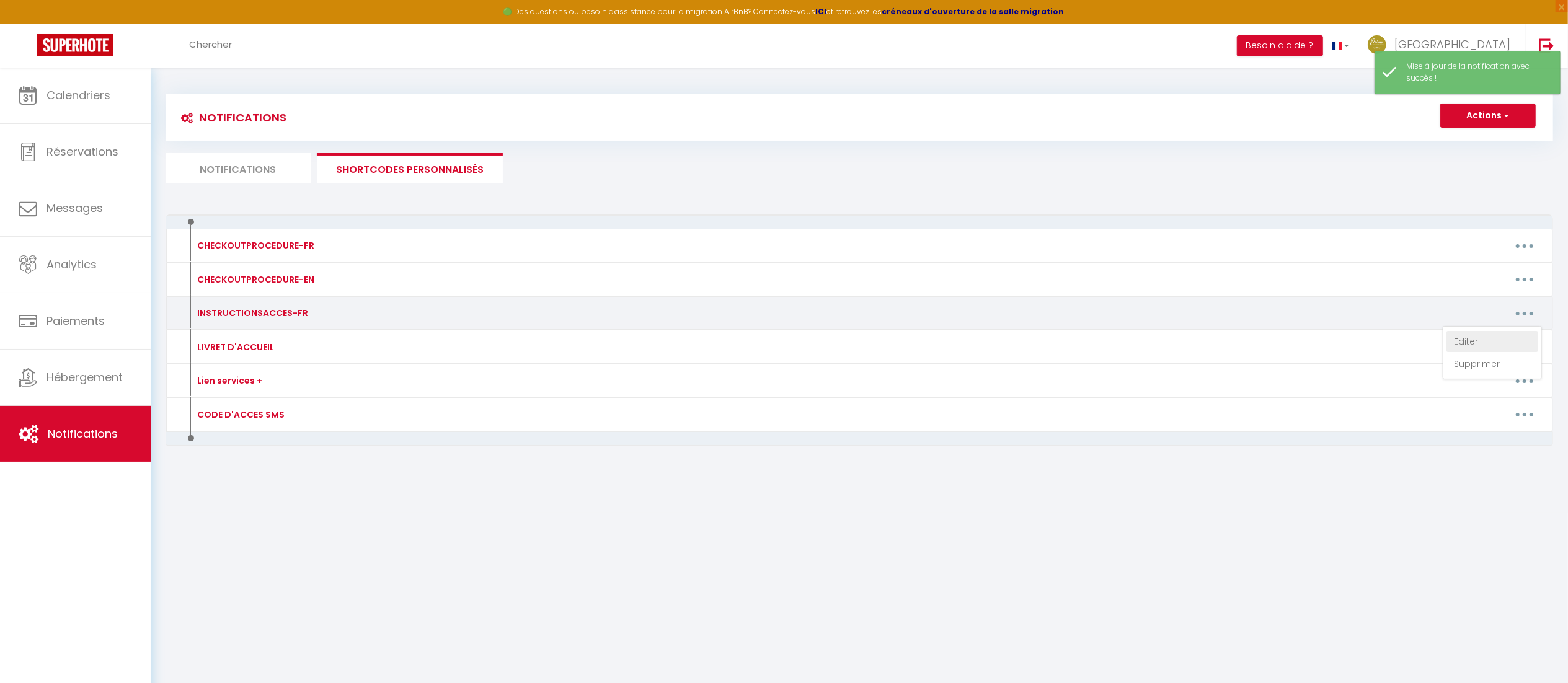
type textarea "Voici les instructions d'accès: Vous trouverez l’entrée juste après le n°28. Le…"
type textarea "Voici les instructions d'accès: 🅿️ La Presqu'île de [GEOGRAPHIC_DATA] est princ…"
type textarea "Voici les instructions d'accès: Vous trouverez l’entrée juste après le n°28. Le…"
type textarea "Voici les instructions d'accès: ℹ️ Arrivée Autonome: Les clés sont à récupérées…"
type textarea "Lorem ips dolorsitamet c'adipi: e️ Seddoei Temporin: Utl etdo magn a enimadmini…"
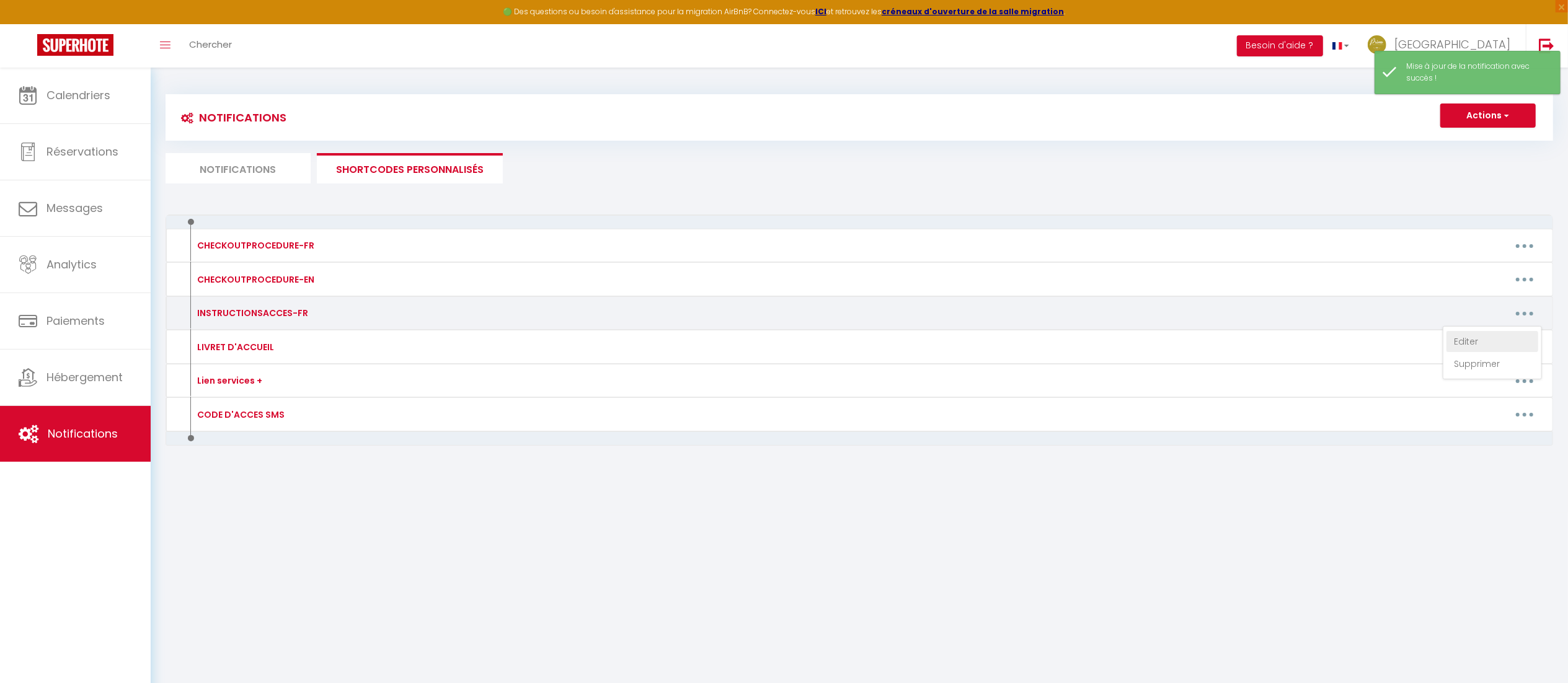
type textarea "Les instructions d'accès vous seront envoyées le jour de votre arrivée par phot…"
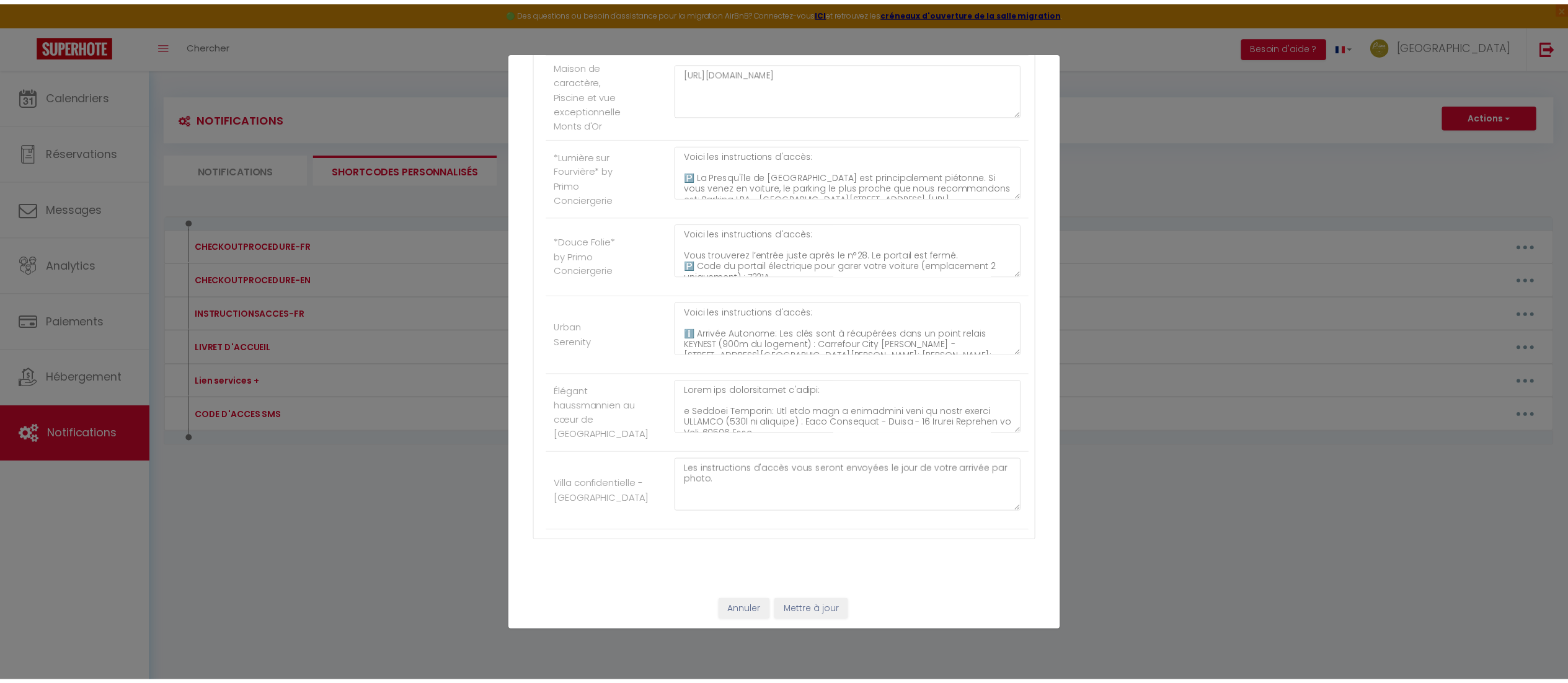
scroll to position [432, 0]
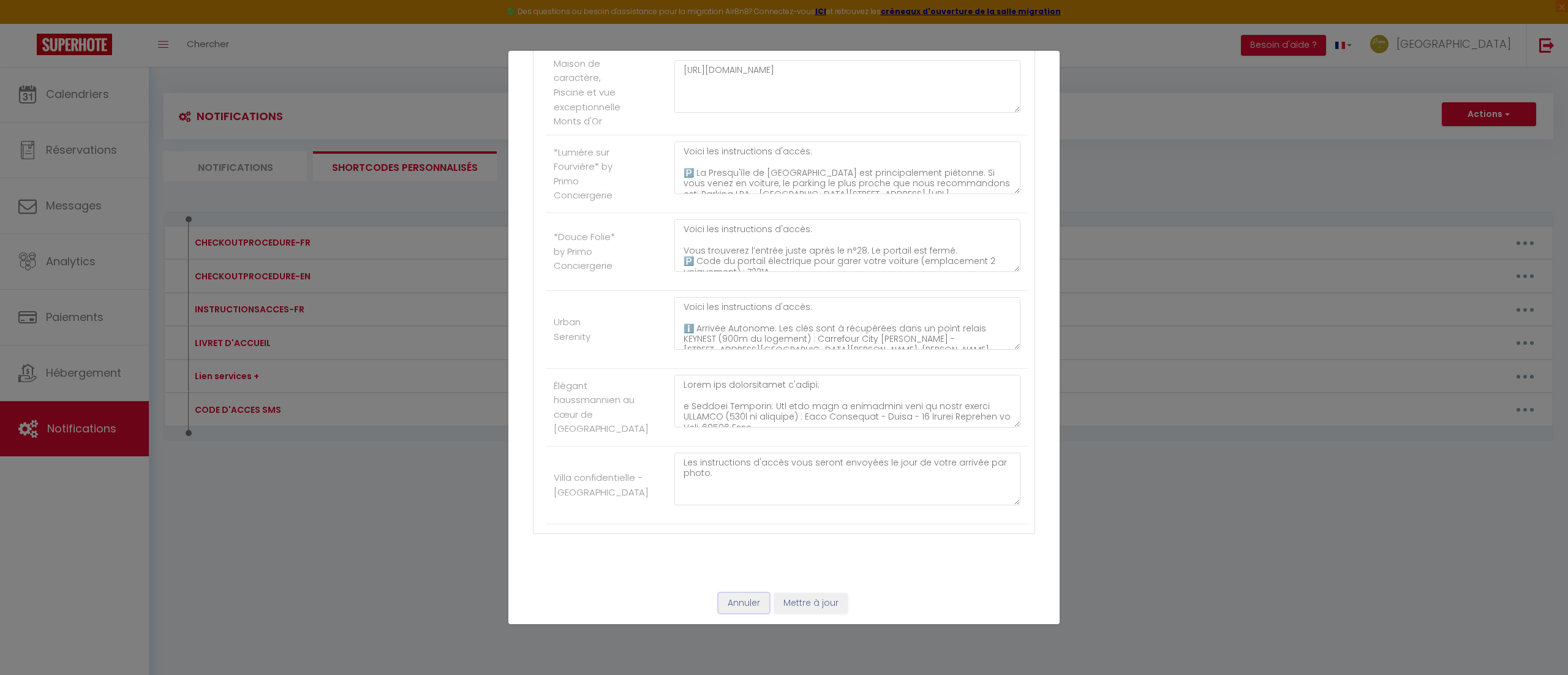
click at [726, 614] on button "Annuler" at bounding box center [743, 603] width 51 height 21
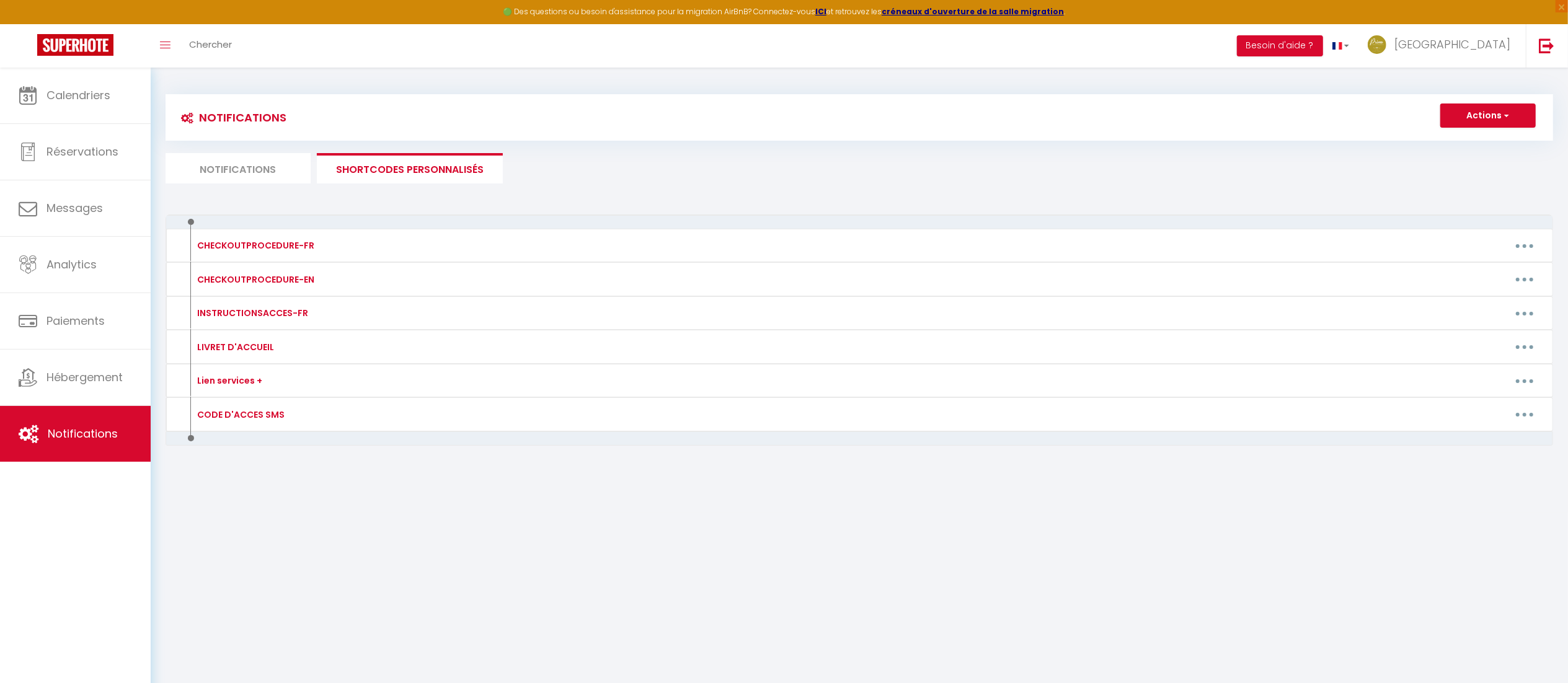
click at [256, 155] on li "Notifications" at bounding box center [238, 168] width 145 height 30
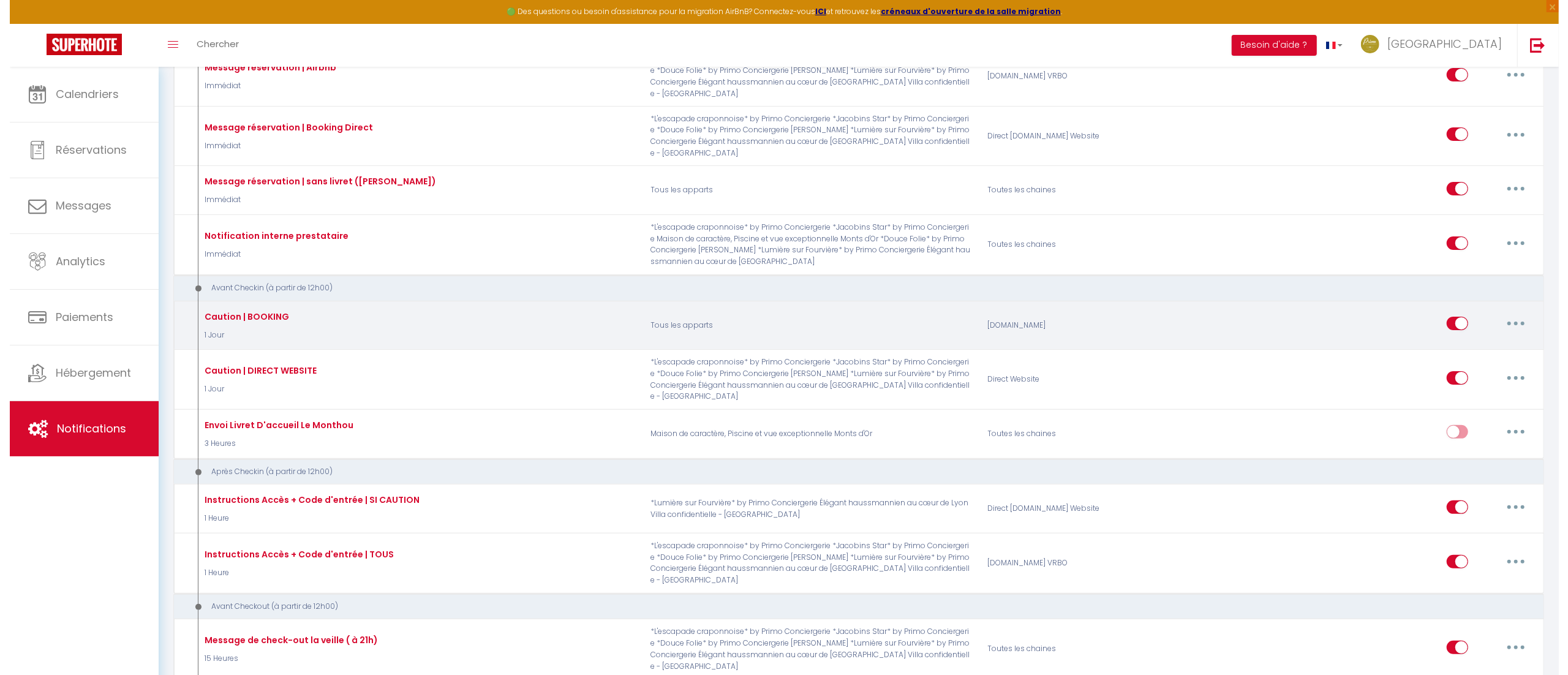
scroll to position [228, 0]
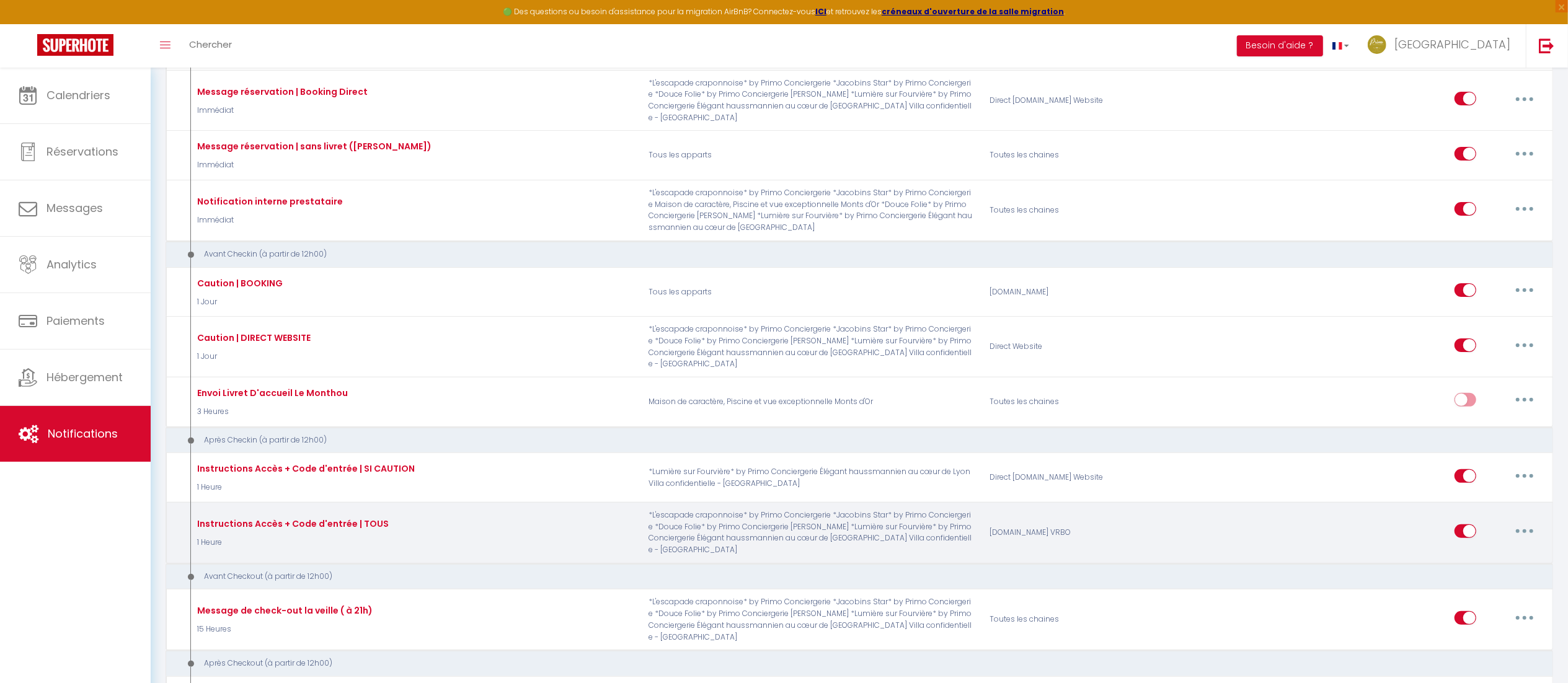
click at [1524, 521] on button "button" at bounding box center [1525, 531] width 35 height 20
click at [1491, 549] on link "Editer" at bounding box center [1492, 559] width 92 height 21
type input "Instructions Accès + Code d'entrée | TOUS"
select select "3"
select select "1 Heure"
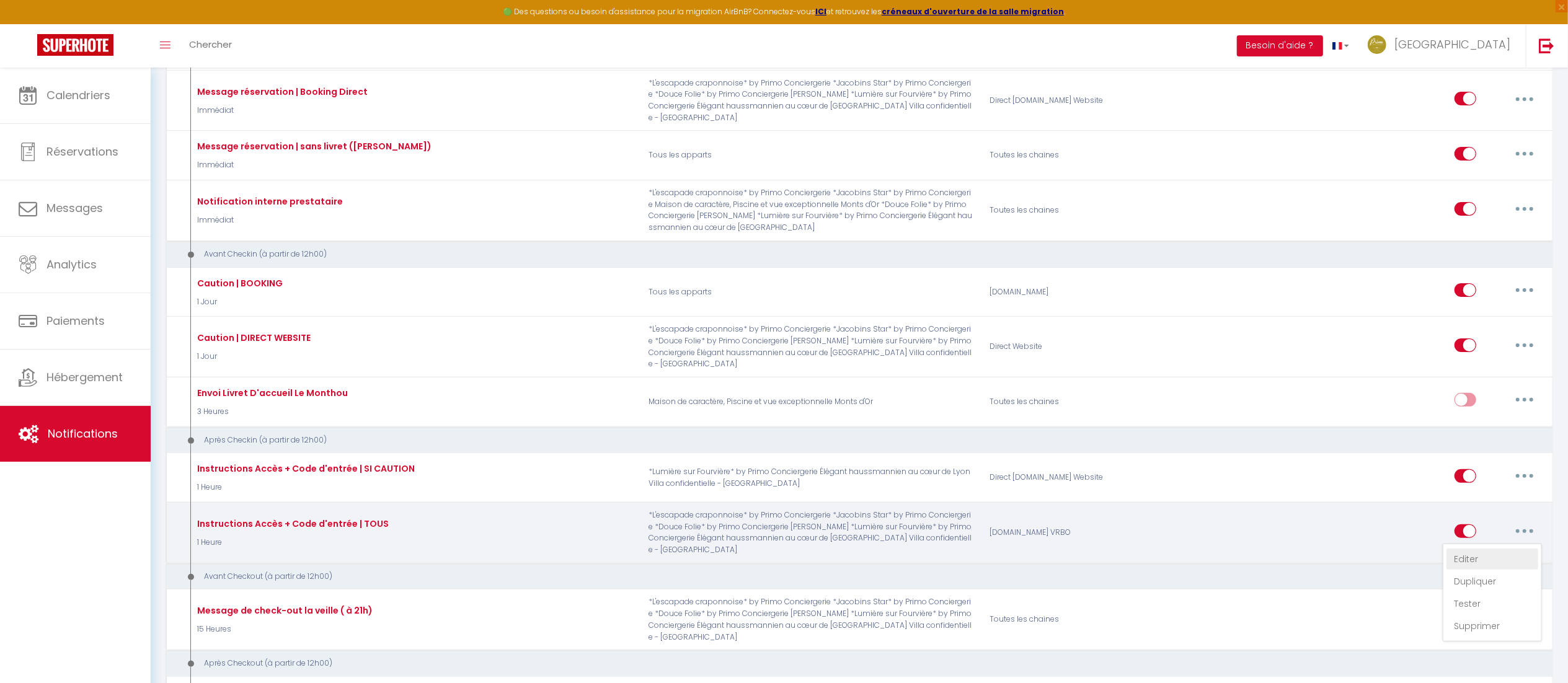
select select "if_booking_is_paid"
checkbox input "true"
checkbox input "false"
checkbox input "true"
radio input "true"
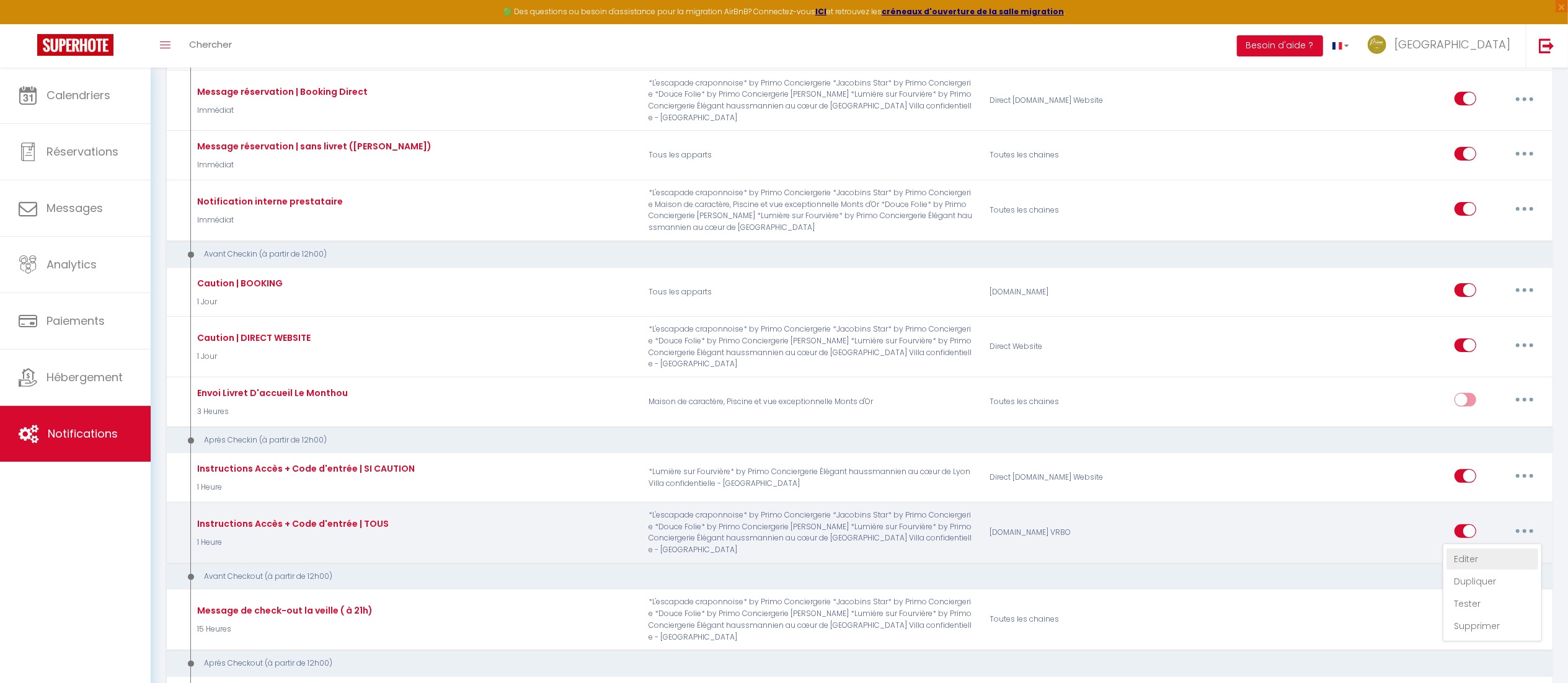
type input "Procédure de check-in – [RENTAL:NAME]"
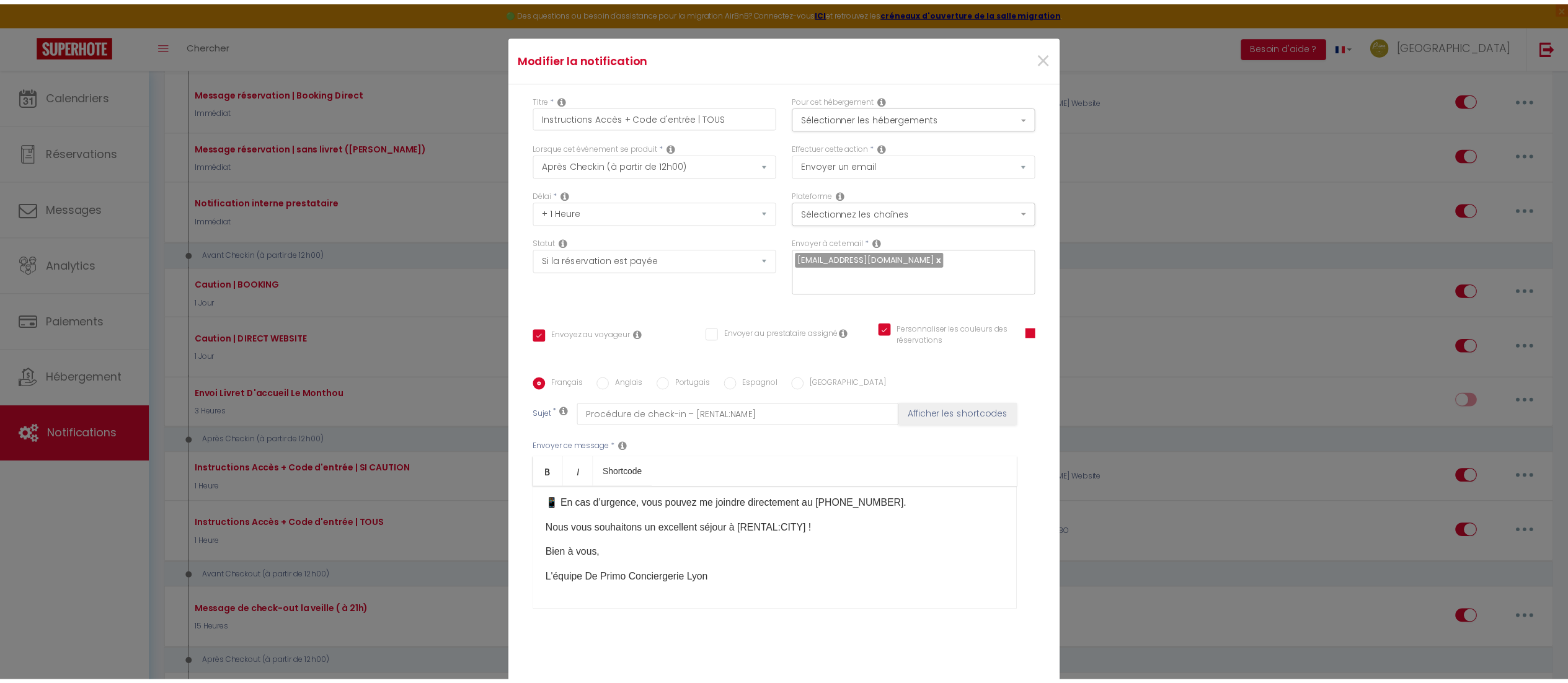
scroll to position [94, 0]
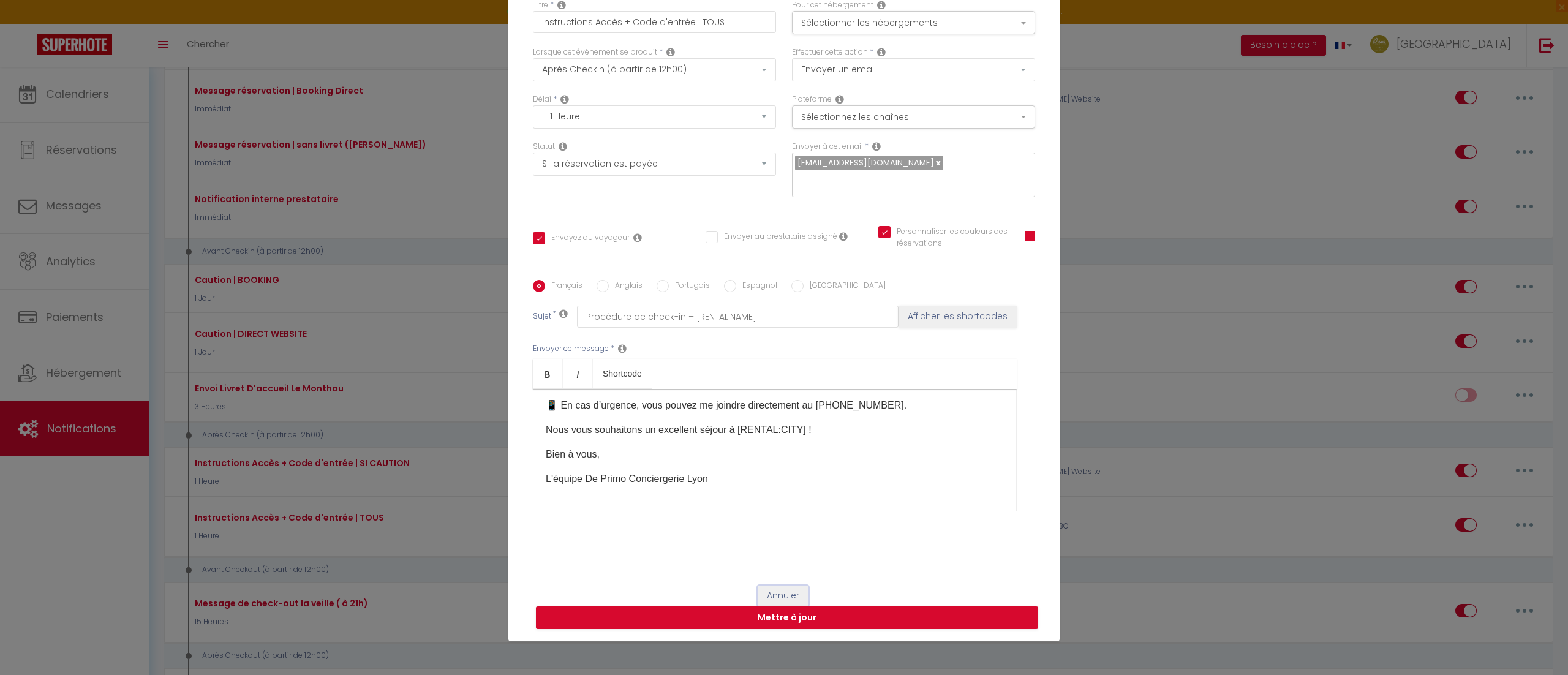
click at [768, 591] on button "Annuler" at bounding box center [783, 596] width 51 height 21
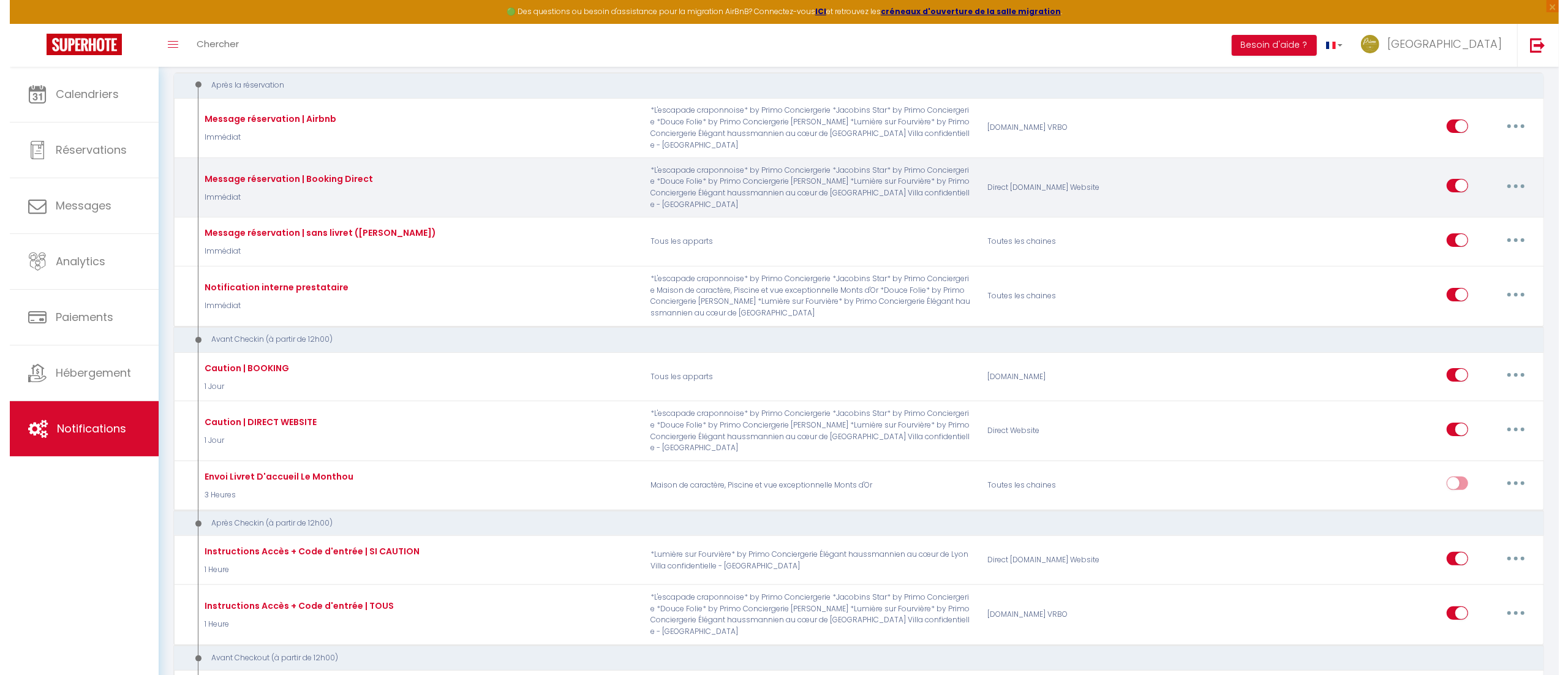
scroll to position [0, 0]
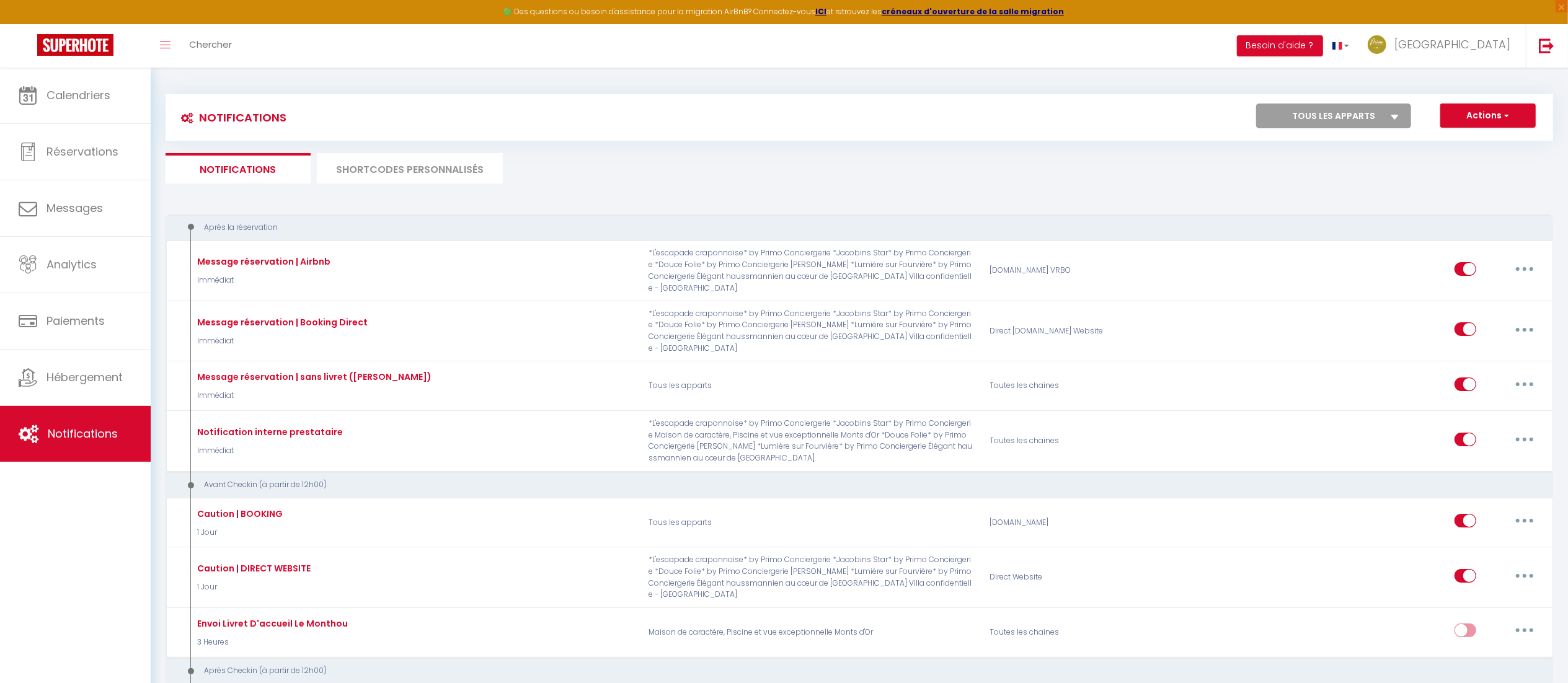
click at [414, 167] on li "SHORTCODES PERSONNALISÉS" at bounding box center [410, 168] width 186 height 30
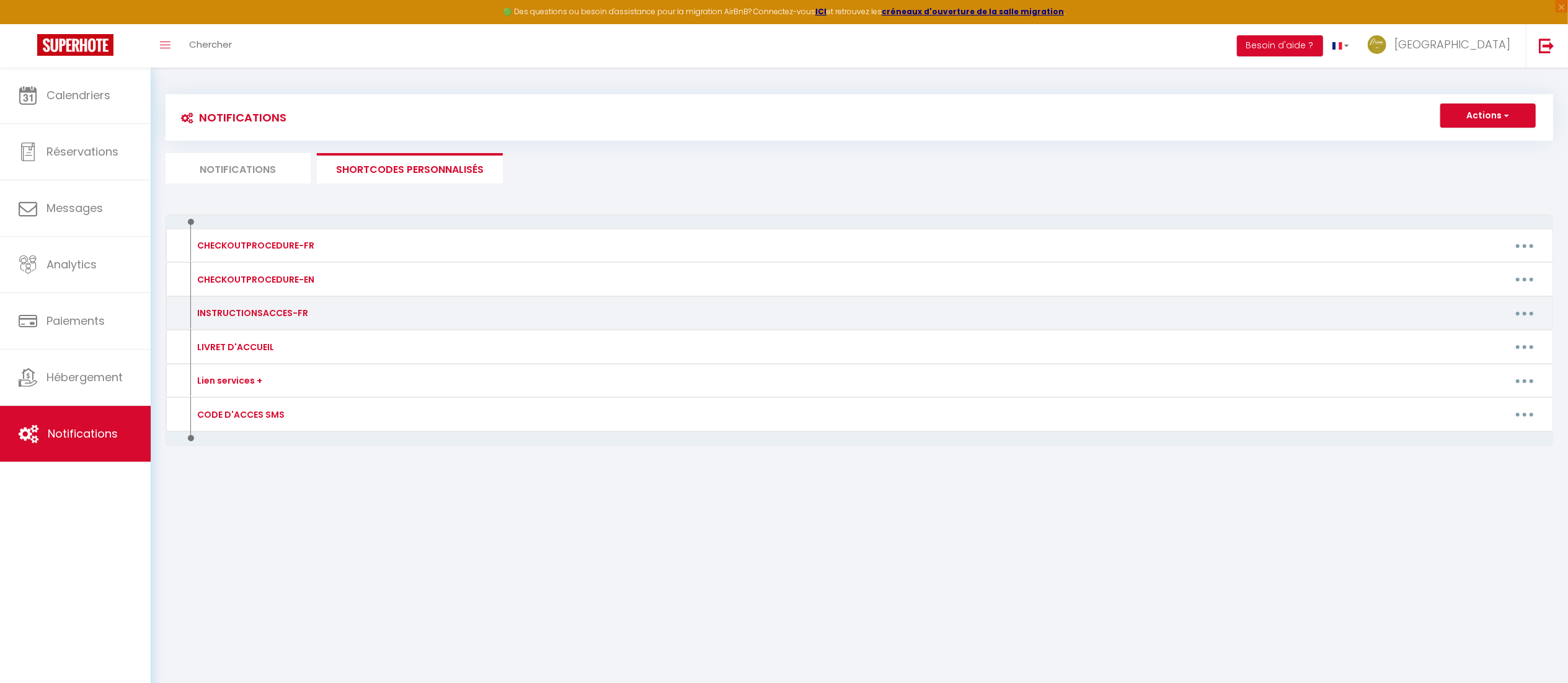
click at [1531, 314] on button "button" at bounding box center [1525, 313] width 35 height 20
click at [1477, 344] on link "Editer" at bounding box center [1492, 341] width 92 height 21
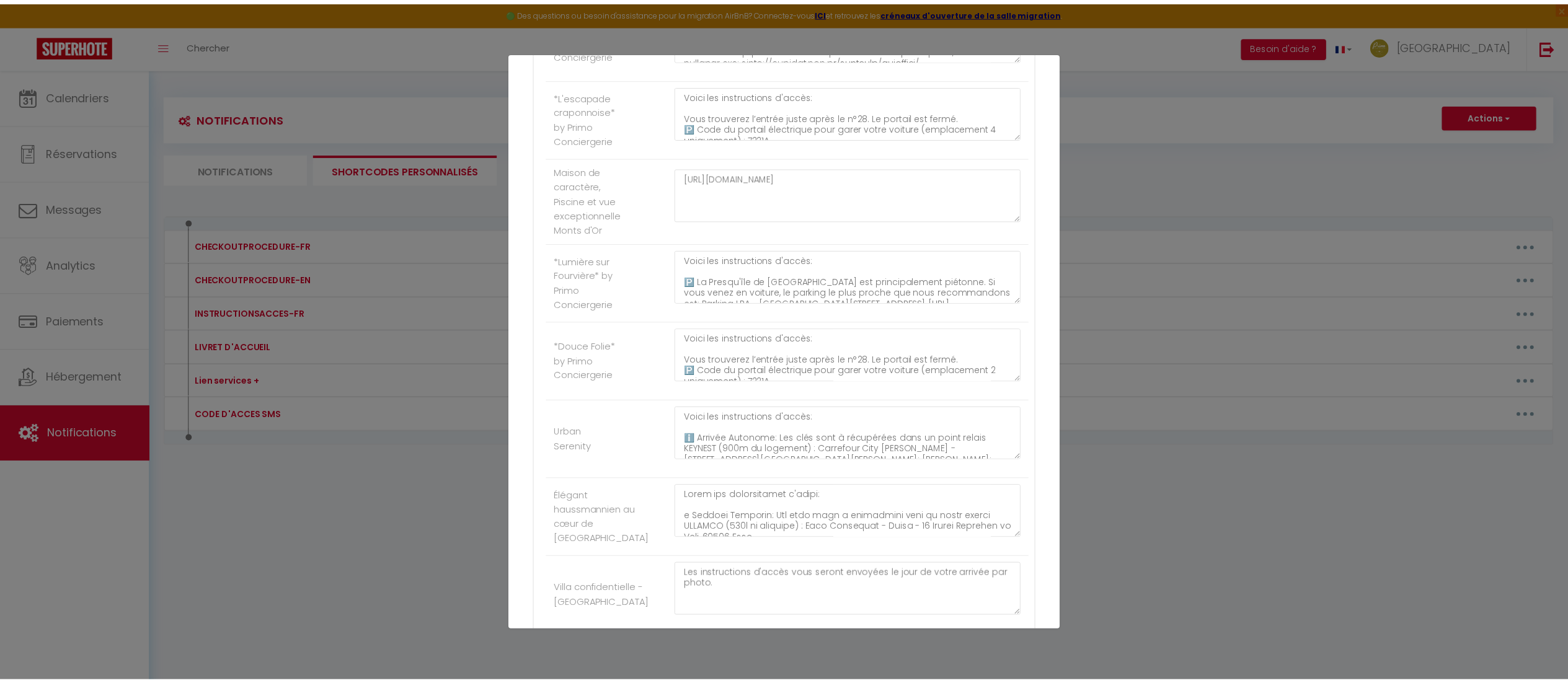
scroll to position [439, 0]
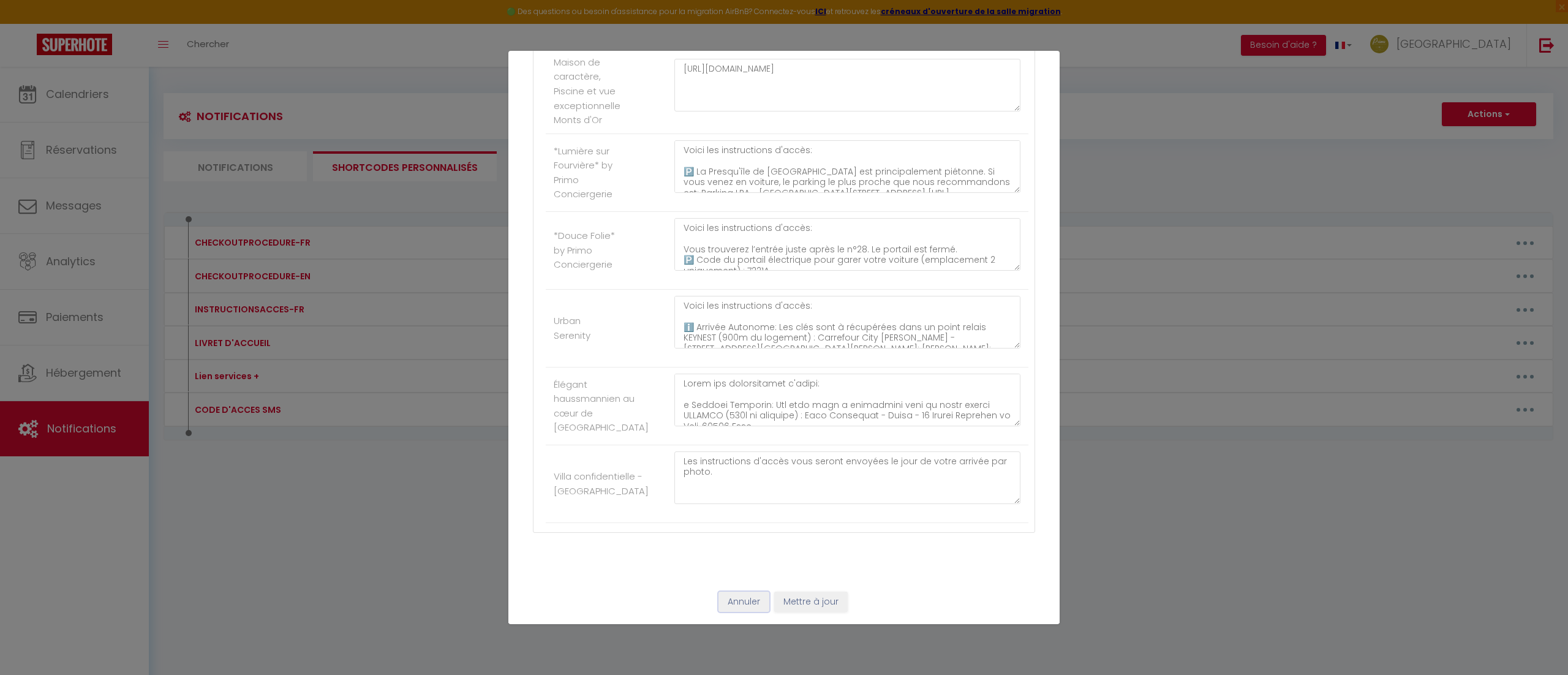
click at [743, 605] on button "Annuler" at bounding box center [743, 602] width 51 height 21
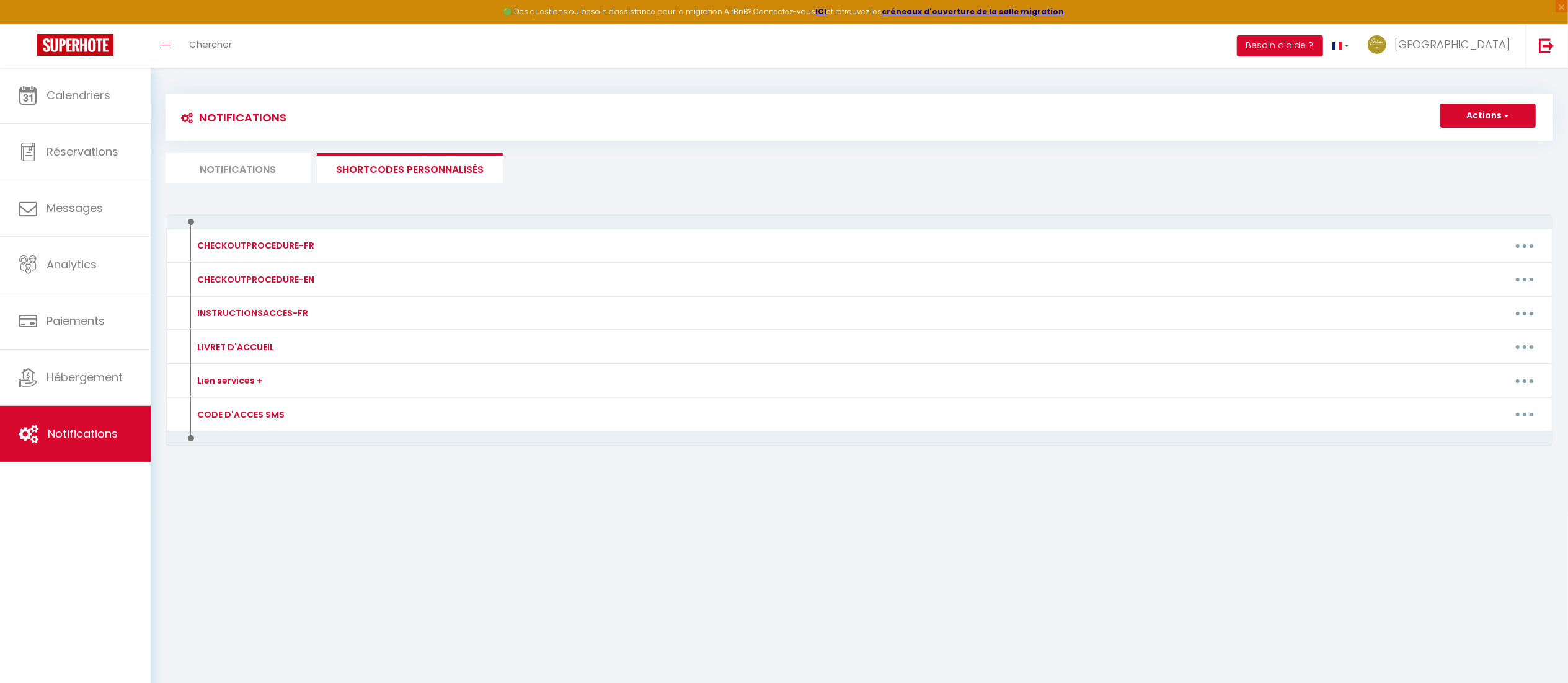
click at [264, 169] on li "Notifications" at bounding box center [238, 168] width 145 height 30
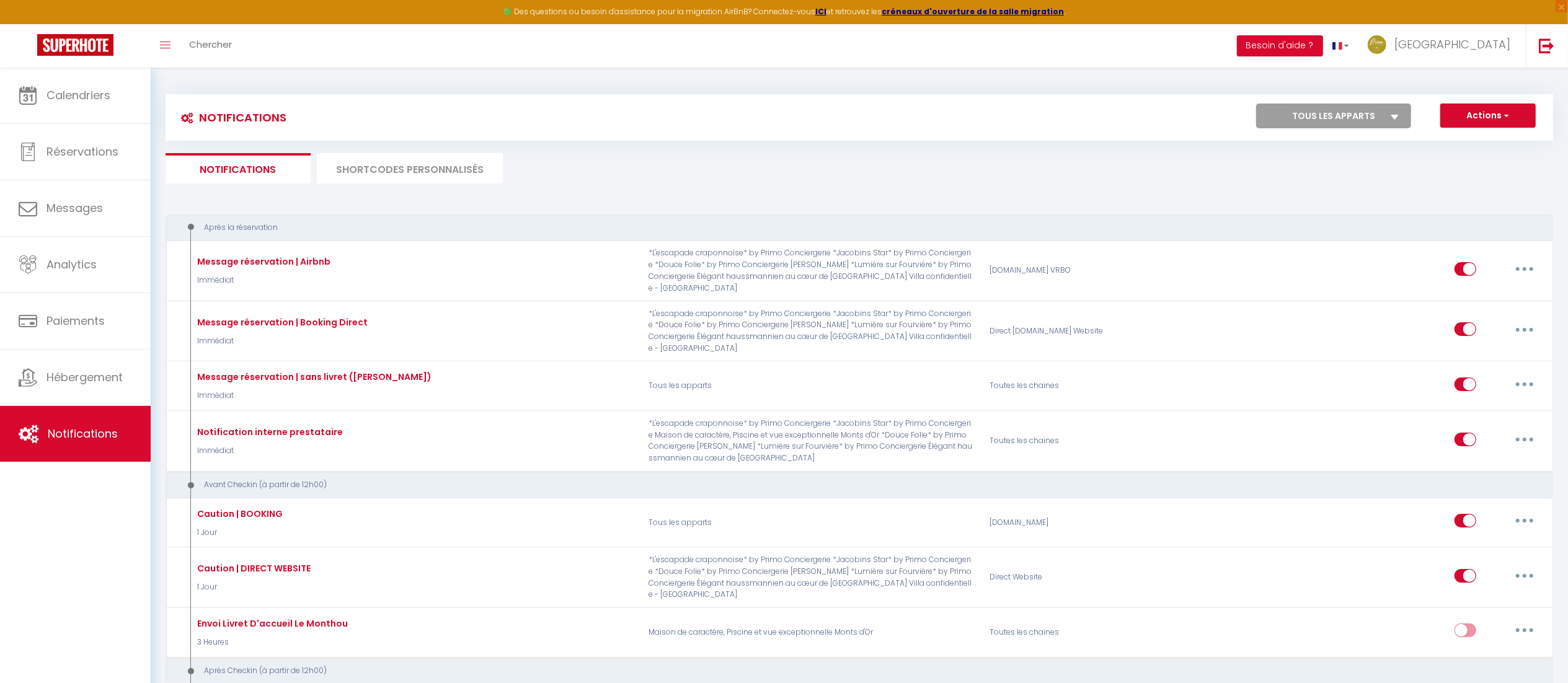
click at [402, 165] on li "SHORTCODES PERSONNALISÉS" at bounding box center [410, 168] width 186 height 30
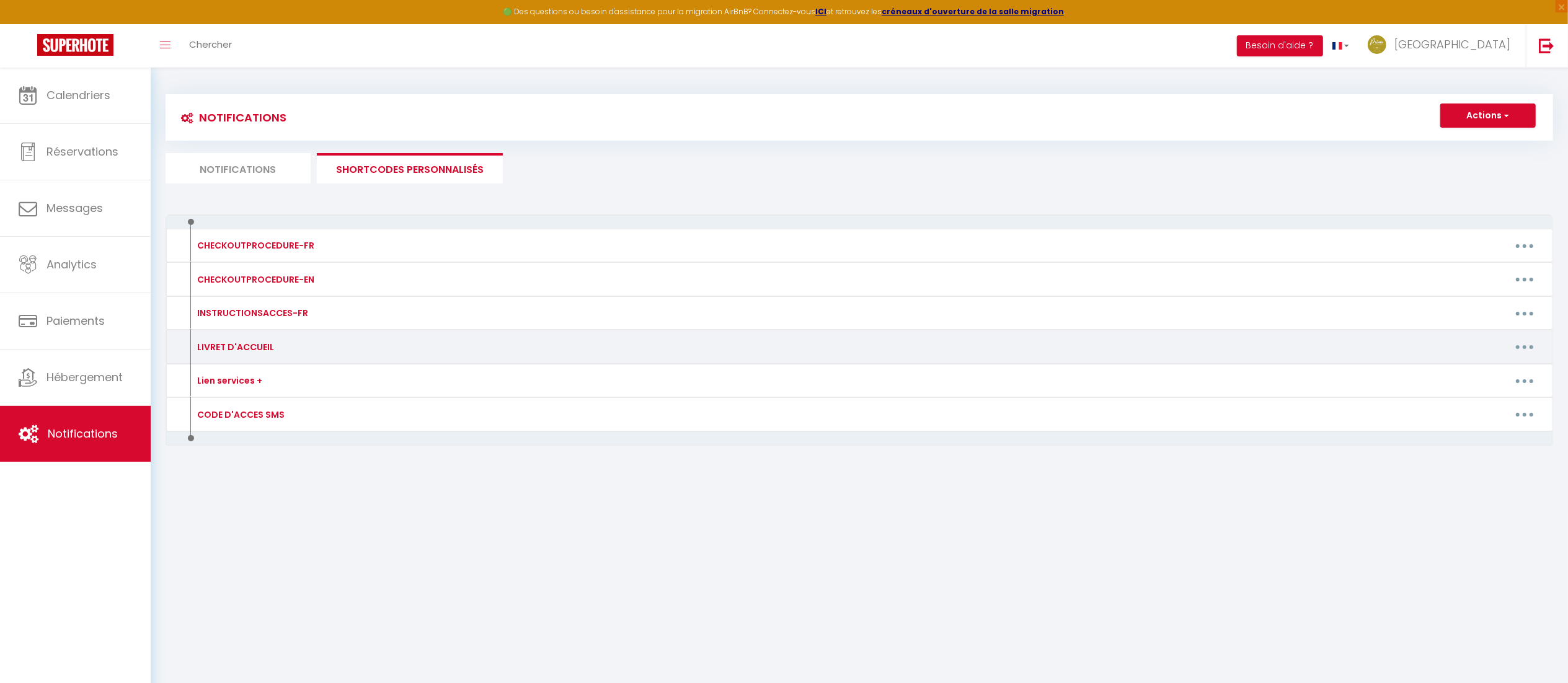
click at [1528, 350] on button "button" at bounding box center [1525, 347] width 35 height 20
click at [1491, 376] on link "Editer" at bounding box center [1492, 374] width 92 height 21
type input "LIVRET D'ACCUEIL"
type textarea "LIVRET D'ACCUEIL"
type textarea "[URL][DOMAIN_NAME] 🅿️ Pour votre information: la Presqu'île de [GEOGRAPHIC_DATA…"
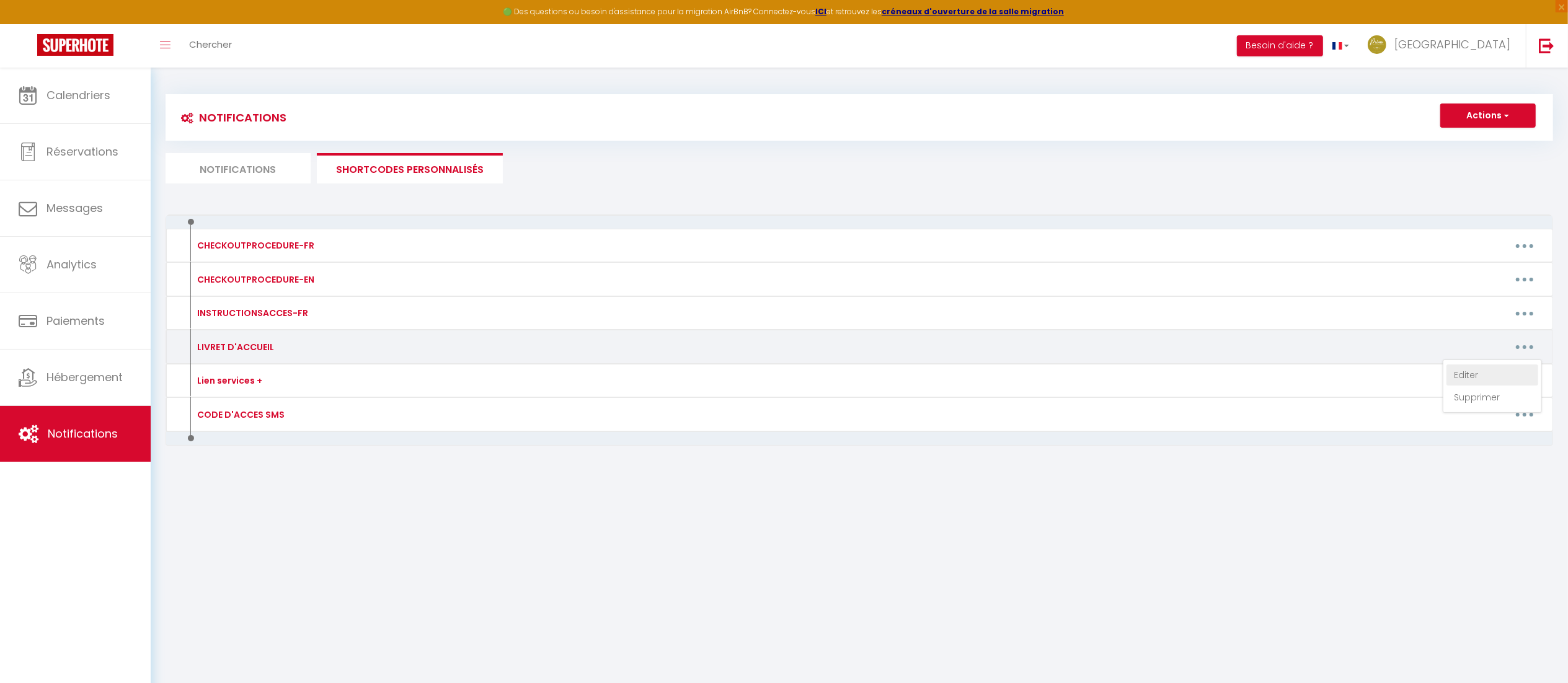
type textarea "[URL][DOMAIN_NAME]"
type textarea "[URL][DOMAIN_NAME] 🅿️ Pour votre information: la Presqu'île de [GEOGRAPHIC_DATA…"
type textarea "[URL][DOMAIN_NAME] ℹ️ RAPPEL IMPORTANT Suite à un incident imprévu, la douche n…"
type textarea "[URL][DOMAIN_NAME] ℹ️ Arrivée Autonome: Les clés sont à récupérées dans un poin…"
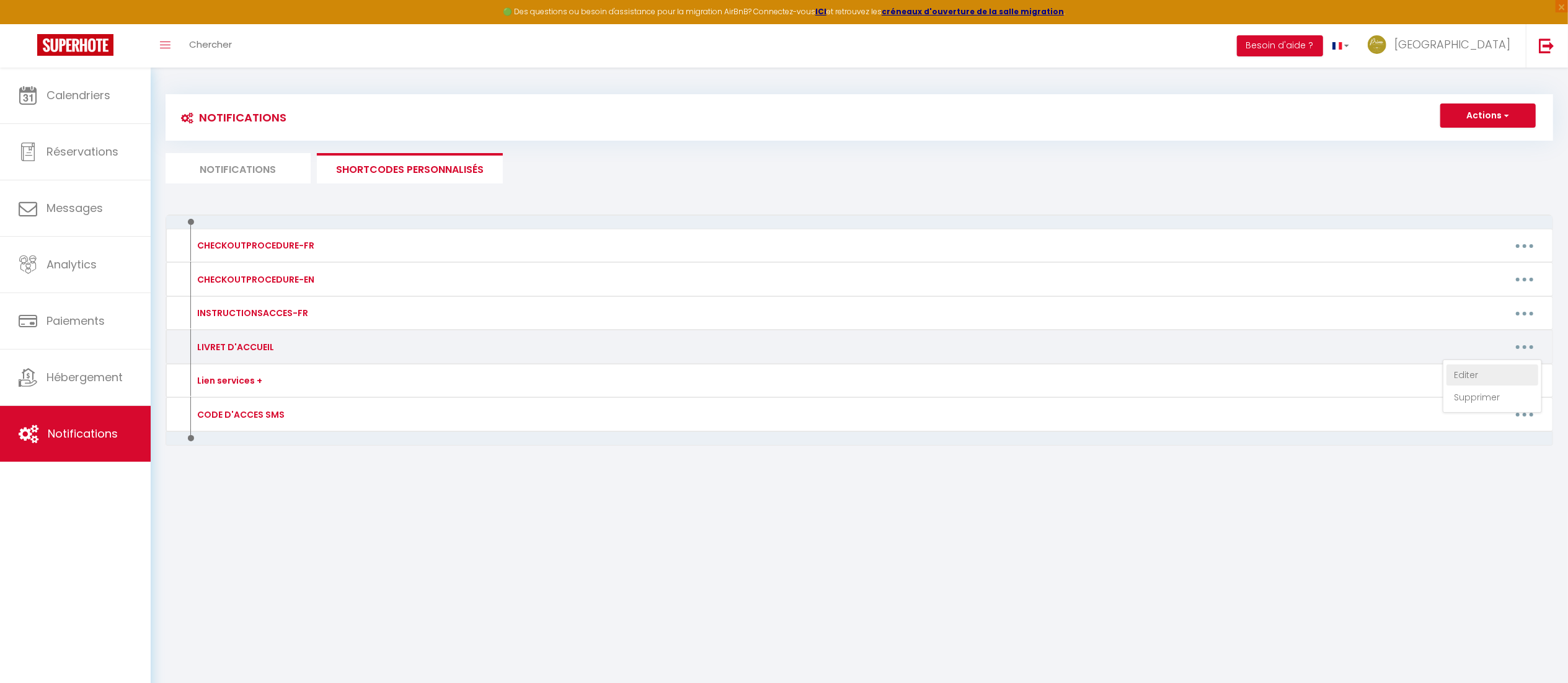
type textarea "🌟 Notre livret d'accueil vidéo est en cours de réalisation, nous vous enverrons…"
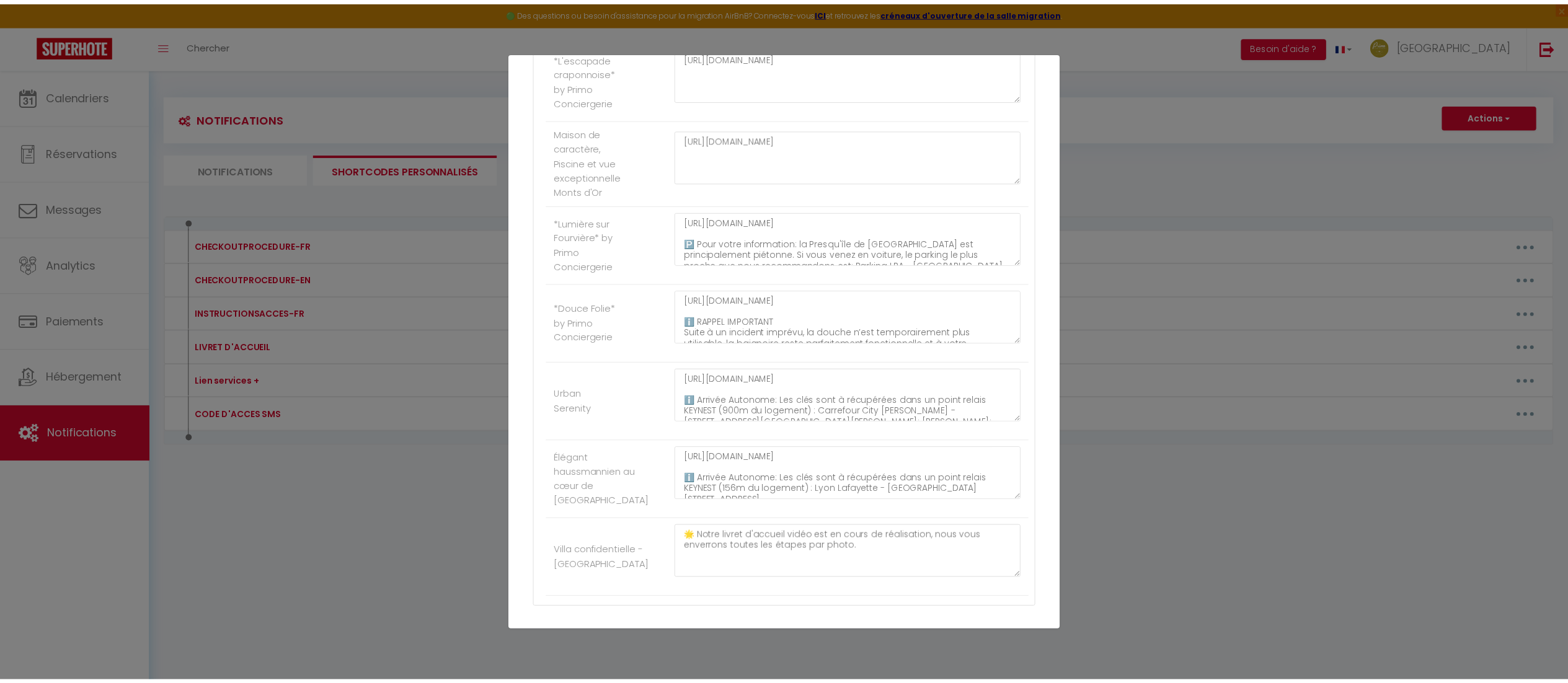
scroll to position [439, 0]
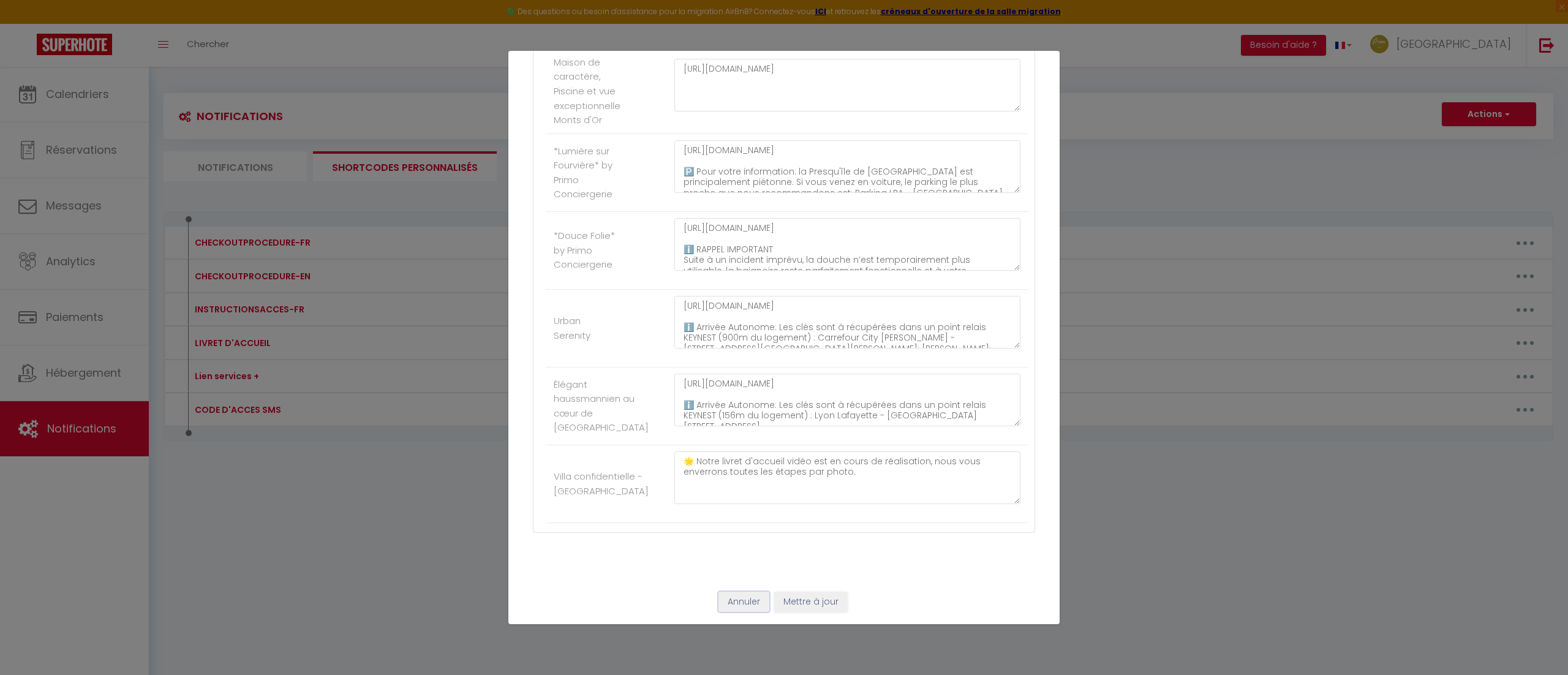
click at [726, 602] on button "Annuler" at bounding box center [743, 602] width 51 height 21
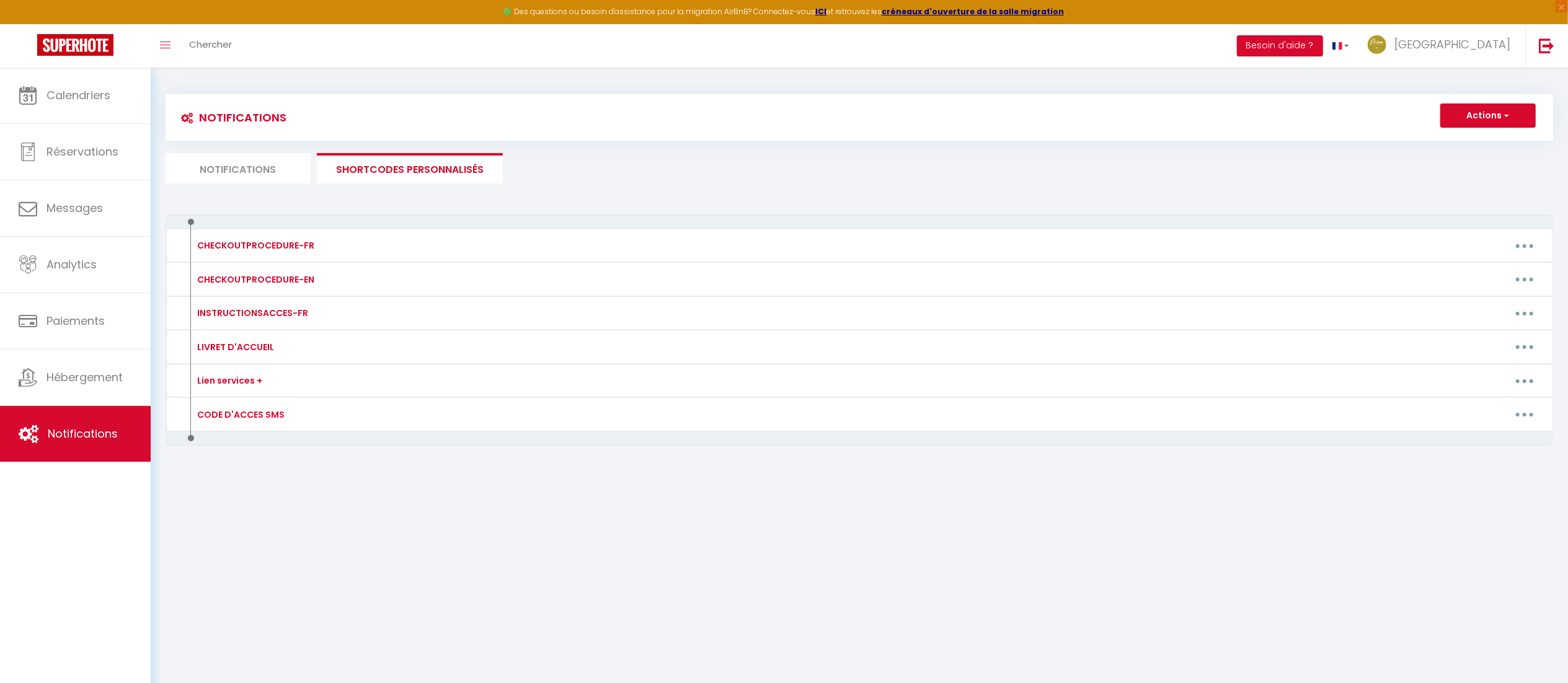
click at [243, 154] on li "Notifications" at bounding box center [238, 168] width 145 height 30
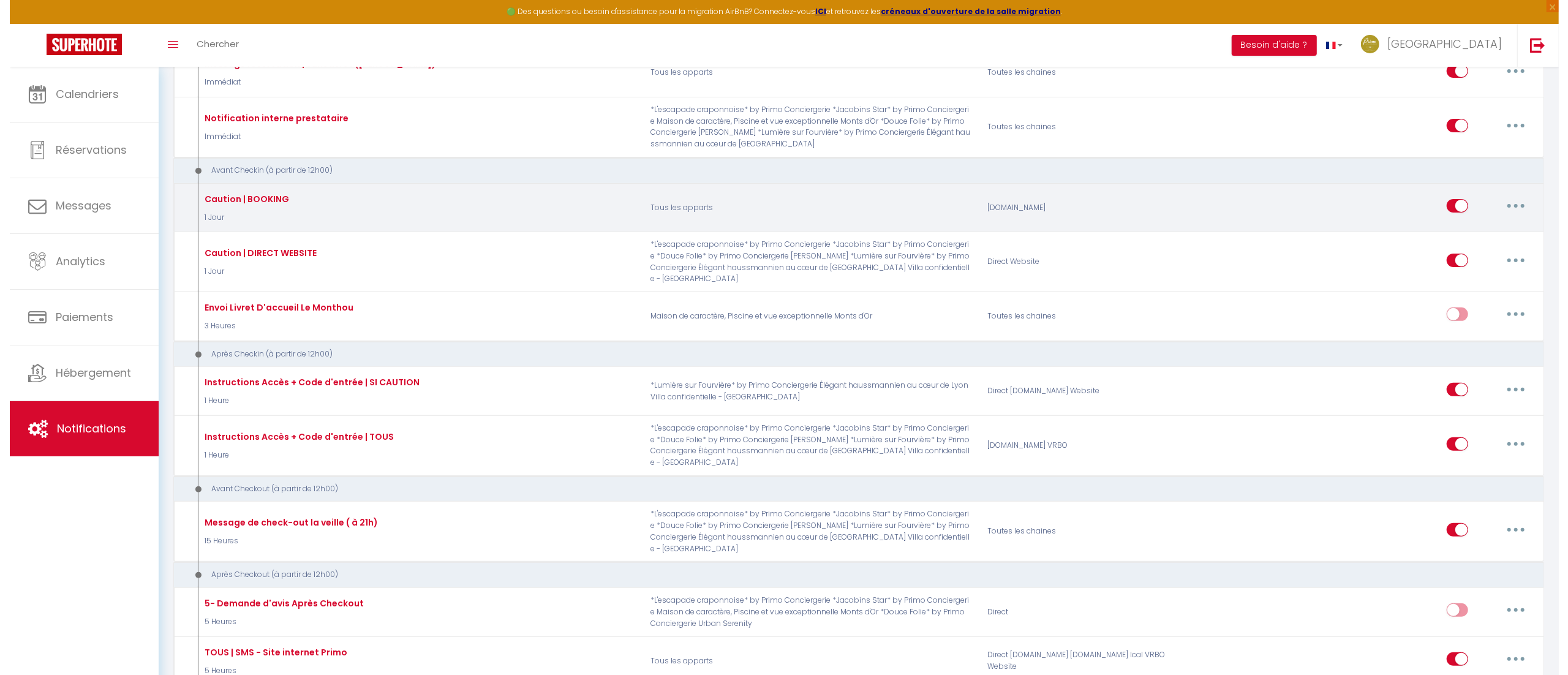
scroll to position [310, 0]
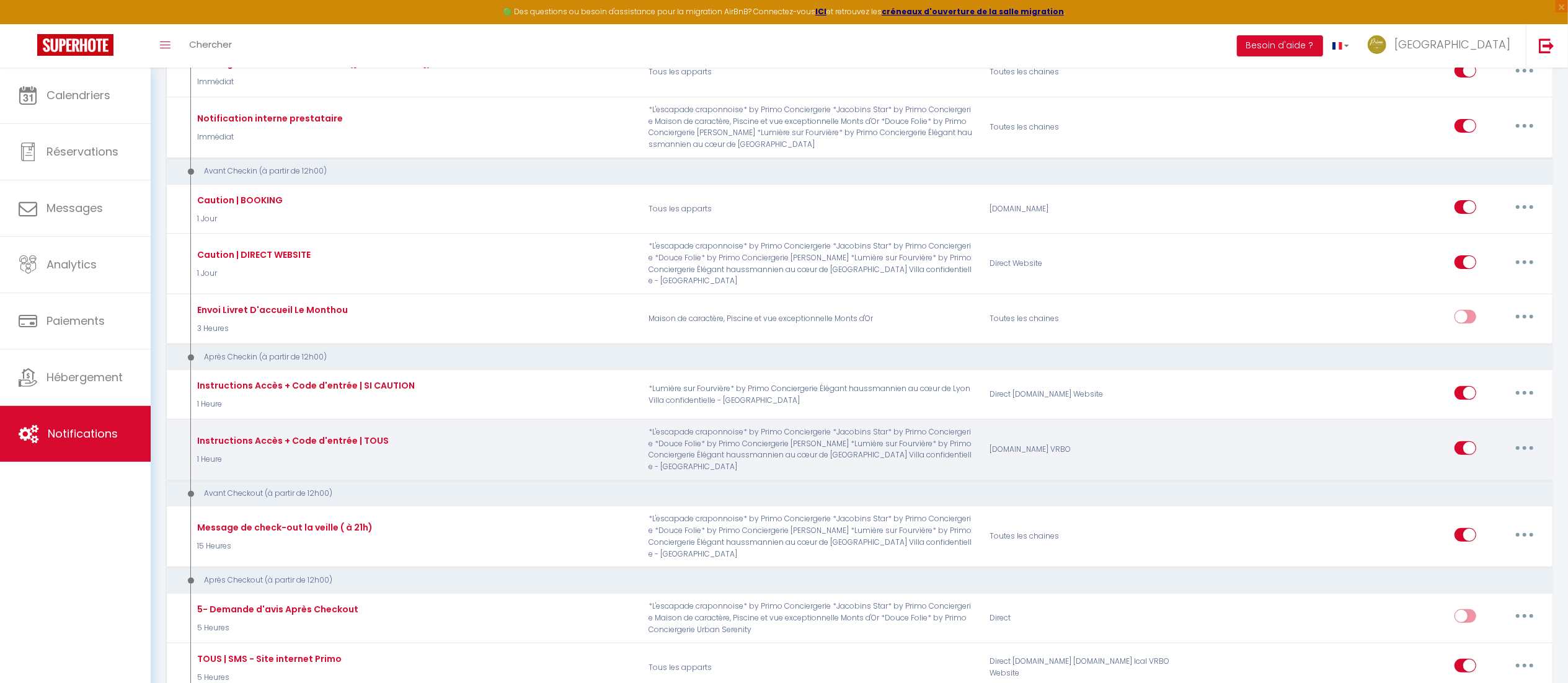
click at [1533, 438] on button "button" at bounding box center [1525, 448] width 35 height 20
click at [1486, 466] on link "Editer" at bounding box center [1492, 476] width 92 height 21
checkbox input "true"
checkbox input "false"
checkbox input "true"
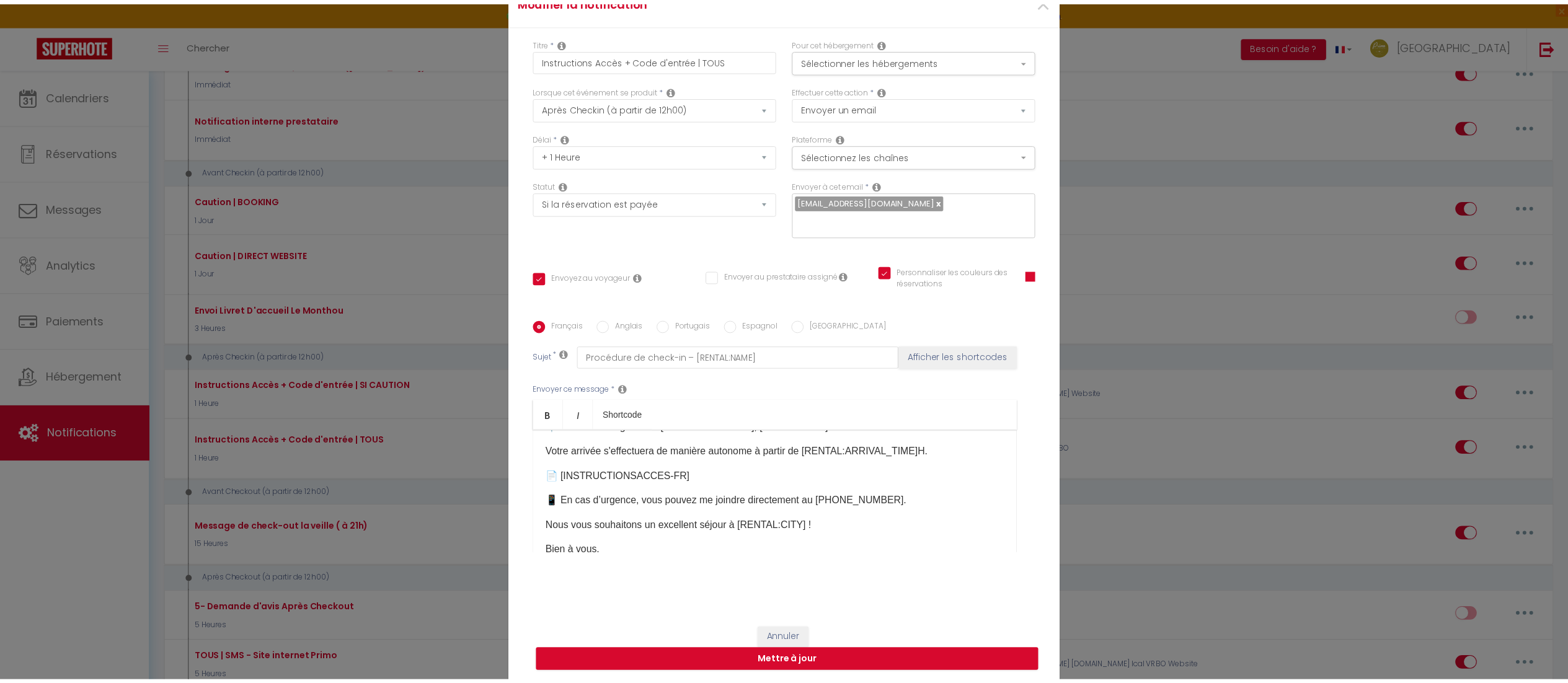
scroll to position [83, 0]
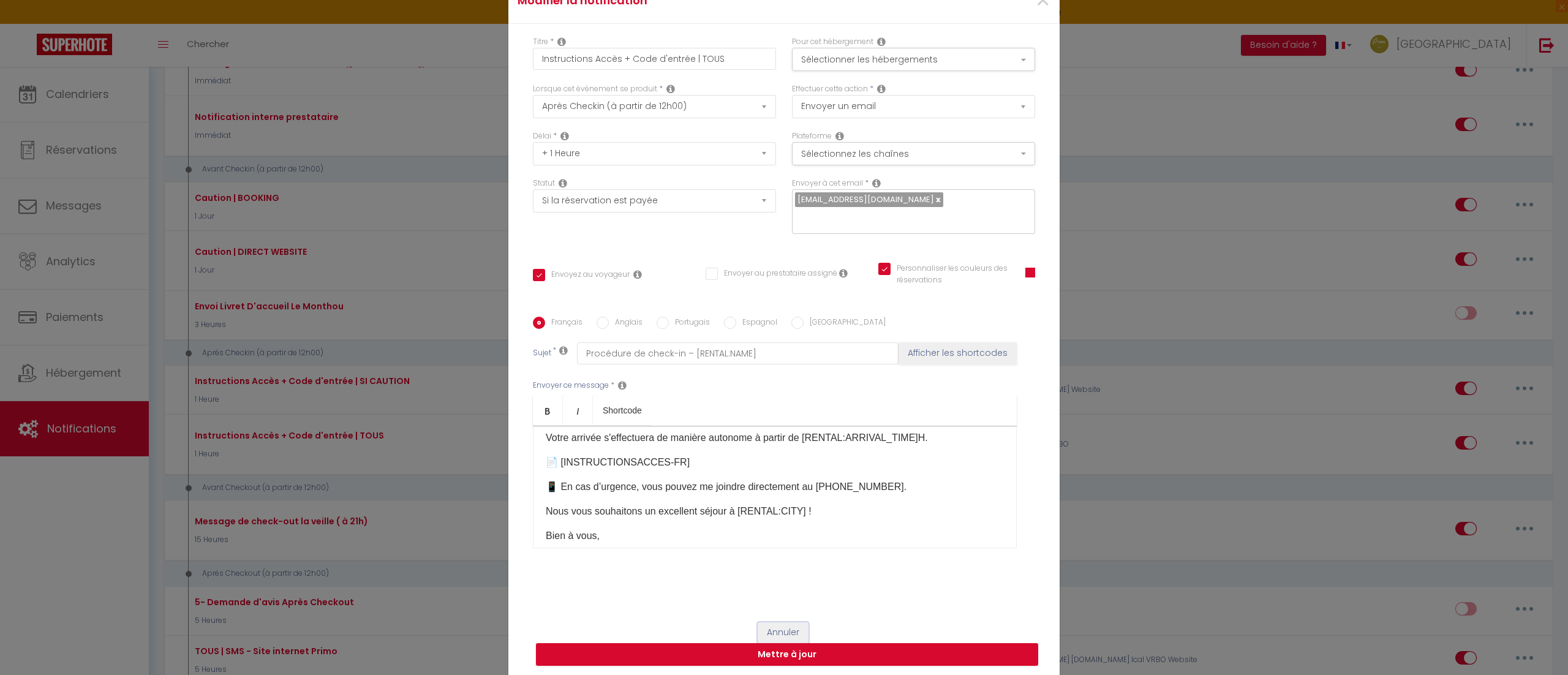
click at [763, 627] on button "Annuler" at bounding box center [783, 633] width 51 height 21
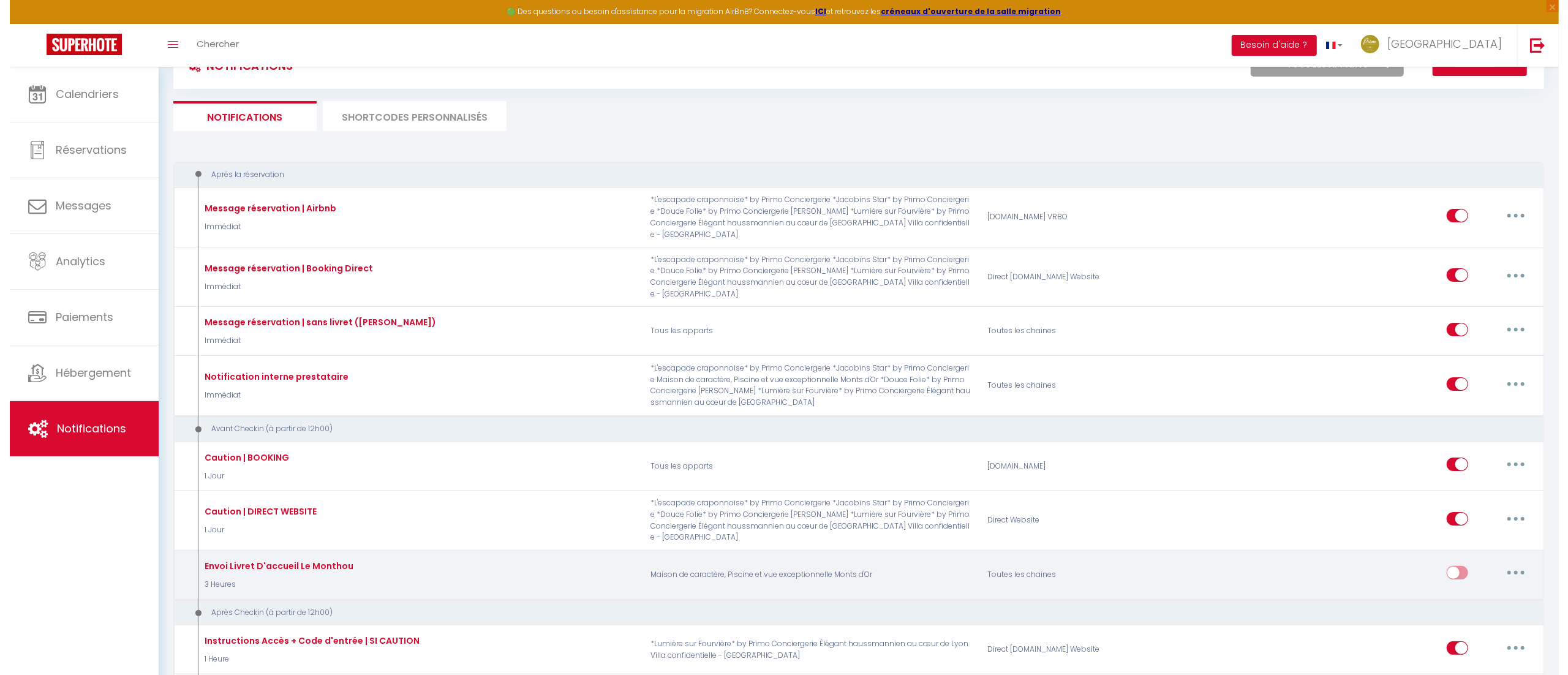
scroll to position [0, 0]
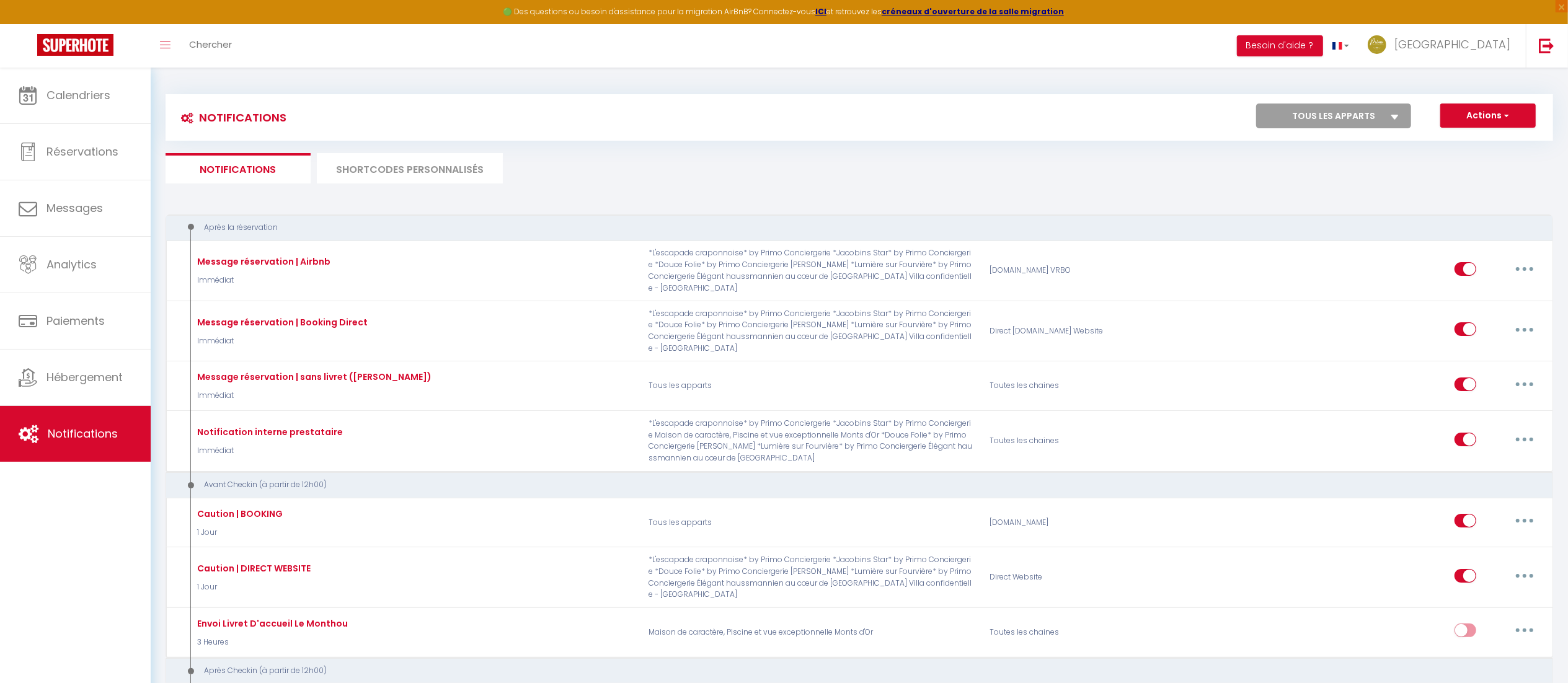
click at [407, 175] on li "SHORTCODES PERSONNALISÉS" at bounding box center [410, 168] width 186 height 30
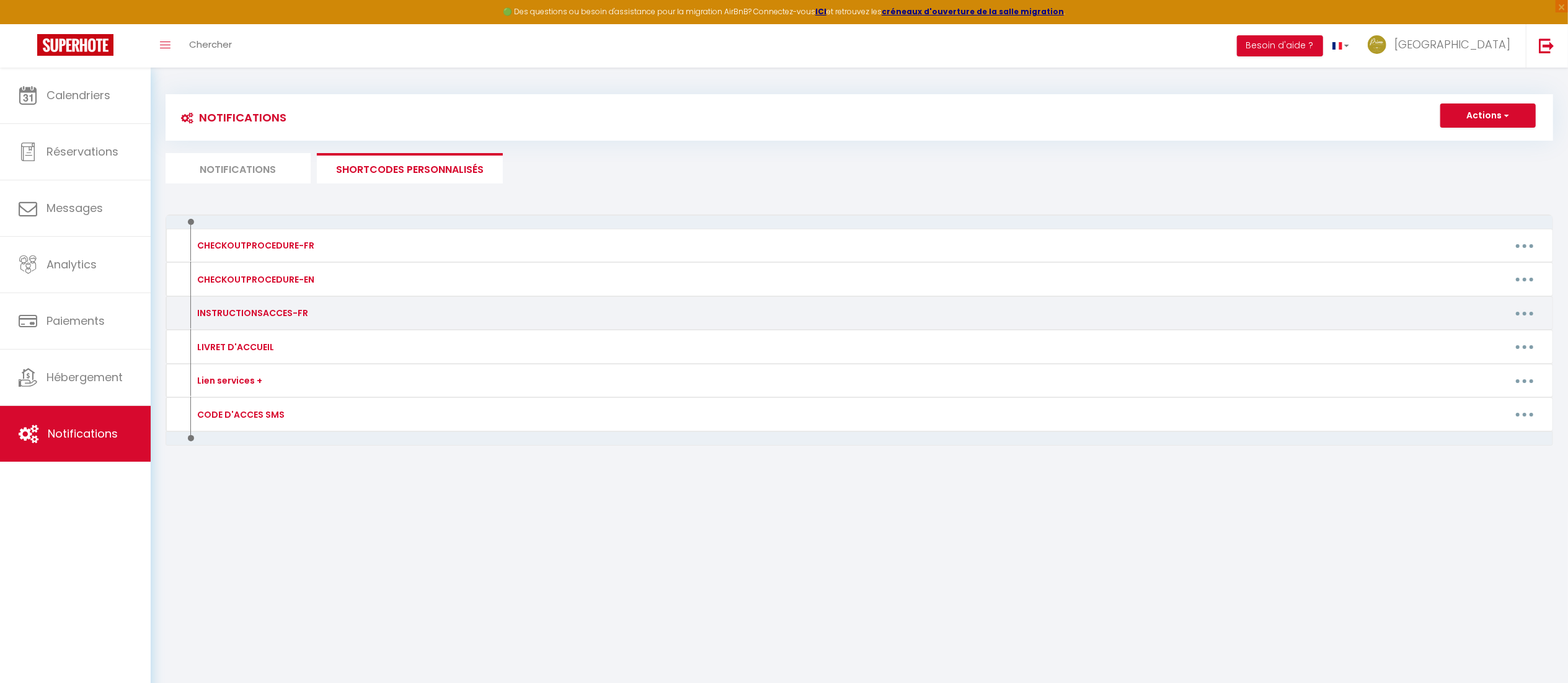
click at [1526, 314] on icon "button" at bounding box center [1525, 314] width 4 height 4
click at [1485, 337] on link "Editer" at bounding box center [1492, 341] width 92 height 21
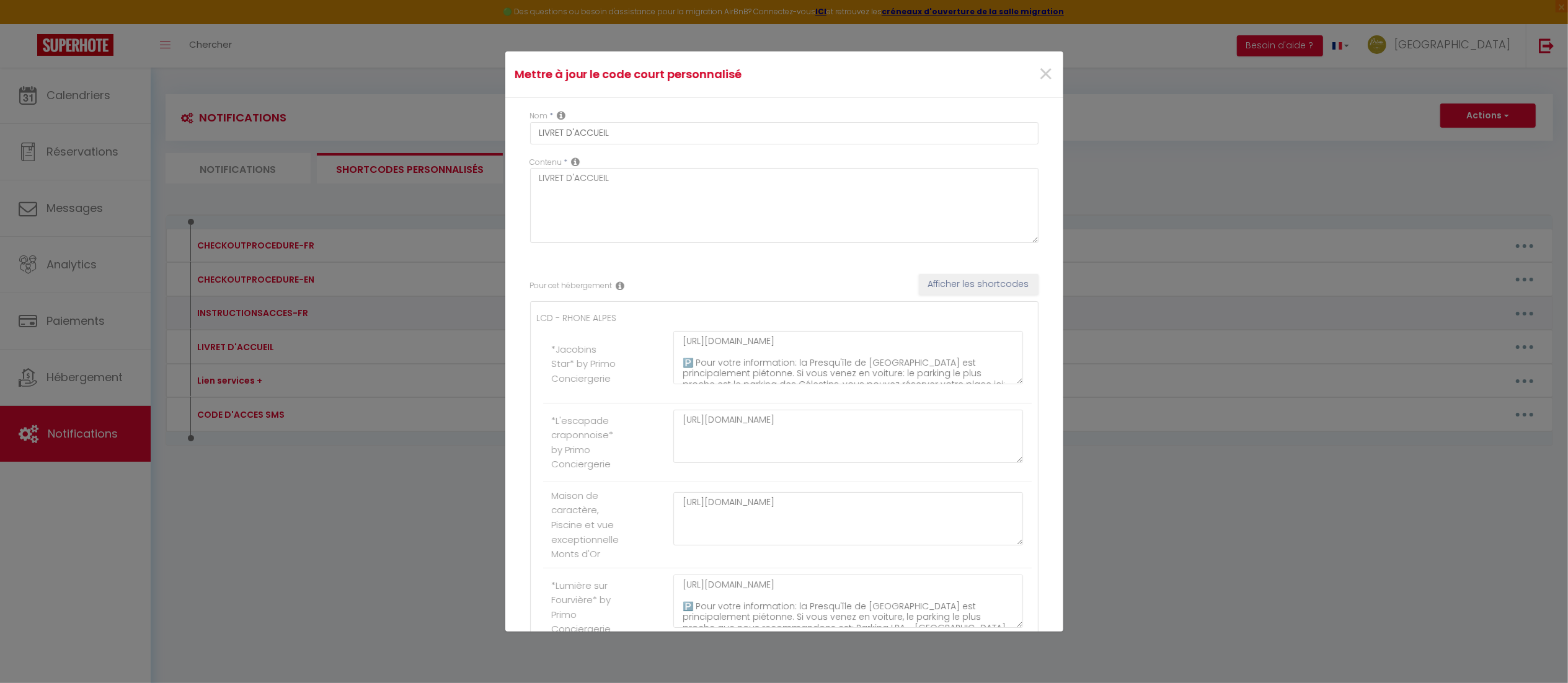
type input "INSTRUCTIONSACCES-FR"
type textarea ".Instructions d'accès + codes de la boîtes à clé + Codes keynest + Livret d'acc…"
type textarea "Lorem ips dolorsitamet c'adipi: 🅿️ El Seddoe'tem in Utla etd magnaaliquaeni adm…"
type textarea "Voici les instructions d'accès: Vous trouverez l’entrée juste après le n°28. Le…"
type textarea "Voici les instructions d'accès: 🅿️ La Presqu'île de [GEOGRAPHIC_DATA] est princ…"
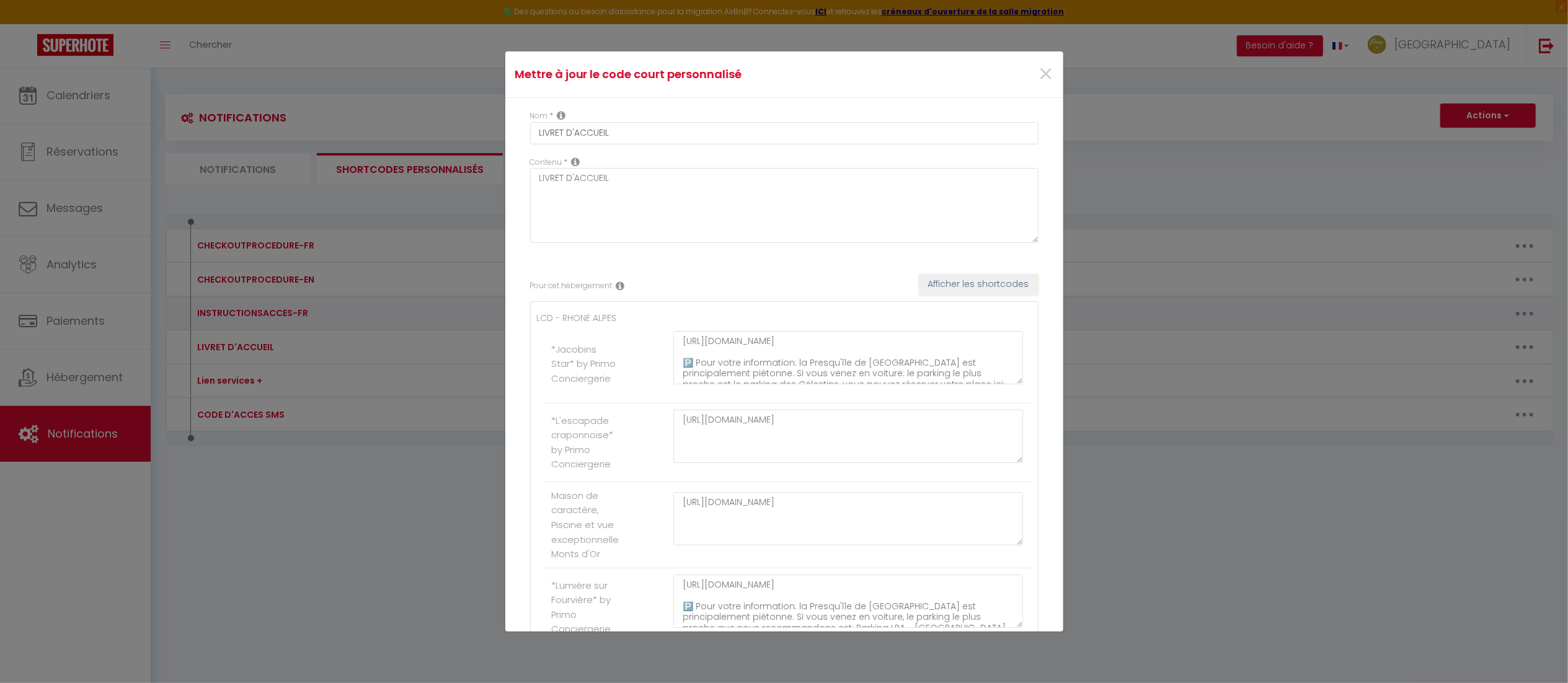
type textarea "Voici les instructions d'accès: Vous trouverez l’entrée juste après le n°28. Le…"
type textarea "Voici les instructions d'accès: ℹ️ Arrivée Autonome: Les clés sont à récupérées…"
type textarea "Lorem ips dolorsitamet c'adipi: e️ Seddoei Temporin: Utl etdo magn a enimadmini…"
type textarea "Les instructions d'accès vous seront envoyées le jour de votre arrivée par phot…"
